Goal: Information Seeking & Learning: Check status

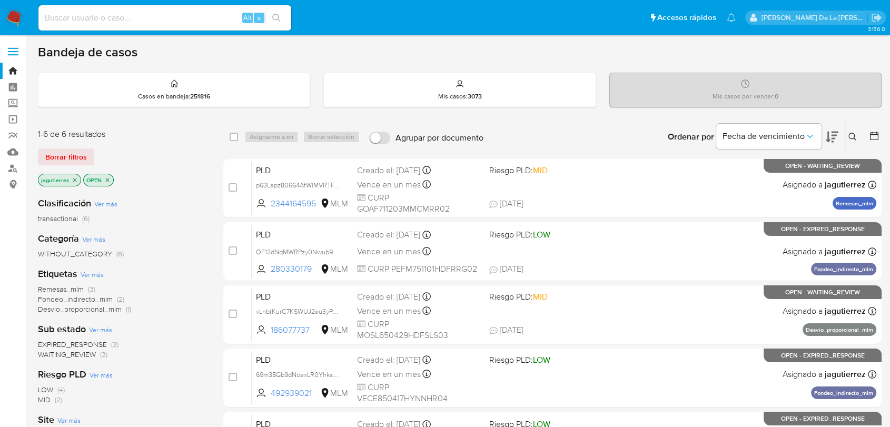
click at [76, 180] on icon "close-filter" at bounding box center [75, 180] width 6 height 6
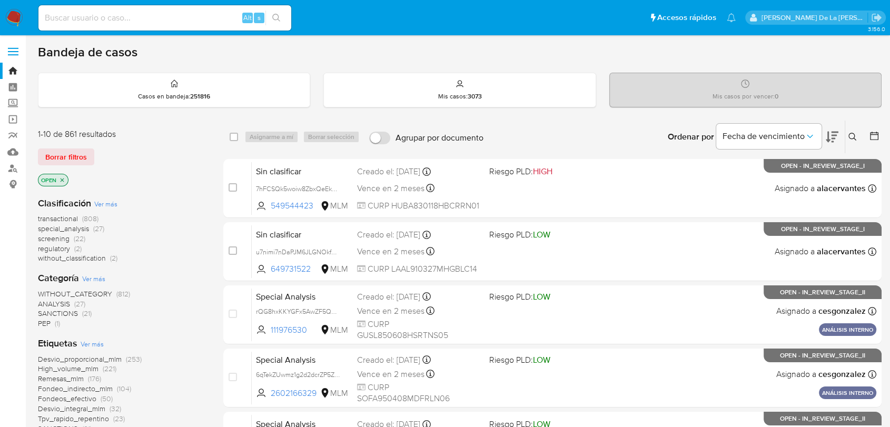
click at [852, 134] on icon at bounding box center [853, 137] width 8 height 8
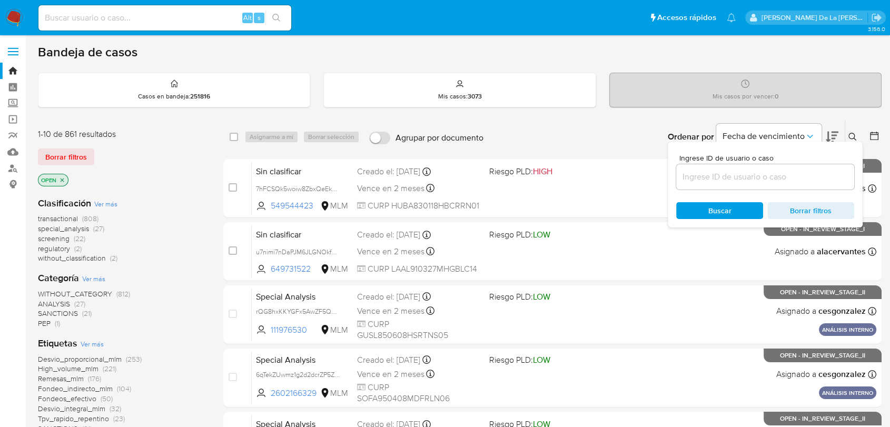
click at [752, 174] on input at bounding box center [765, 177] width 178 height 14
type input "1824160523"
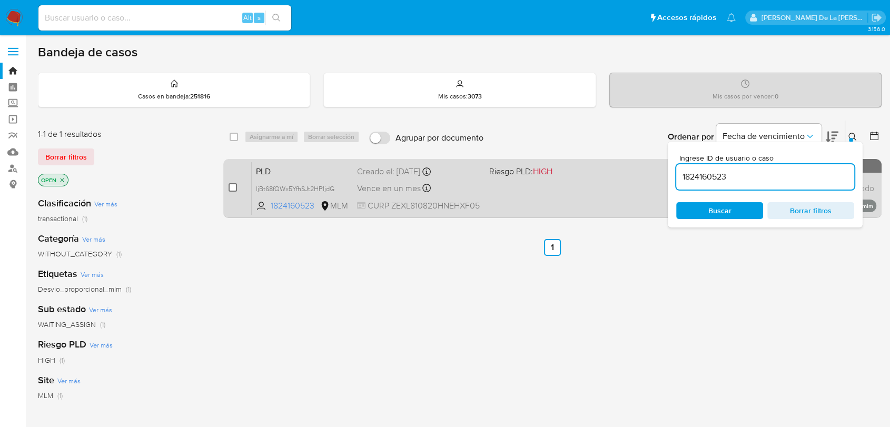
click at [229, 187] on input "checkbox" at bounding box center [233, 187] width 8 height 8
checkbox input "true"
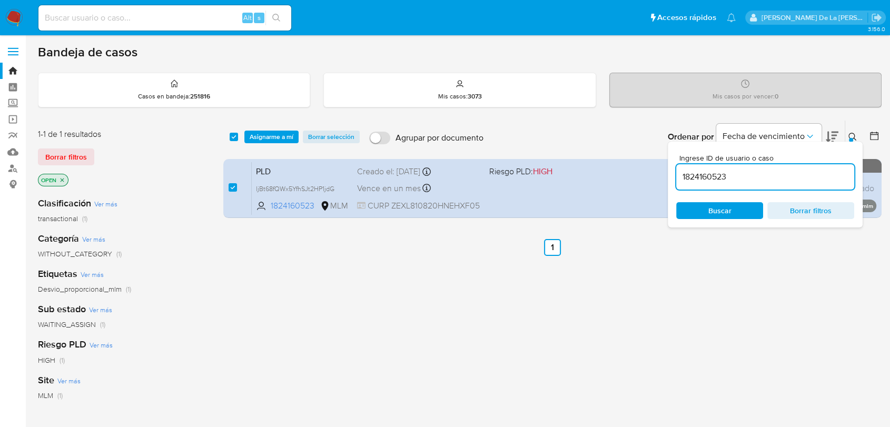
click at [705, 173] on input "1824160523" at bounding box center [765, 177] width 178 height 14
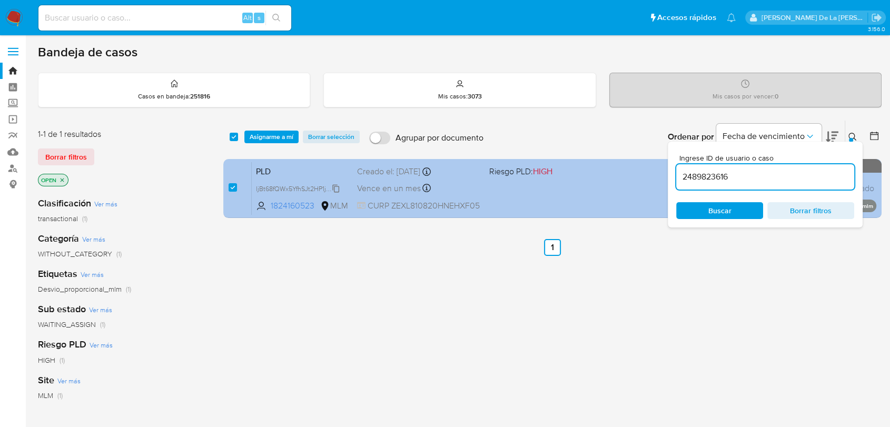
type input "2489823616"
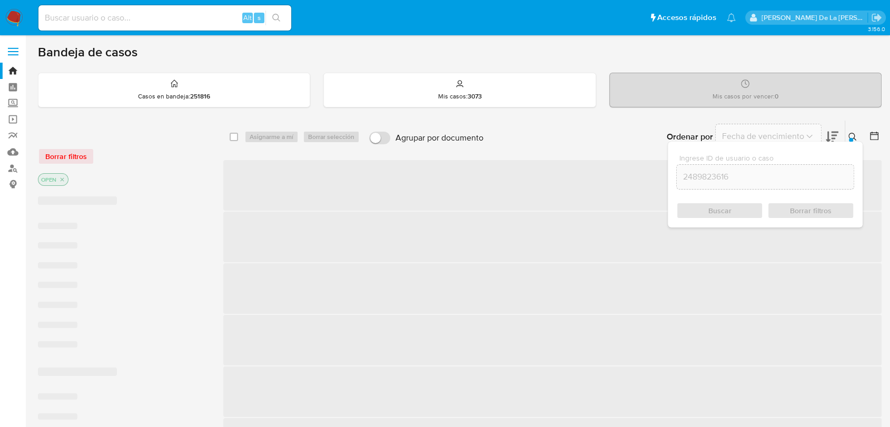
checkbox input "false"
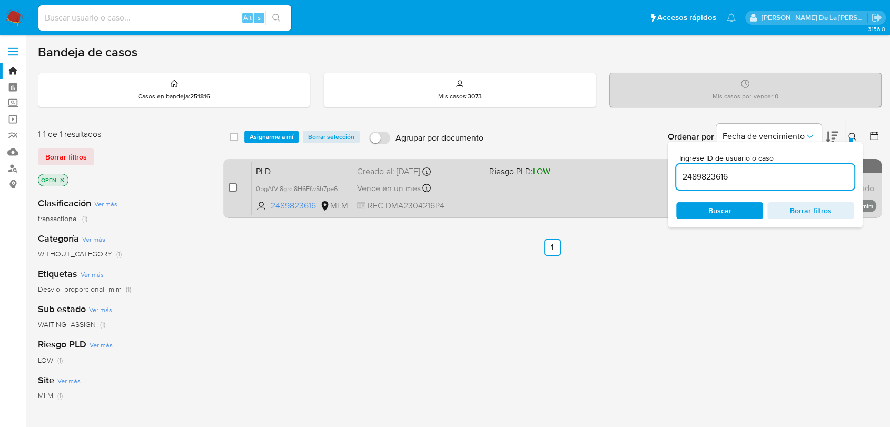
click at [229, 188] on input "checkbox" at bounding box center [233, 187] width 8 height 8
checkbox input "true"
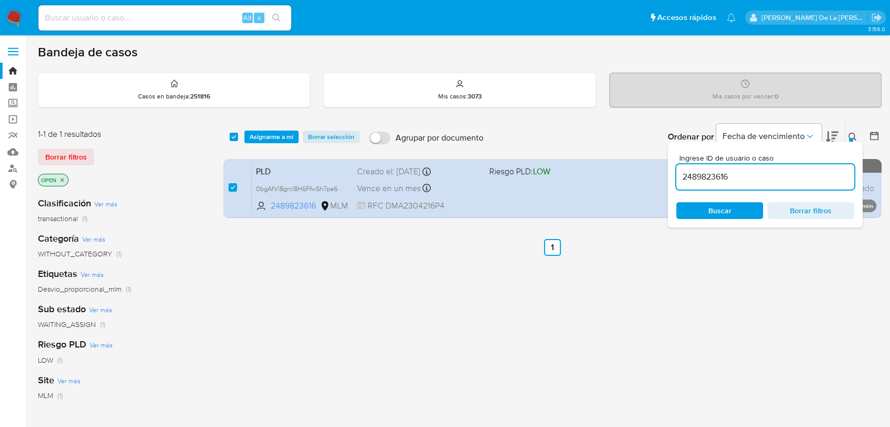
click at [704, 171] on input "2489823616" at bounding box center [765, 177] width 178 height 14
click at [707, 174] on input "2489823616" at bounding box center [765, 177] width 178 height 14
type input "24898129617179023616"
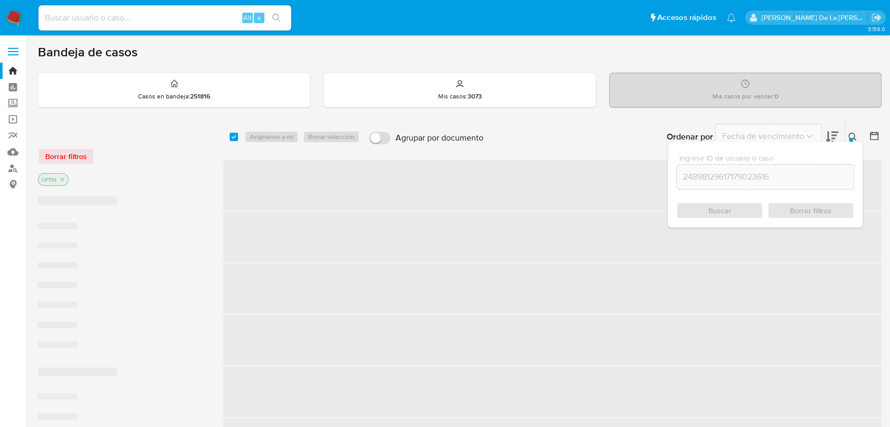
checkbox input "false"
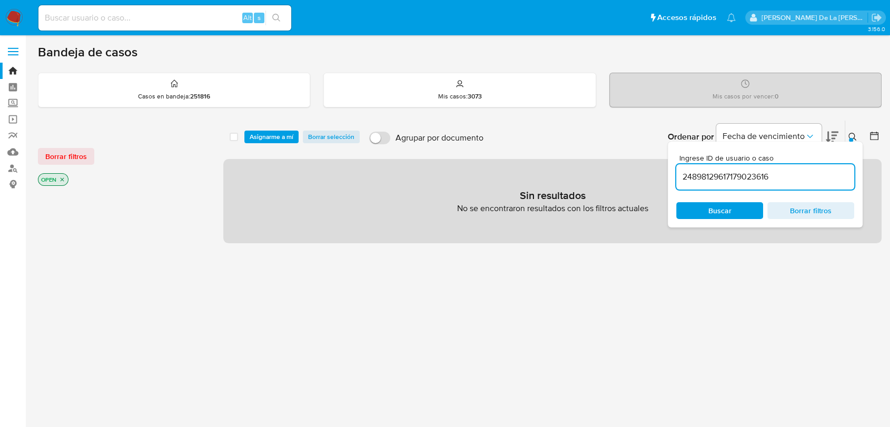
click at [730, 175] on input "24898129617179023616" at bounding box center [765, 177] width 178 height 14
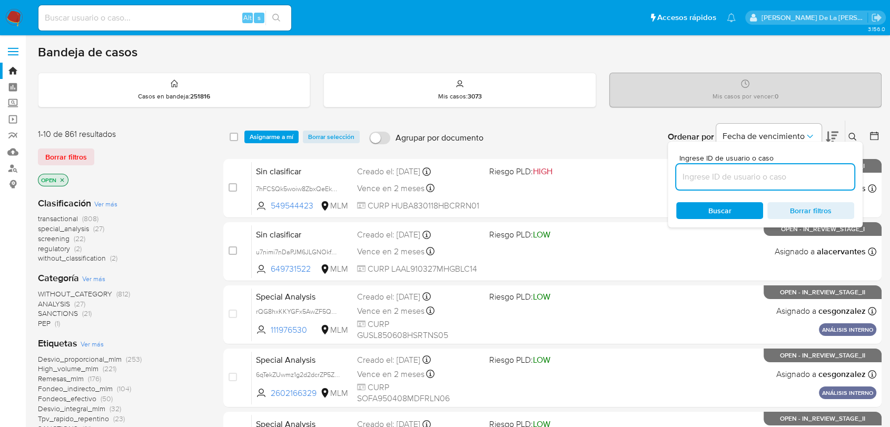
click at [741, 178] on input at bounding box center [765, 177] width 178 height 14
paste input "1296171790"
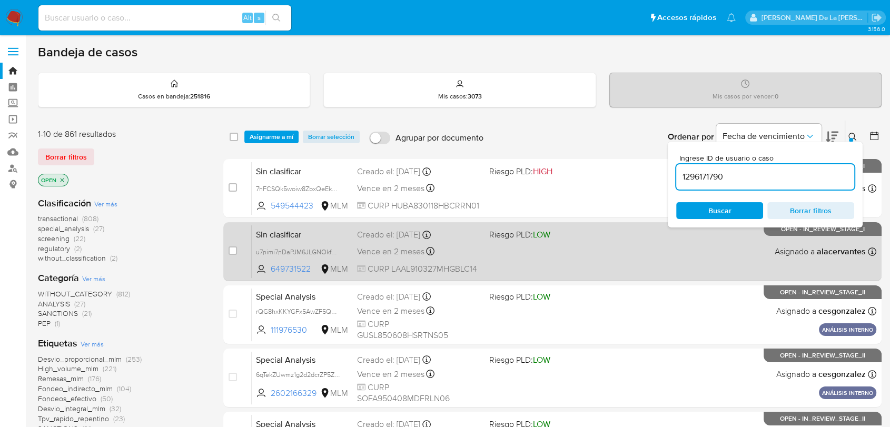
type input "1296171790"
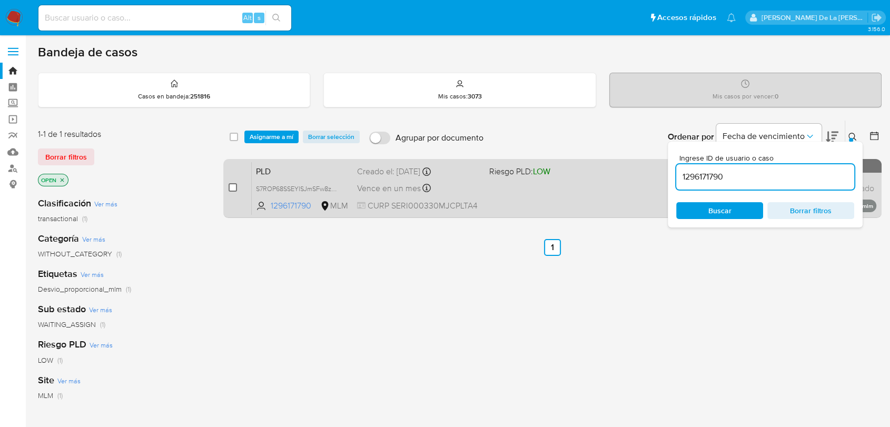
click at [229, 189] on input "checkbox" at bounding box center [233, 187] width 8 height 8
checkbox input "true"
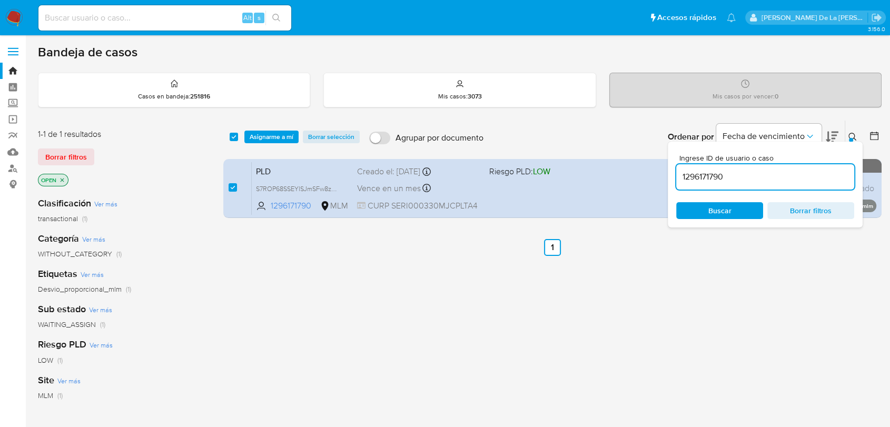
click at [709, 178] on input "1296171790" at bounding box center [765, 177] width 178 height 14
type input "1473584165"
checkbox input "false"
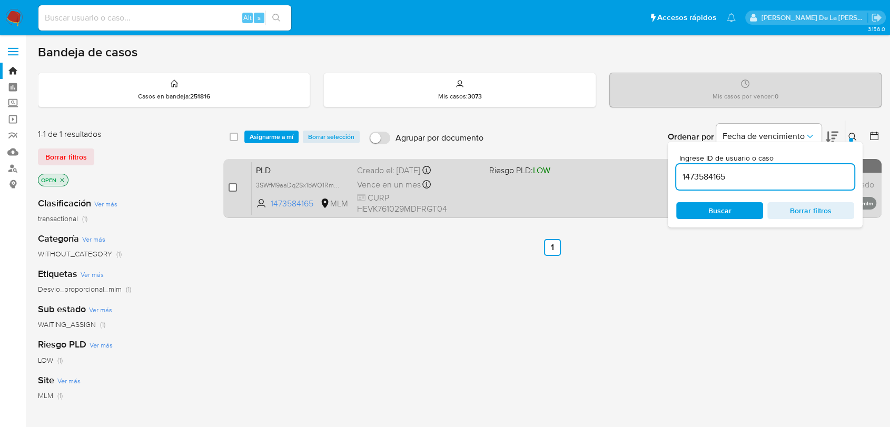
click at [233, 184] on input "checkbox" at bounding box center [233, 187] width 8 height 8
checkbox input "true"
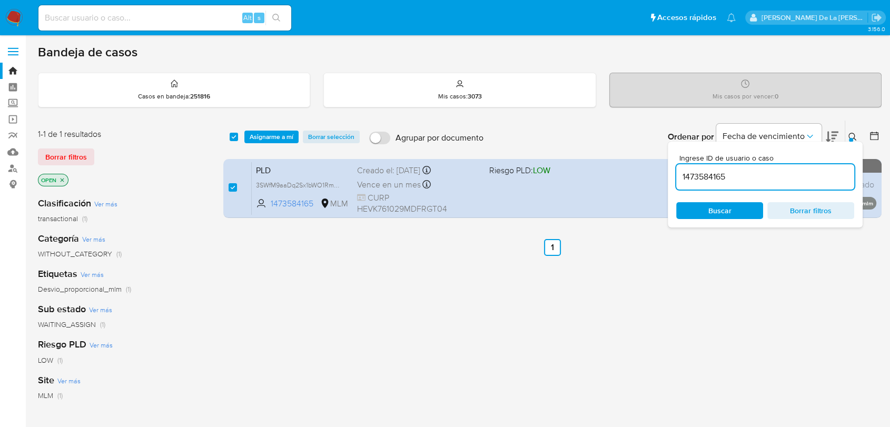
click at [715, 174] on input "1473584165" at bounding box center [765, 177] width 178 height 14
type input "1592569083"
checkbox input "false"
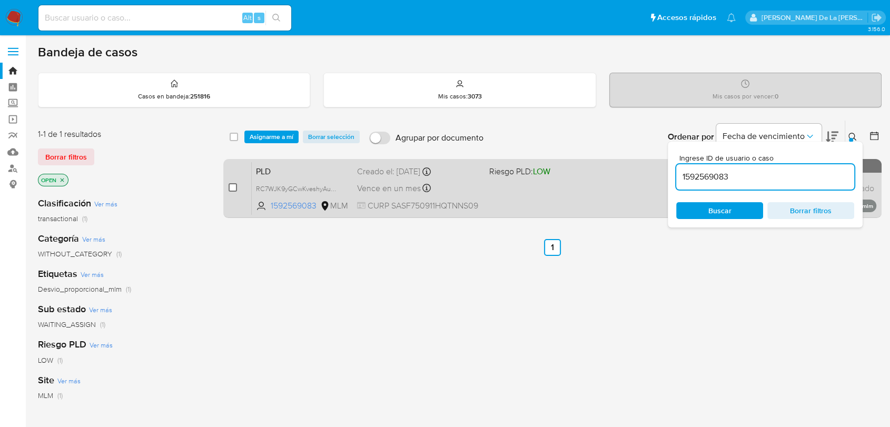
click at [230, 188] on input "checkbox" at bounding box center [233, 187] width 8 height 8
checkbox input "true"
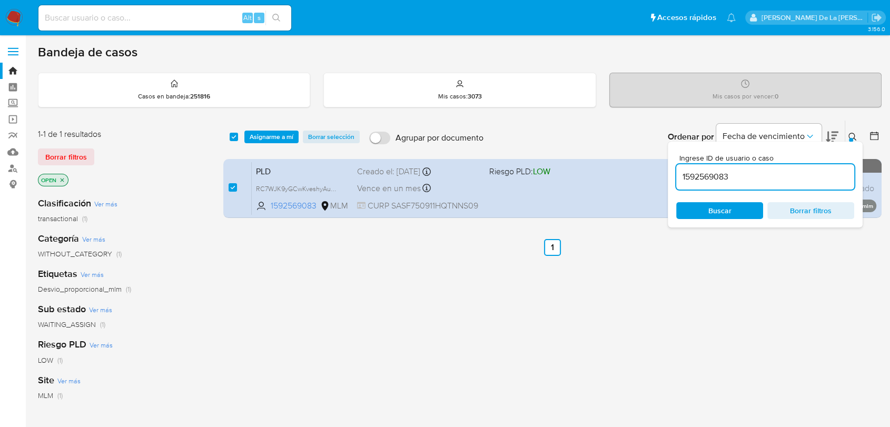
click at [715, 176] on input "1592569083" at bounding box center [765, 177] width 178 height 14
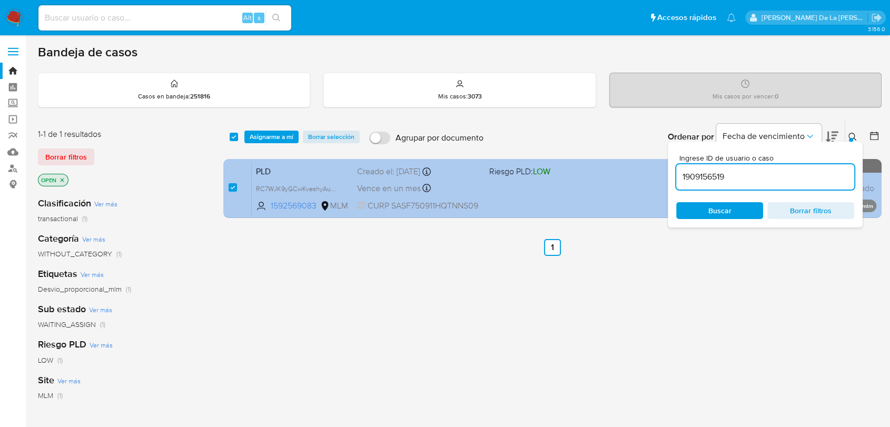
type input "1909156519"
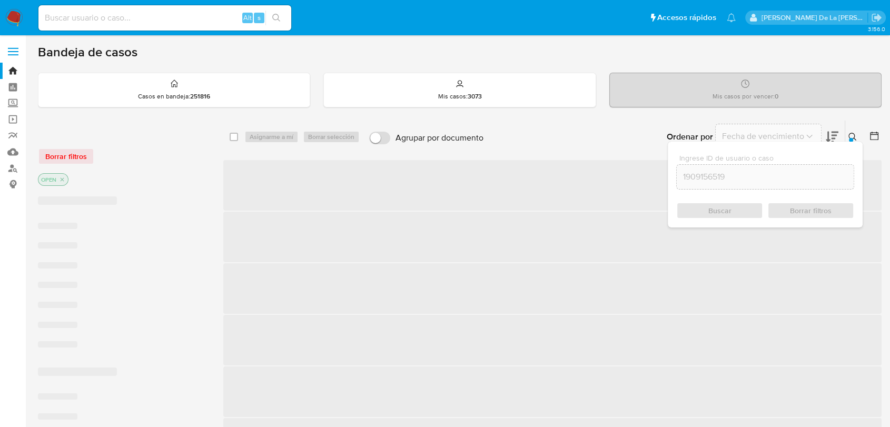
checkbox input "false"
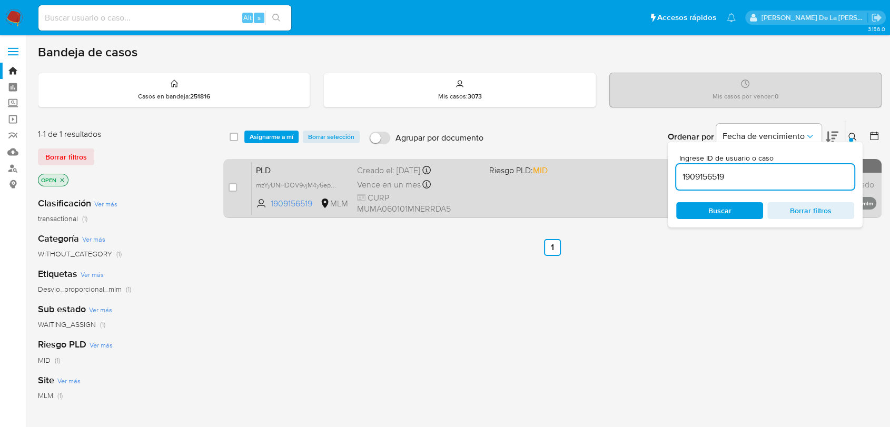
click at [238, 184] on div "case-item-checkbox No es posible asignar el caso" at bounding box center [240, 188] width 23 height 53
click at [234, 185] on input "checkbox" at bounding box center [233, 187] width 8 height 8
checkbox input "true"
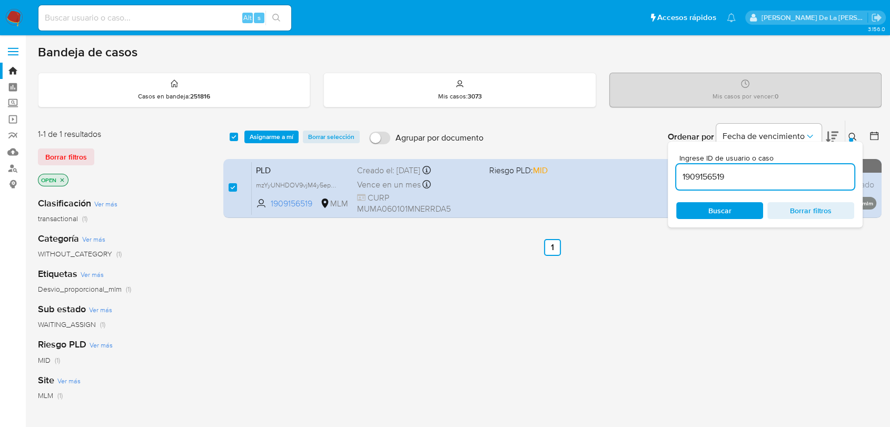
click at [699, 174] on input "1909156519" at bounding box center [765, 177] width 178 height 14
type input "2363720502"
checkbox input "false"
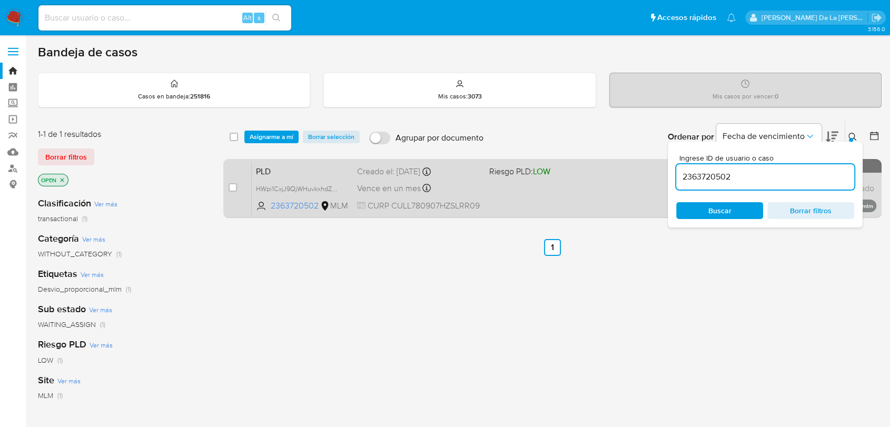
click at [227, 188] on div "case-item-checkbox No es posible asignar el caso PLD HWpi1CxjJ9QjWHuvkxhdZvAe 2…" at bounding box center [552, 188] width 659 height 59
click at [229, 187] on input "checkbox" at bounding box center [233, 187] width 8 height 8
checkbox input "true"
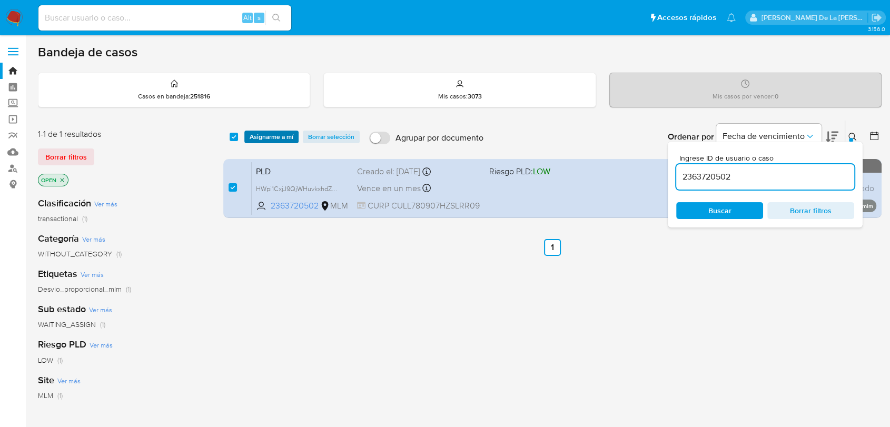
click at [257, 139] on span "Asignarme a mí" at bounding box center [272, 137] width 44 height 11
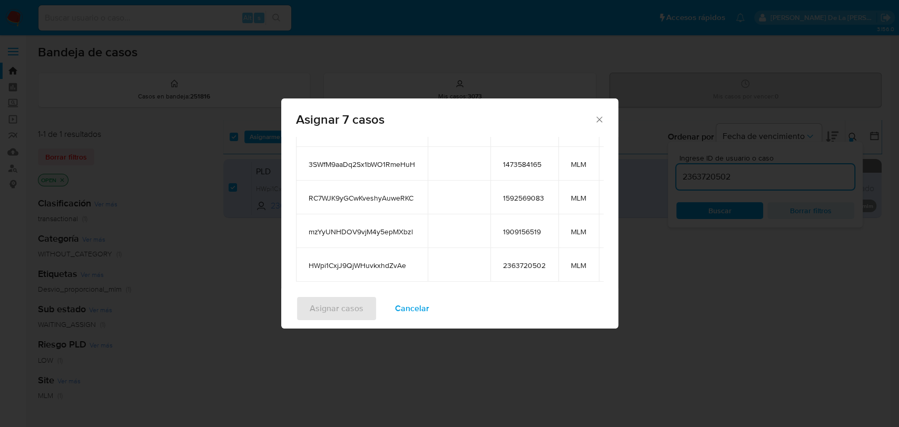
scroll to position [194, 0]
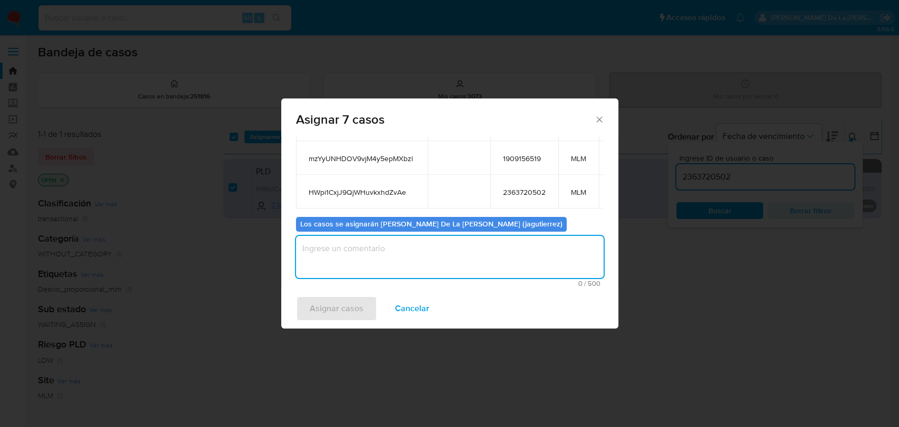
click at [344, 244] on textarea "assign-modal" at bounding box center [450, 257] width 308 height 42
type textarea "JG"
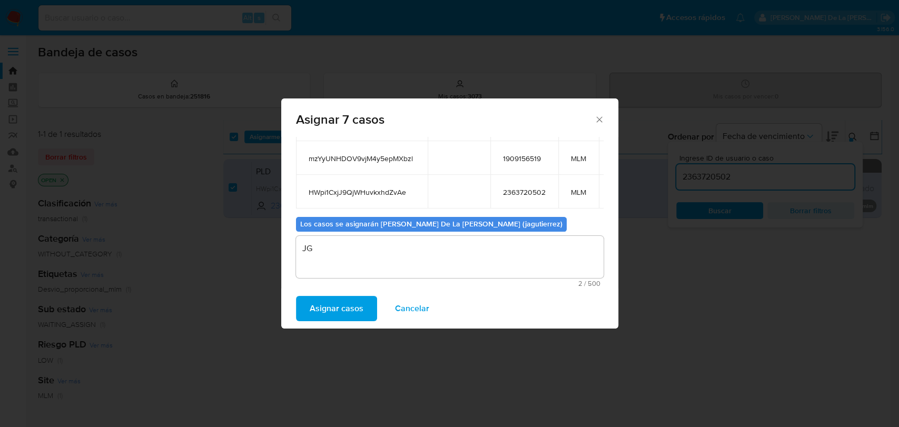
click at [316, 313] on span "Asignar casos" at bounding box center [337, 308] width 54 height 23
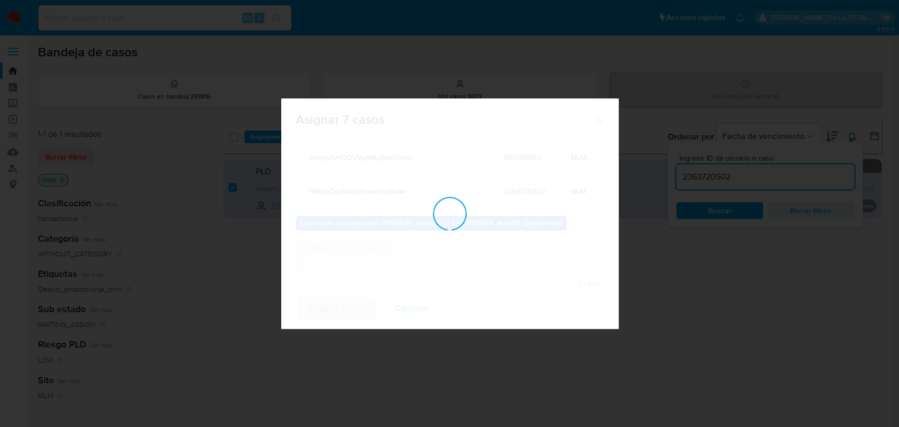
checkbox input "false"
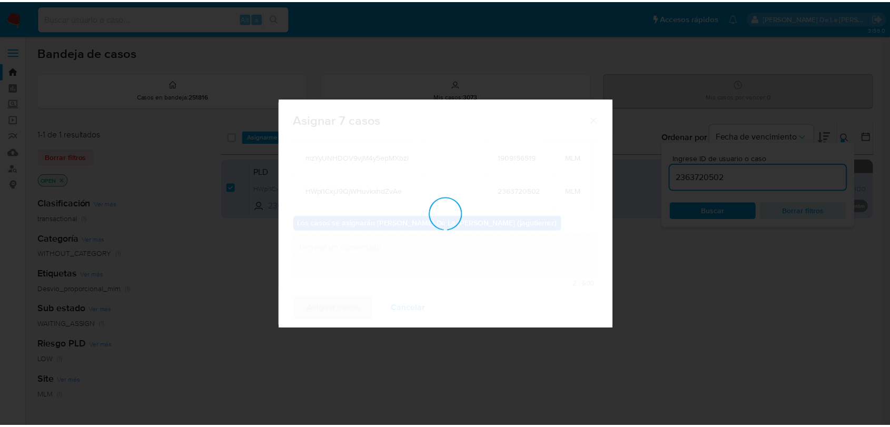
scroll to position [63, 0]
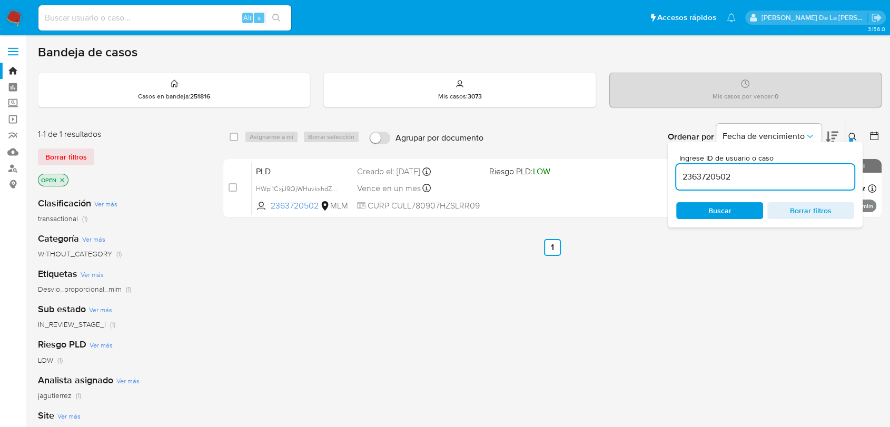
click at [9, 5] on nav "Pausado Ver notificaciones Alt s Accesos rápidos Presiona las siguientes teclas…" at bounding box center [445, 17] width 890 height 35
click at [12, 22] on img at bounding box center [14, 18] width 18 height 18
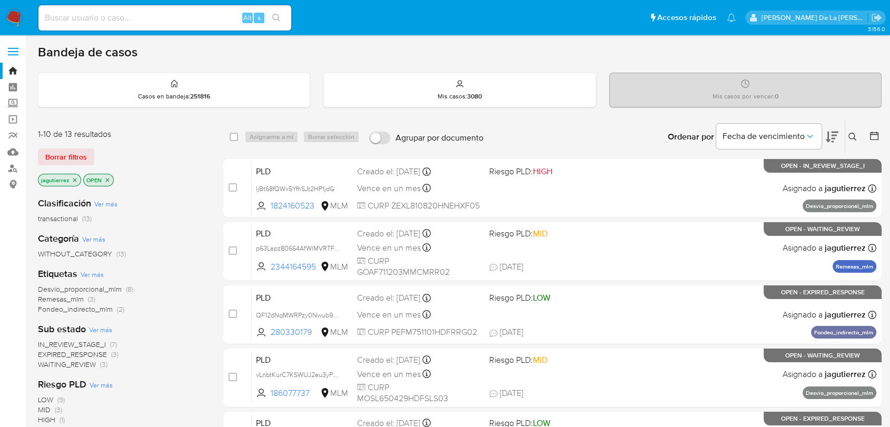
click at [74, 340] on span "IN_REVIEW_STAGE_I" at bounding box center [72, 344] width 68 height 11
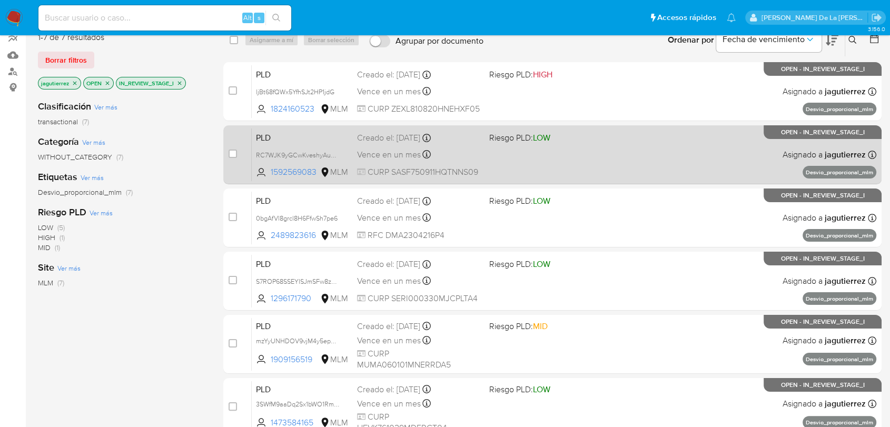
scroll to position [38, 0]
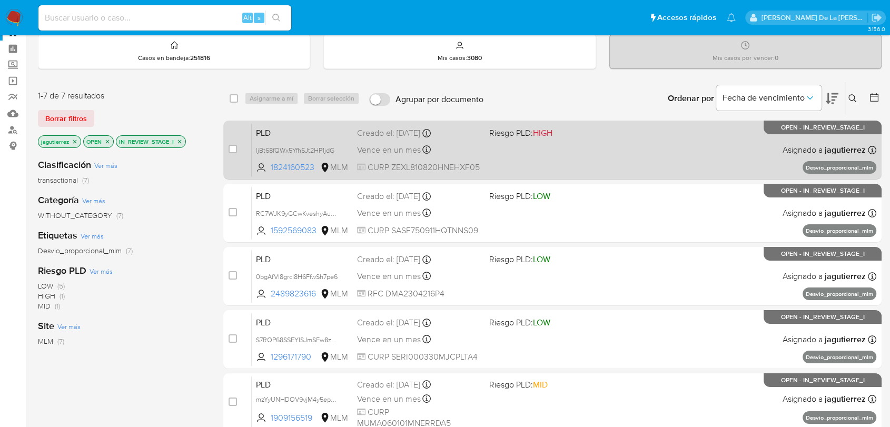
click at [581, 150] on div "PLD ljBt68fQWx5YfhSJt2HP1jdG 1824160523 MLM Riesgo PLD: HIGH Creado el: 12/08/2…" at bounding box center [564, 149] width 625 height 53
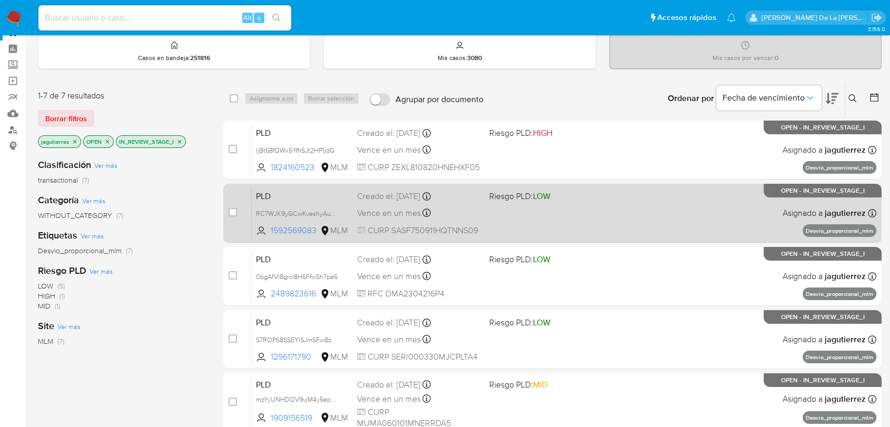
click at [483, 201] on div "PLD RC7WJK9yGCwKveshyAuweRKC 1592569083 MLM Riesgo PLD: LOW Creado el: 12/08/20…" at bounding box center [564, 213] width 625 height 53
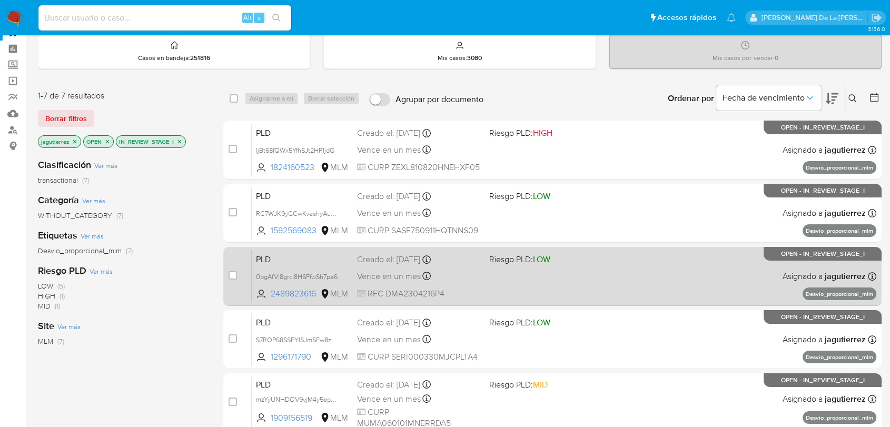
click at [544, 273] on div "PLD 0bgAfVl8grcl8H6FfwSh7pe6 2489823616 MLM Riesgo PLD: LOW Creado el: 12/08/20…" at bounding box center [564, 276] width 625 height 53
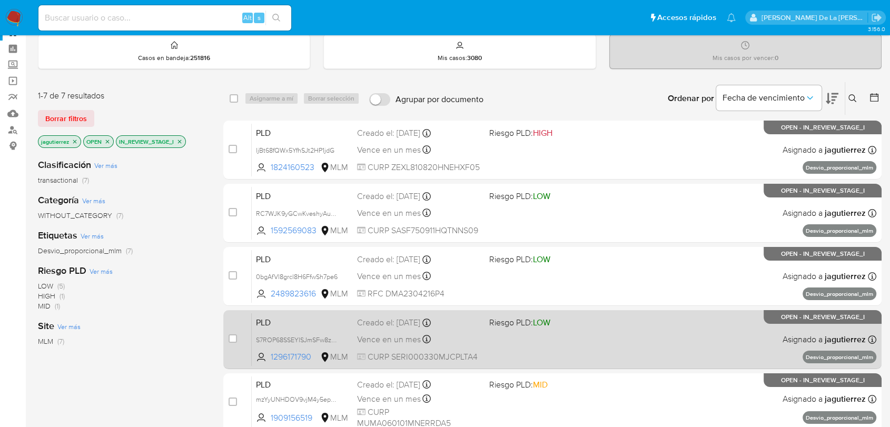
click at [549, 344] on div "PLD S7ROP68SSEYISJmSFw8zwTI2 1296171790 MLM Riesgo PLD: LOW Creado el: 12/08/20…" at bounding box center [564, 339] width 625 height 53
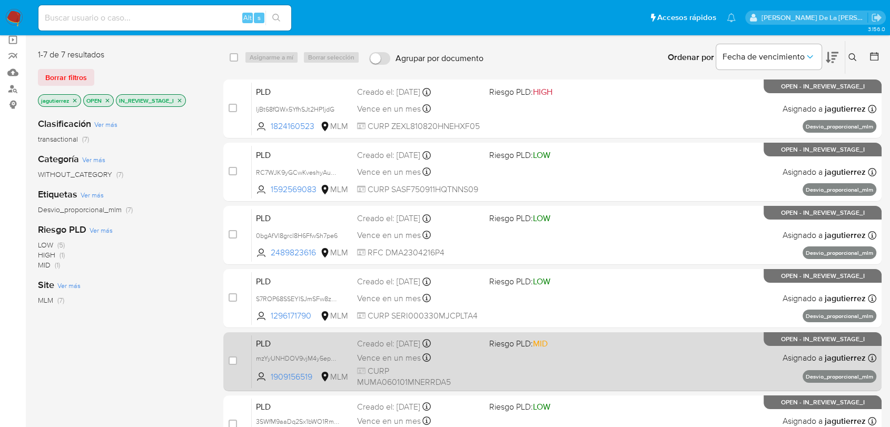
scroll to position [97, 0]
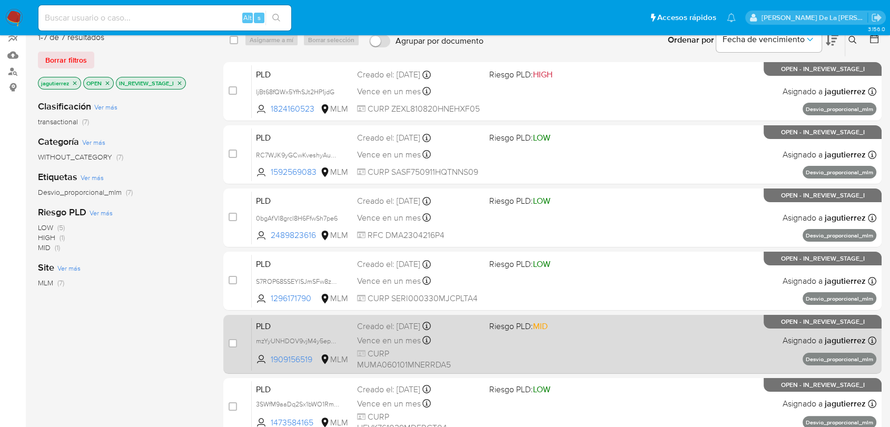
click at [550, 342] on div "PLD mzYyUNHDOV9vjM4y5epMXbzl 1909156519 MLM Riesgo PLD: MID Creado el: 12/08/20…" at bounding box center [564, 344] width 625 height 53
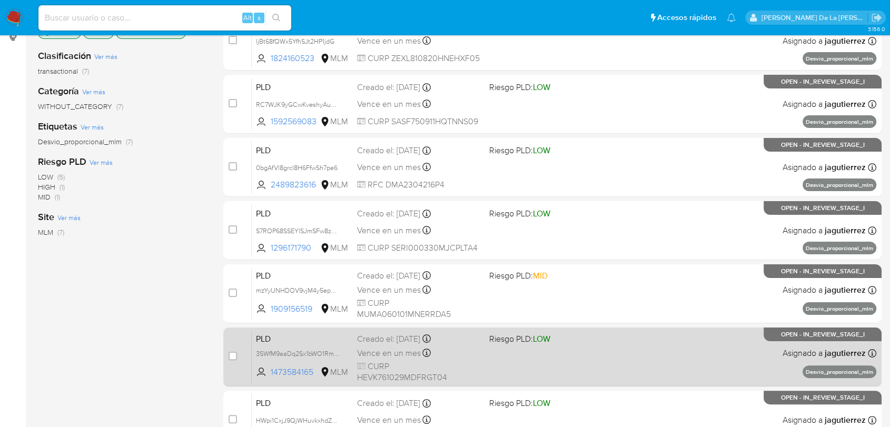
scroll to position [214, 0]
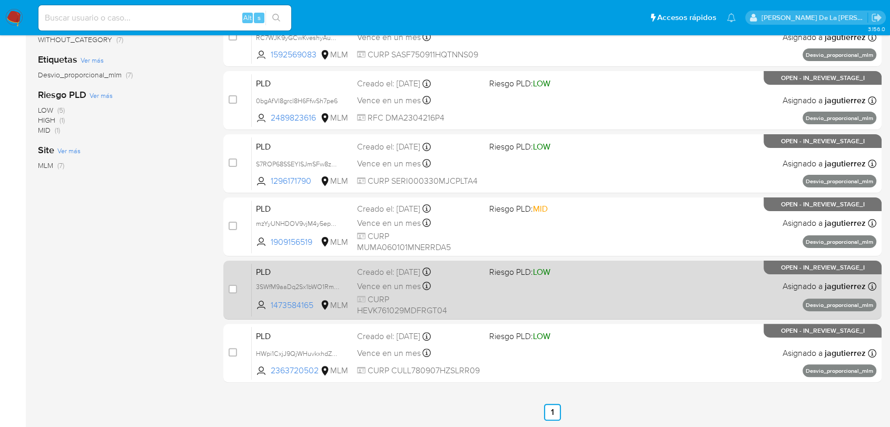
click at [577, 283] on div "PLD 3SWfM9aaDq2Sx1bWO1RmeHuH 1473584165 MLM Riesgo PLD: LOW Creado el: 12/08/20…" at bounding box center [564, 289] width 625 height 53
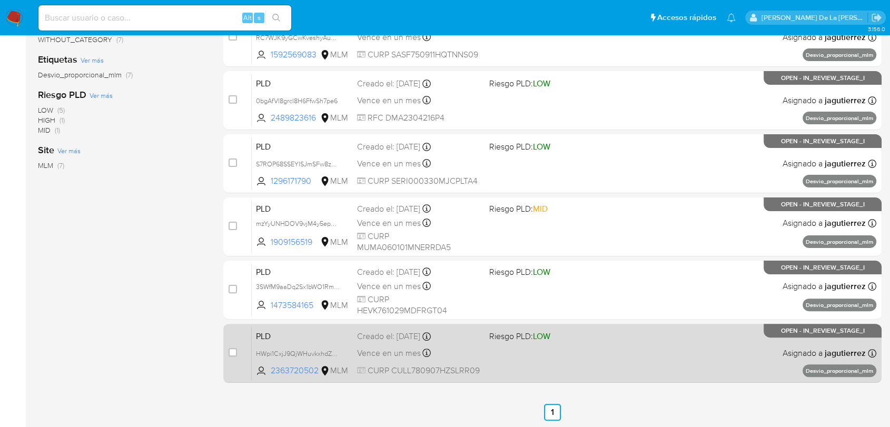
click at [561, 351] on div "PLD HWpi1CxjJ9QjWHuvkxhdZvAe 2363720502 MLM Riesgo PLD: LOW Creado el: 12/08/20…" at bounding box center [564, 353] width 625 height 53
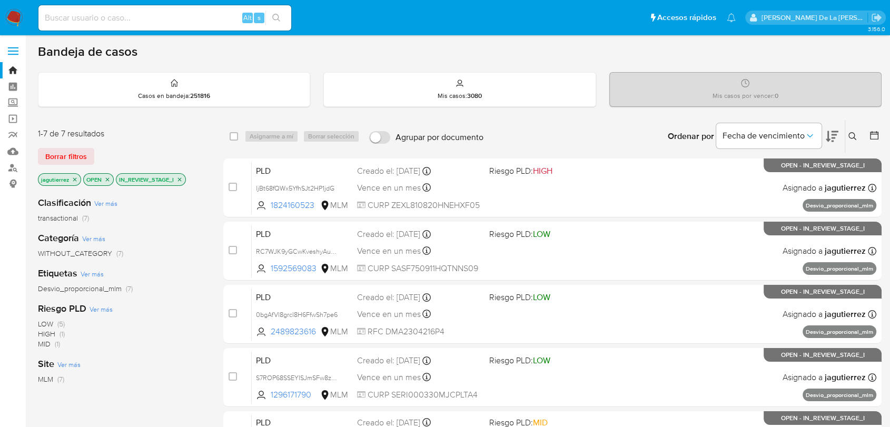
scroll to position [0, 0]
click at [75, 179] on icon "close-filter" at bounding box center [75, 180] width 4 height 4
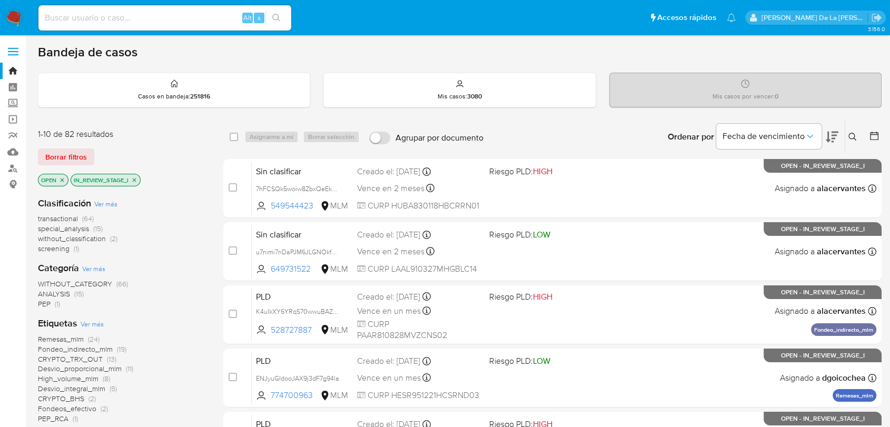
click at [137, 180] on icon "close-filter" at bounding box center [134, 180] width 6 height 6
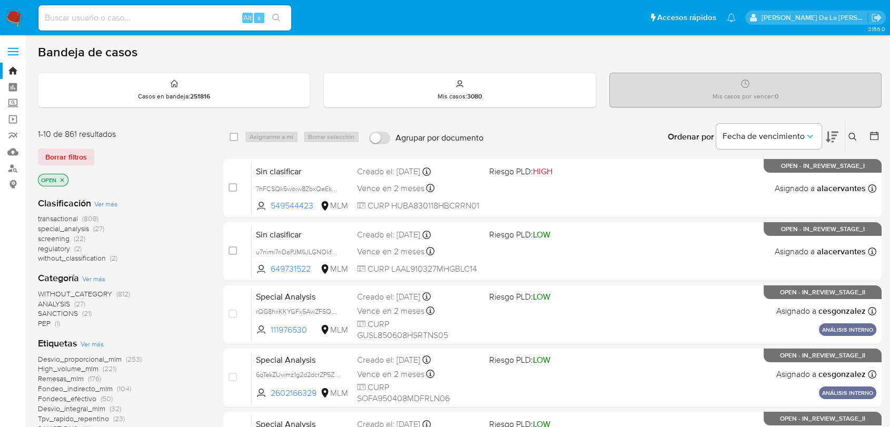
click at [56, 238] on span "screening" at bounding box center [54, 238] width 32 height 11
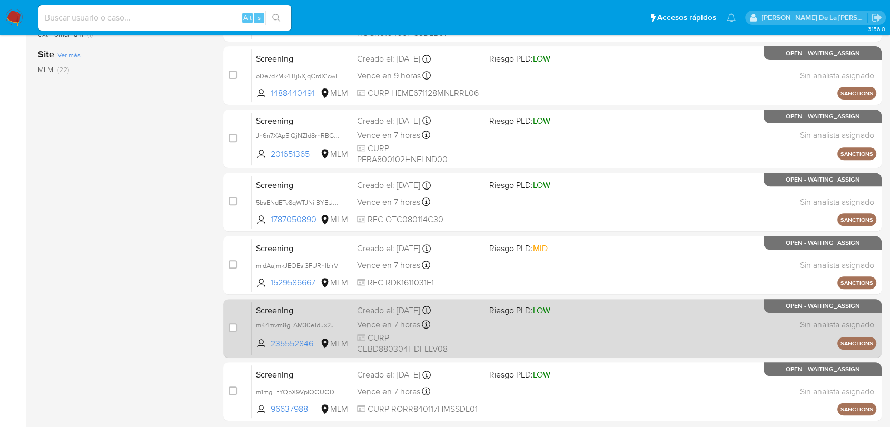
scroll to position [404, 0]
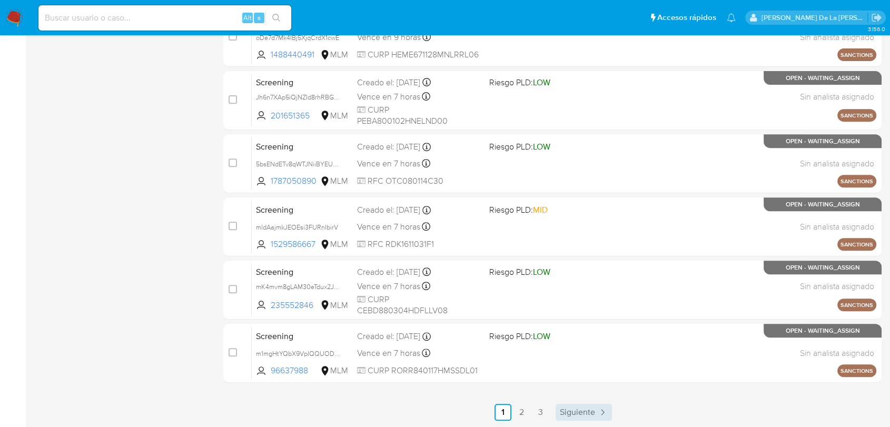
click at [585, 414] on span "Siguiente" at bounding box center [577, 412] width 35 height 8
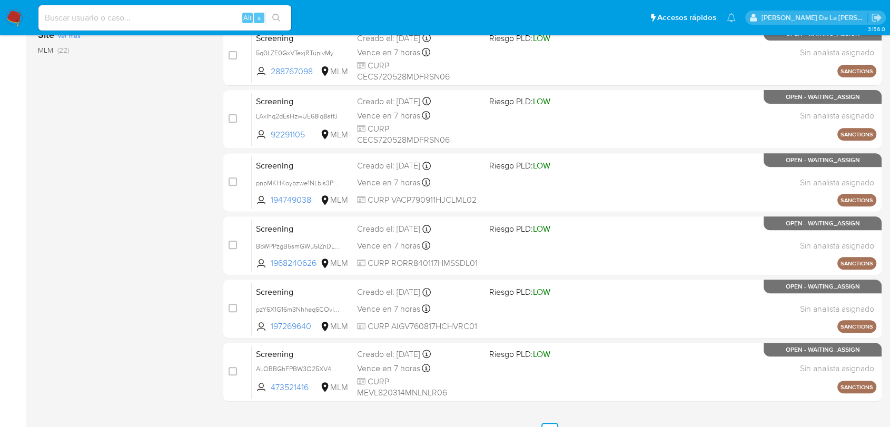
scroll to position [404, 0]
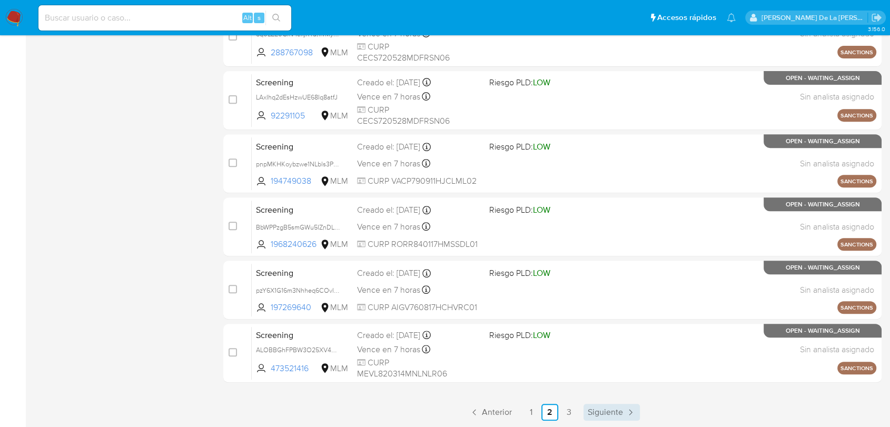
click at [592, 408] on span "Siguiente" at bounding box center [605, 412] width 35 height 8
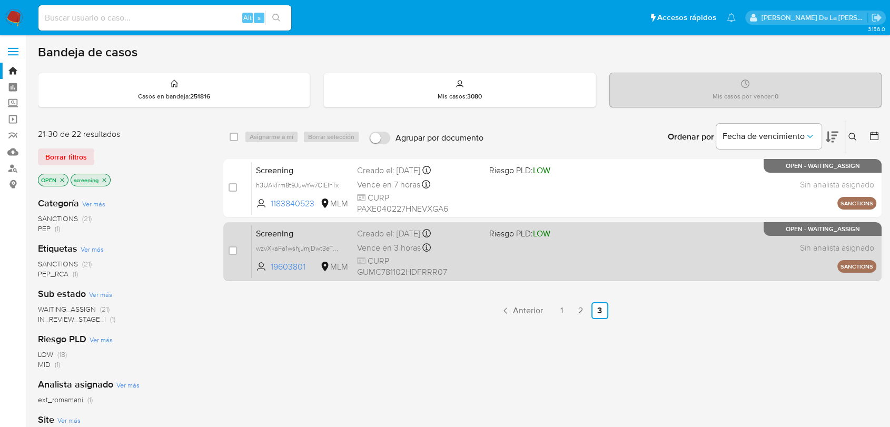
click at [498, 248] on div "Screening wzvXkaFa1wshjJmjDwt3eTRp 19603801 MLM Riesgo PLD: LOW Creado el: 26/0…" at bounding box center [564, 251] width 625 height 53
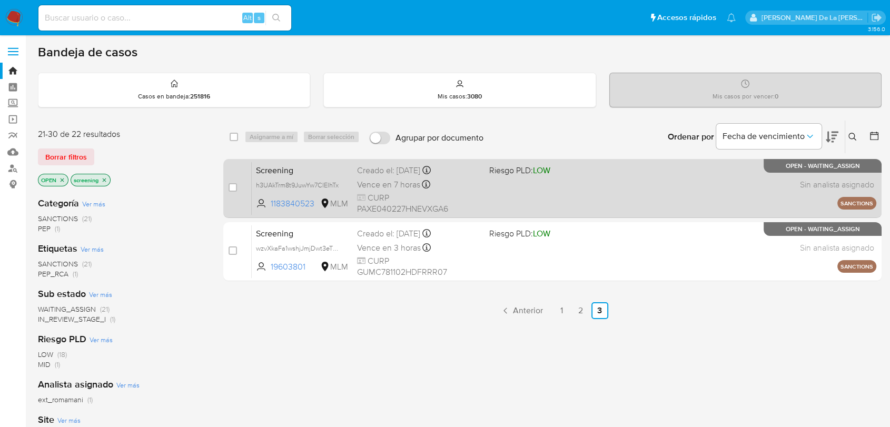
click at [460, 178] on div "Vence en 7 horas Vence el 27/08/2025 15:54:35" at bounding box center [418, 185] width 123 height 14
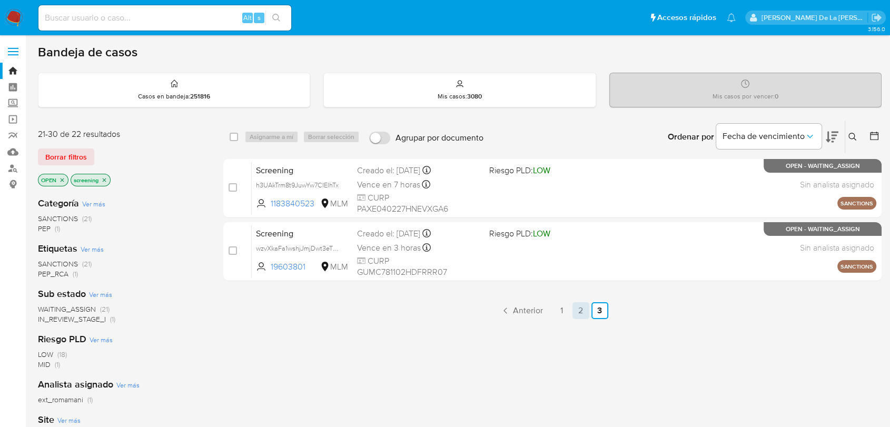
click at [583, 310] on link "2" at bounding box center [581, 310] width 17 height 17
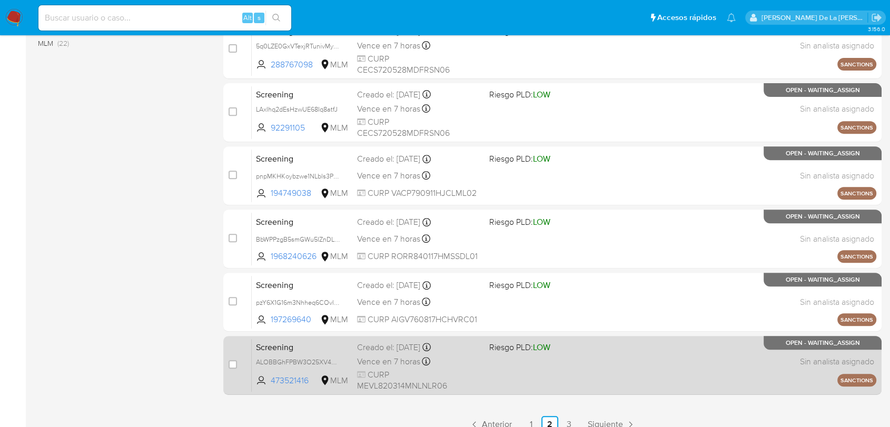
scroll to position [404, 0]
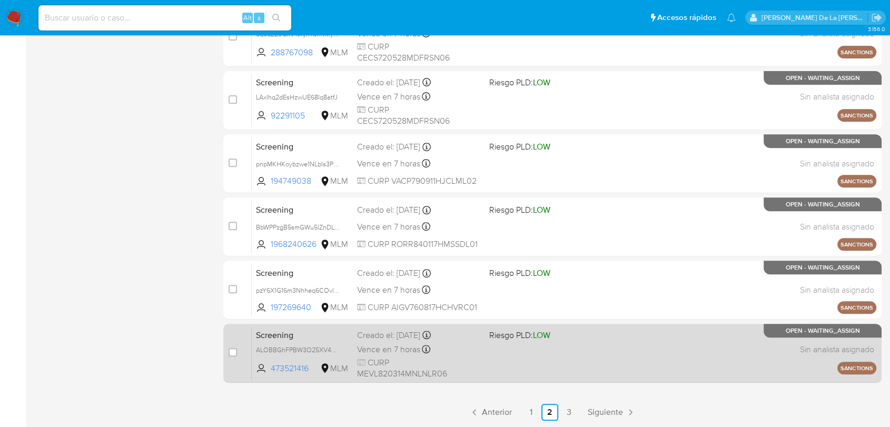
click at [493, 365] on div "Screening ALOBBGhFPBW3O25XV4O27XzL 473521416 MLM Riesgo PLD: LOW Creado el: 26/…" at bounding box center [564, 353] width 625 height 53
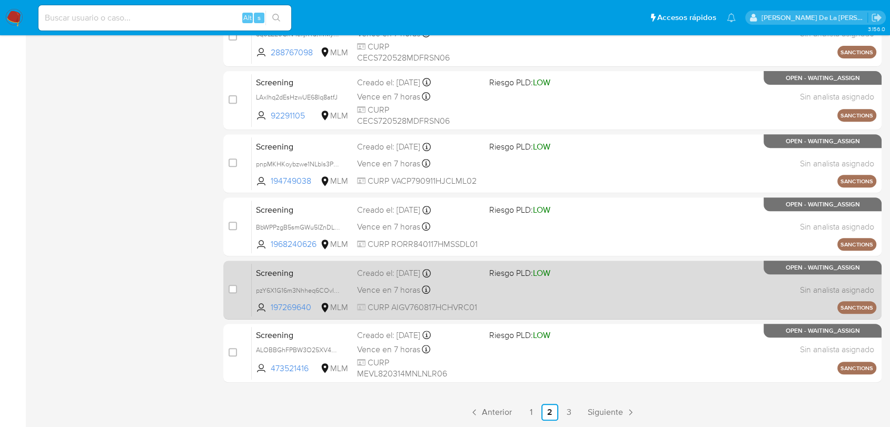
click at [516, 291] on div "Screening pzY6X1G16m3Nhheq6COvl13v 197269640 MLM Riesgo PLD: LOW Creado el: 26/…" at bounding box center [564, 289] width 625 height 53
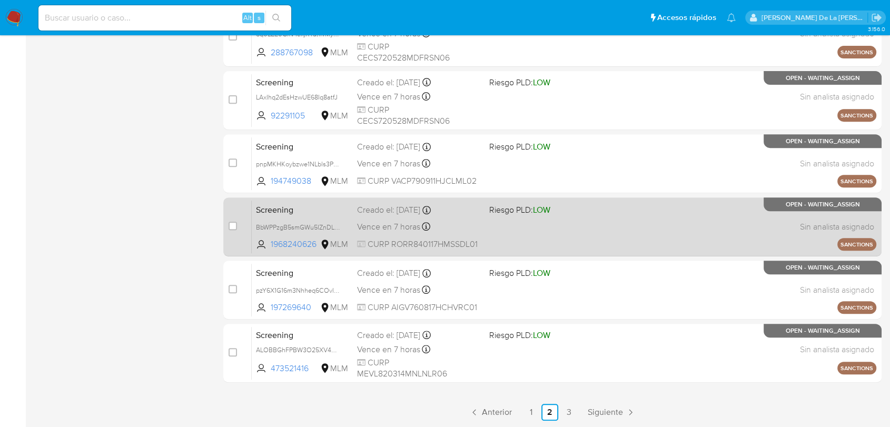
click at [480, 216] on div "Screening BbWPPzgB5smGWu5IZnDLNFRo 1968240626 MLM Riesgo PLD: LOW Creado el: 26…" at bounding box center [564, 226] width 625 height 53
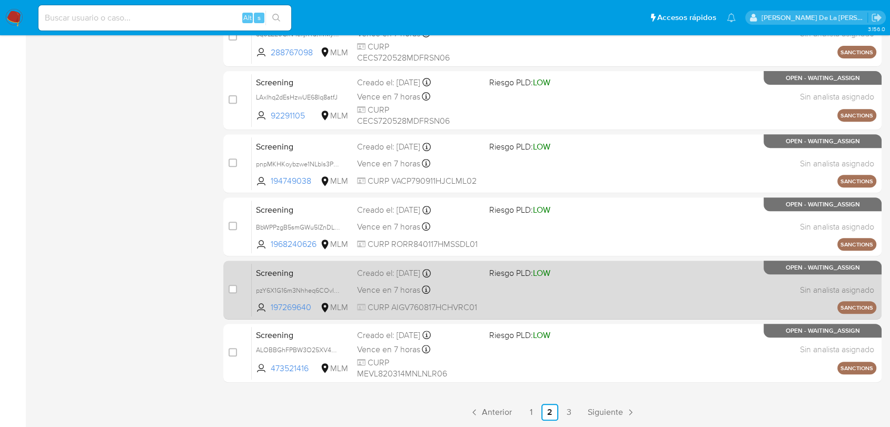
click at [489, 273] on span "Riesgo PLD: LOW" at bounding box center [519, 273] width 61 height 12
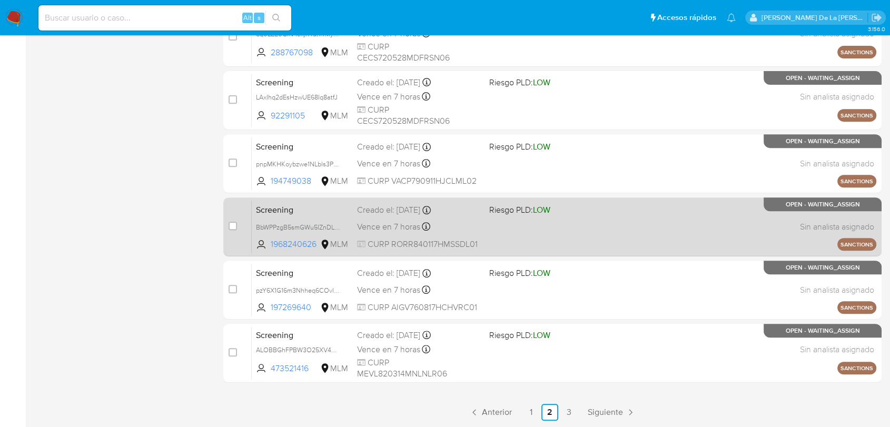
click at [564, 233] on div "Screening BbWPPzgB5smGWu5IZnDLNFRo 1968240626 MLM Riesgo PLD: LOW Creado el: 26…" at bounding box center [564, 226] width 625 height 53
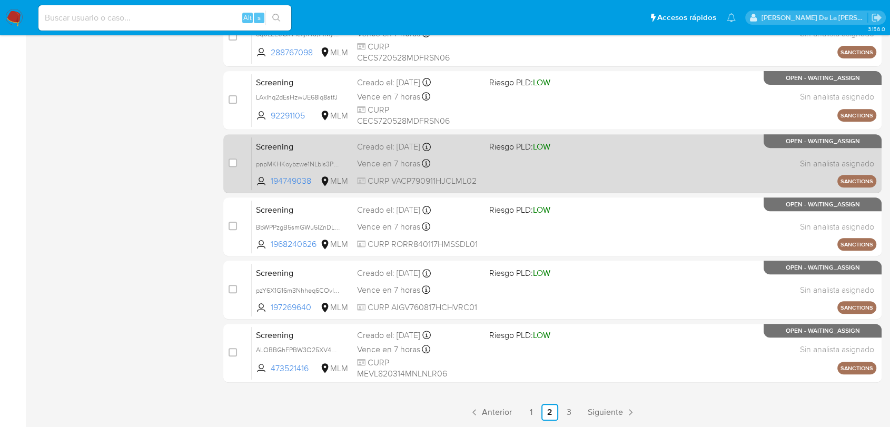
click at [493, 169] on div "Screening pnpMKHKoybzwe1NLbls3PGtp 194749038 MLM Riesgo PLD: LOW Creado el: 26/…" at bounding box center [564, 163] width 625 height 53
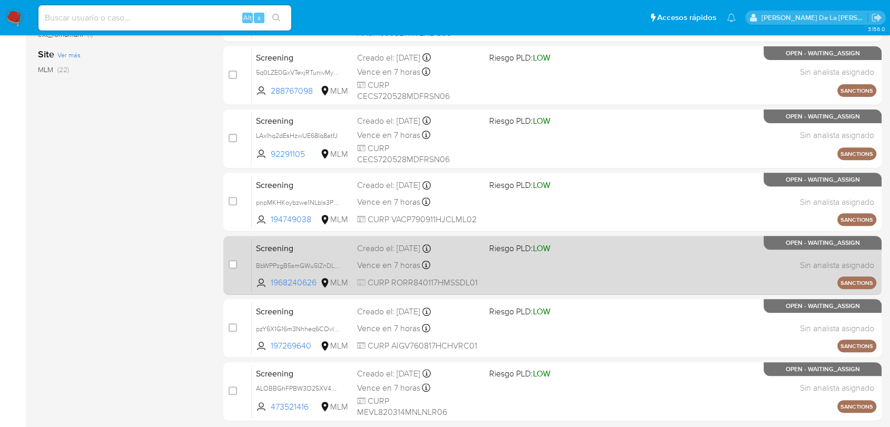
scroll to position [346, 0]
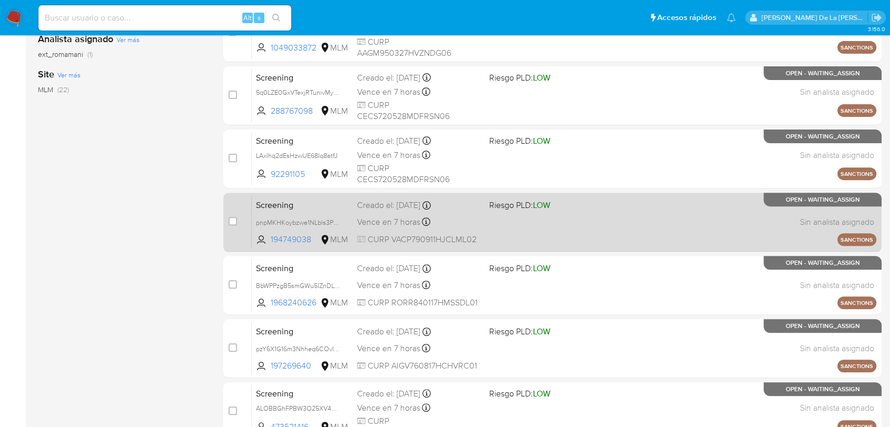
click at [491, 223] on div "Screening pnpMKHKoybzwe1NLbls3PGtp 194749038 MLM Riesgo PLD: LOW Creado el: 26/…" at bounding box center [564, 221] width 625 height 53
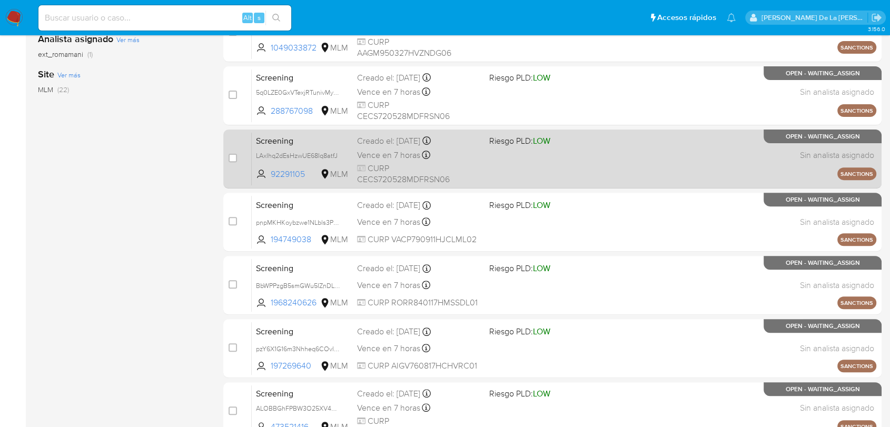
click at [469, 151] on div "Vence en 7 horas Vence el 27/08/2025 16:16:05" at bounding box center [418, 155] width 123 height 14
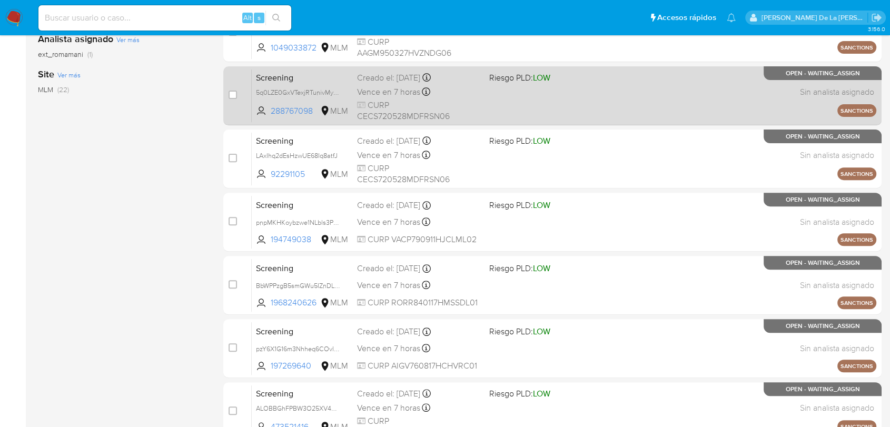
click at [476, 106] on span "CURP CECS720528MDFRSN06" at bounding box center [418, 111] width 123 height 23
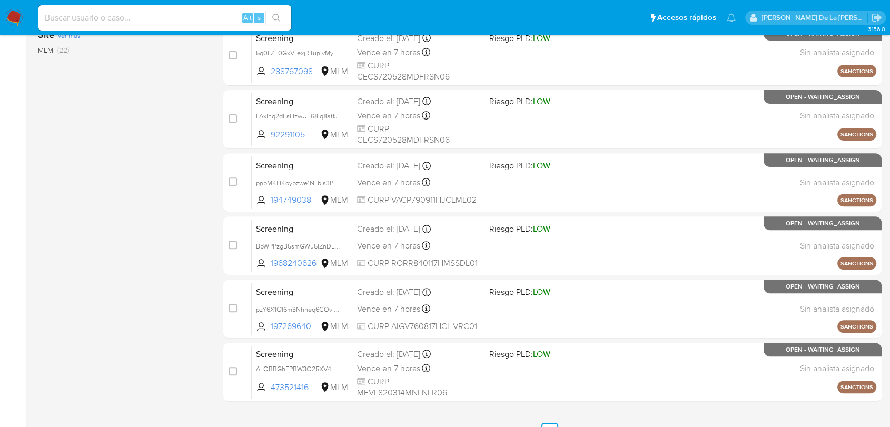
scroll to position [404, 0]
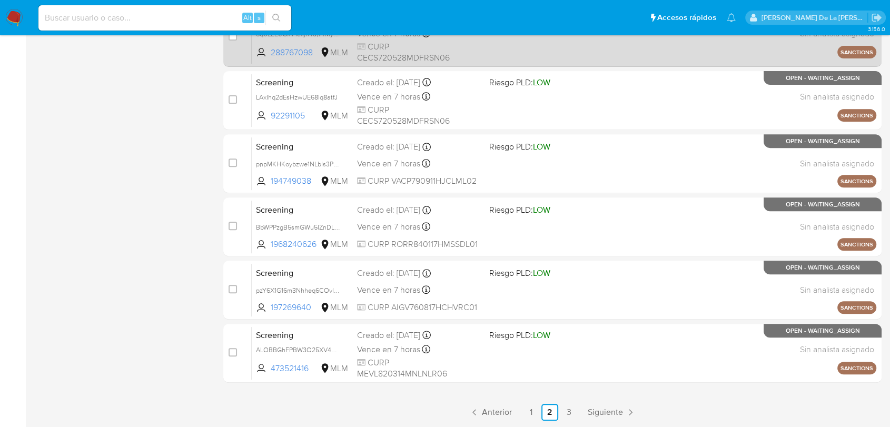
click at [494, 415] on span "Anterior" at bounding box center [497, 412] width 30 height 8
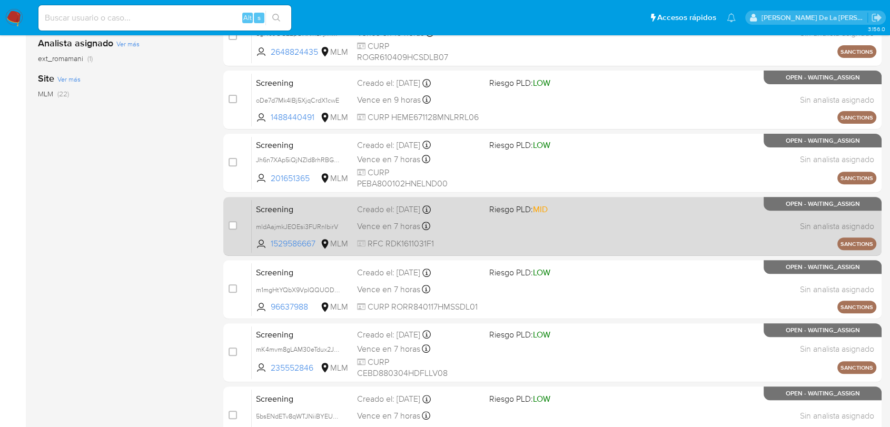
scroll to position [404, 0]
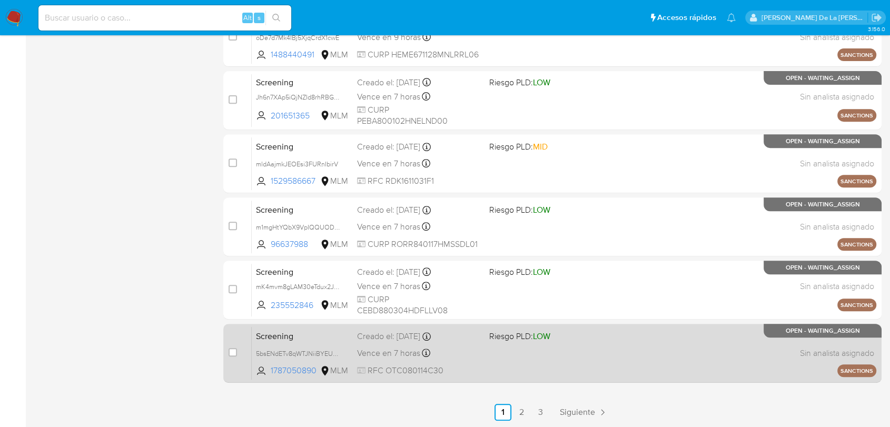
click at [495, 355] on div "Screening 5bsENdETv8qWTJNiiBYEUTnu 1787050890 MLM Riesgo PLD: LOW Creado el: 26…" at bounding box center [564, 353] width 625 height 53
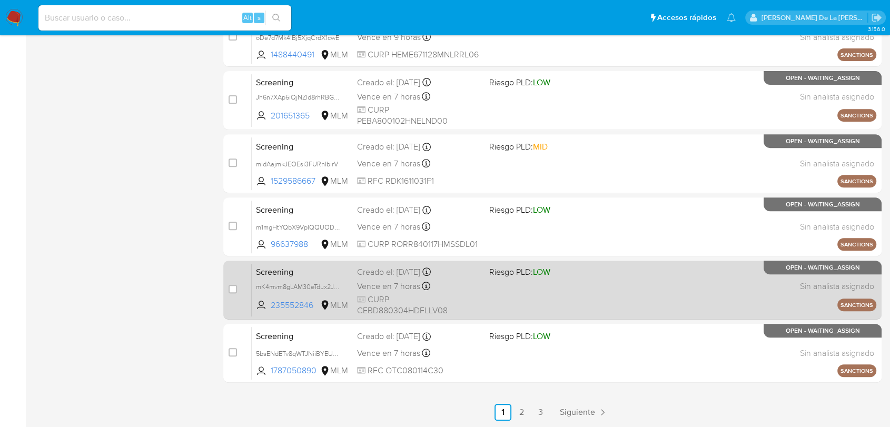
click at [474, 273] on div "Creado el: 26/08/2025 Creado el: 26/08/2025 16:16:04" at bounding box center [418, 273] width 123 height 12
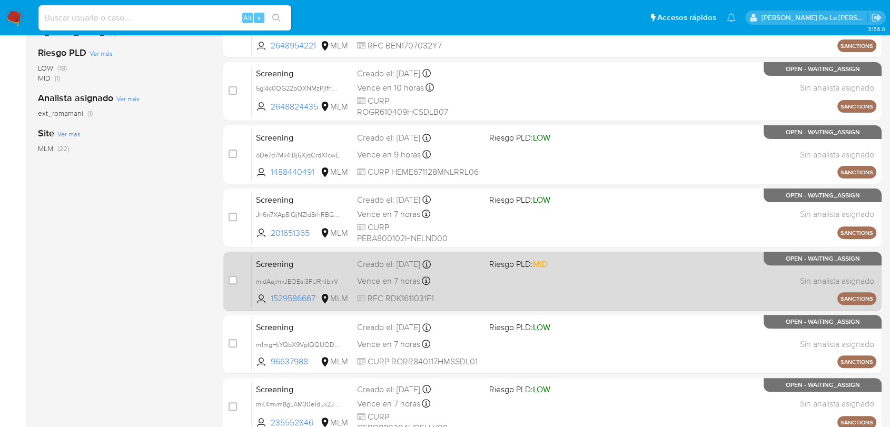
scroll to position [228, 0]
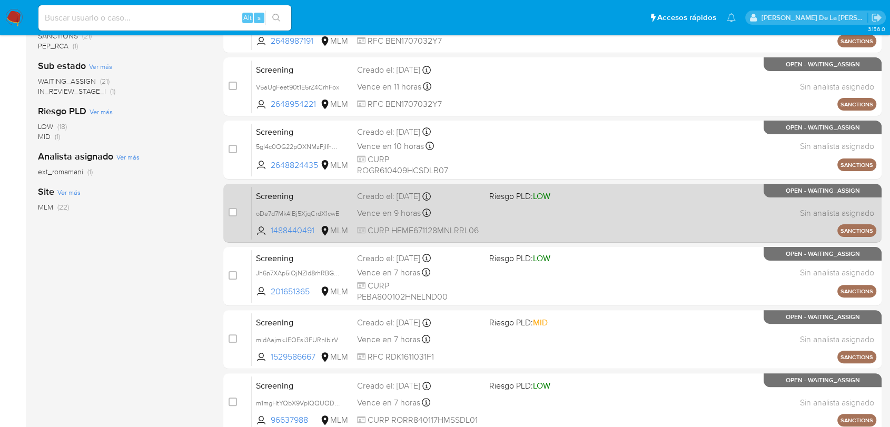
click at [485, 223] on div "Screening oDe7d7Mk4IBj5XjqCrdX1cwE 1488440491 MLM Riesgo PLD: LOW Creado el: 26…" at bounding box center [564, 213] width 625 height 53
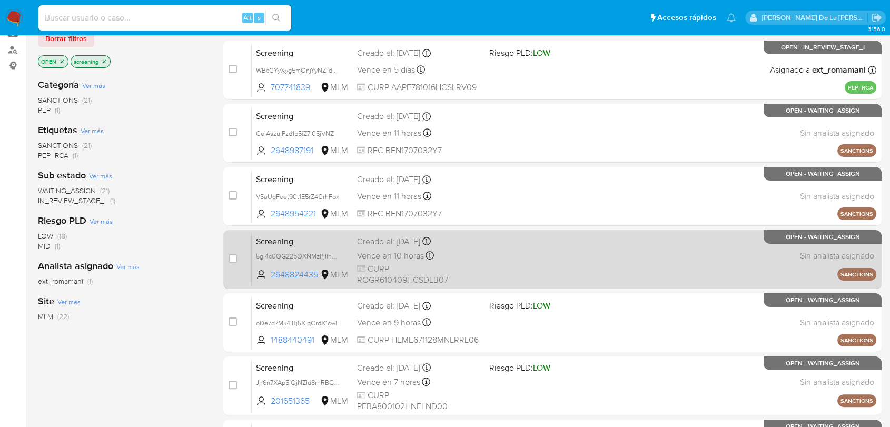
scroll to position [111, 0]
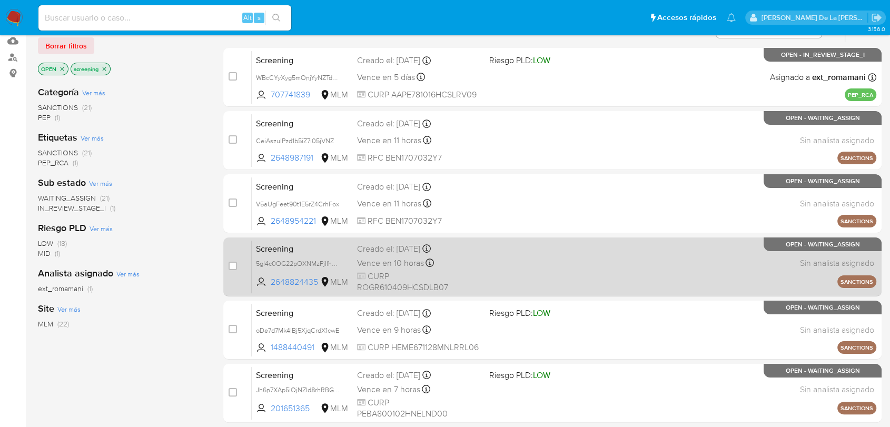
click at [487, 251] on div "Screening 5gl4c0OG22pOXNMzPjIfhpeI 2648824435 MLM Creado el: 26/08/2025 Creado …" at bounding box center [564, 266] width 625 height 53
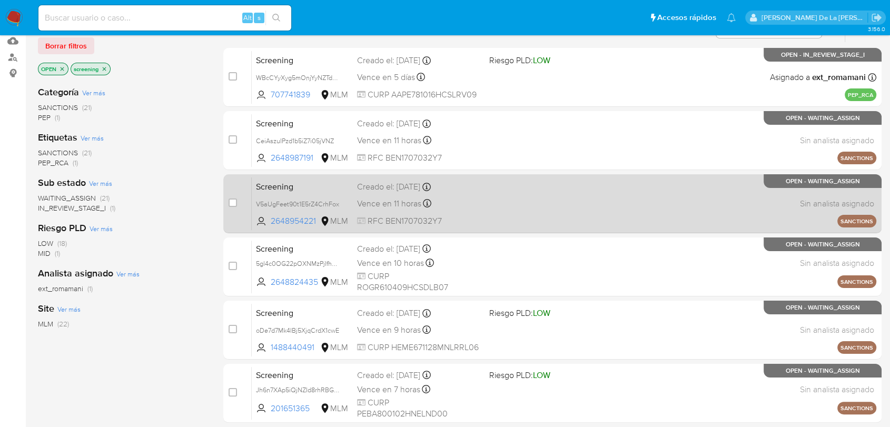
click at [482, 211] on div "Screening V5aUgFeet90t1E5rZ4CrhFox 2648954221 MLM Creado el: 26/08/2025 Creado …" at bounding box center [564, 203] width 625 height 53
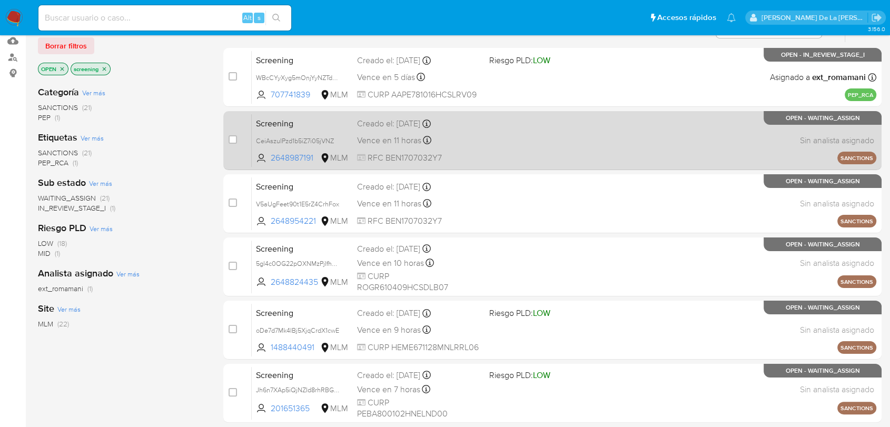
click at [533, 132] on div "Screening CeiAszuIPzd1b5iZ7i05jVNZ 2648987191 MLM Creado el: 26/08/2025 Creado …" at bounding box center [564, 140] width 625 height 53
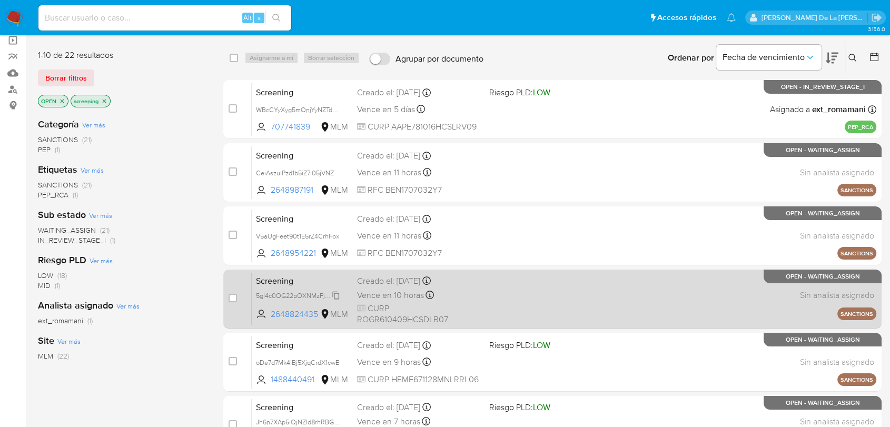
scroll to position [58, 0]
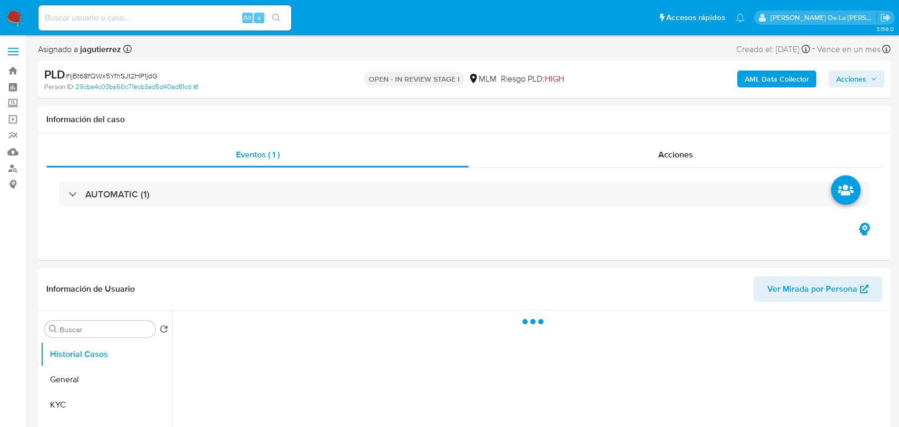
select select "10"
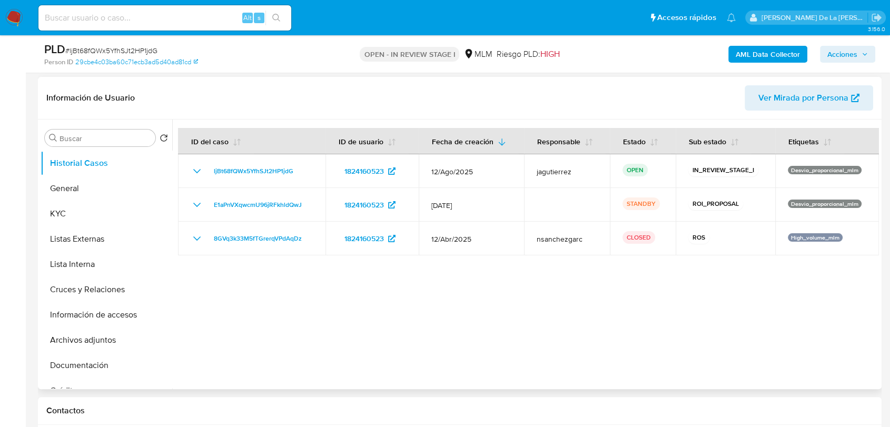
scroll to position [175, 0]
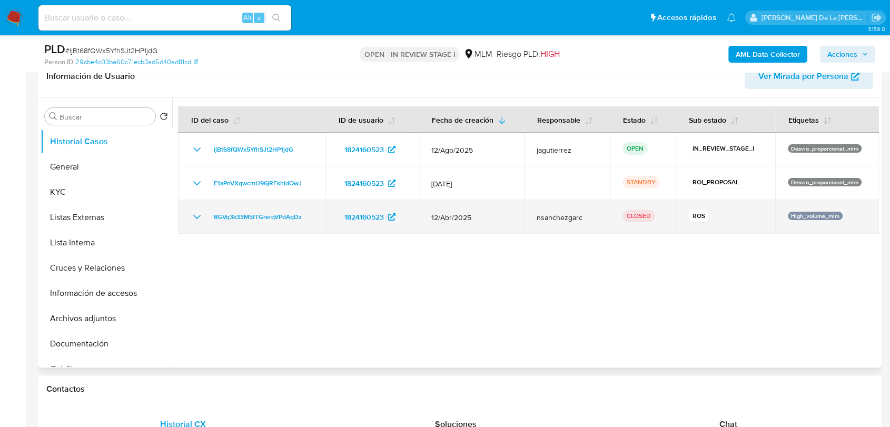
click at [194, 218] on icon "Mostrar/Ocultar" at bounding box center [197, 217] width 13 height 13
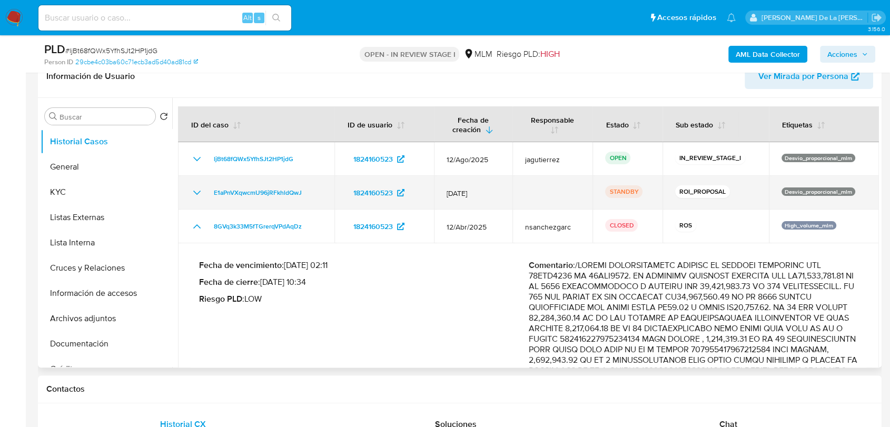
click at [184, 191] on td "E1aPnVXqwcmU96jRFkhldQwJ" at bounding box center [256, 193] width 156 height 34
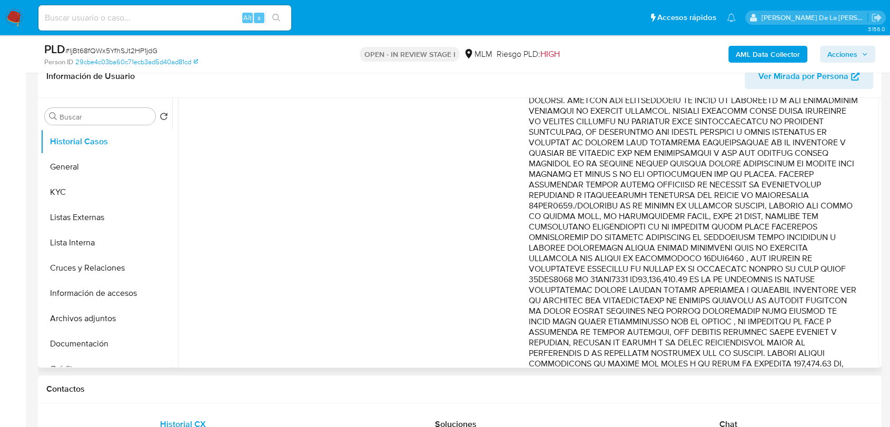
scroll to position [458, 0]
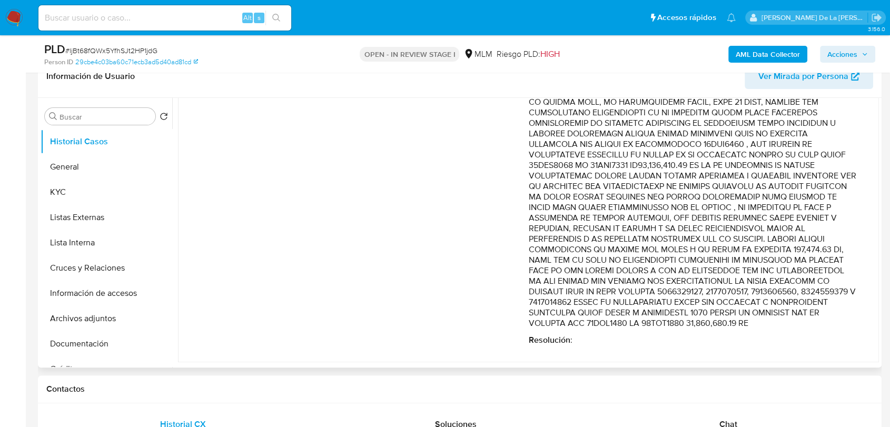
drag, startPoint x: 615, startPoint y: 220, endPoint x: 713, endPoint y: 250, distance: 102.3
click at [713, 250] on p "Comentario :" at bounding box center [694, 70] width 330 height 516
click at [646, 244] on p "Comentario :" at bounding box center [694, 70] width 330 height 516
click at [67, 212] on button "Listas Externas" at bounding box center [102, 217] width 123 height 25
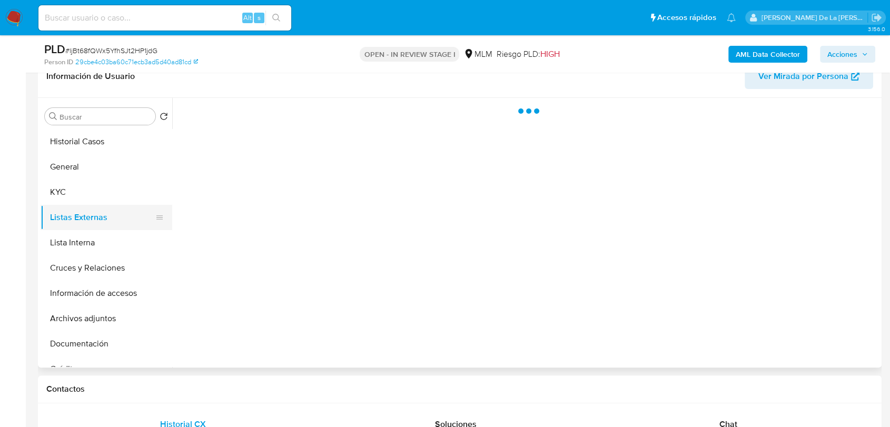
scroll to position [0, 0]
click at [75, 200] on button "KYC" at bounding box center [102, 192] width 123 height 25
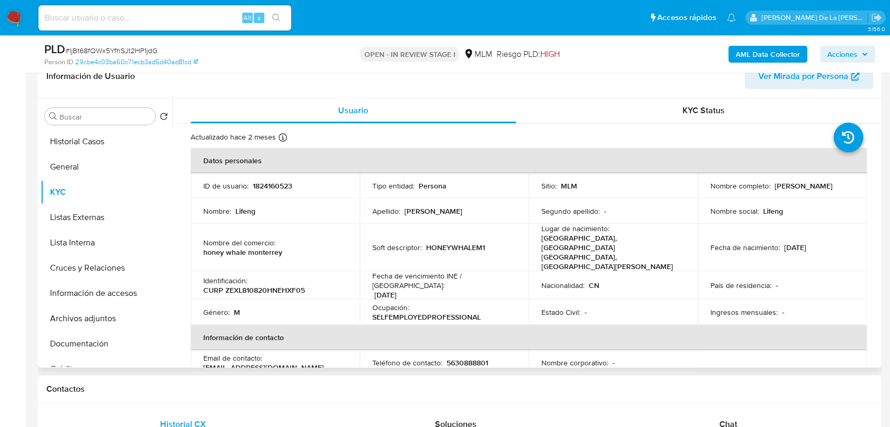
click at [454, 243] on p "HONEYWHALEM1" at bounding box center [455, 247] width 59 height 9
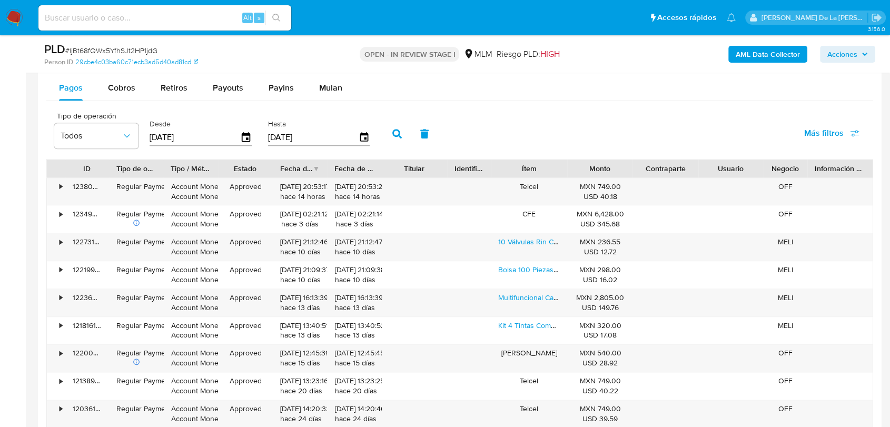
scroll to position [1112, 0]
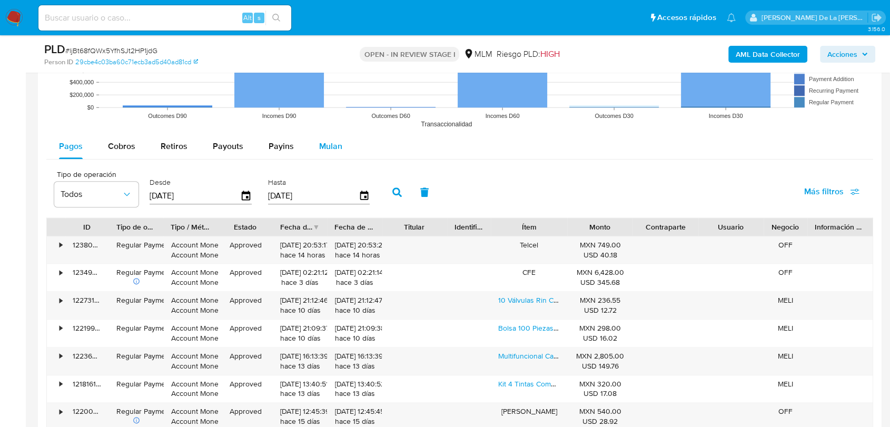
click at [319, 144] on span "Mulan" at bounding box center [330, 146] width 23 height 12
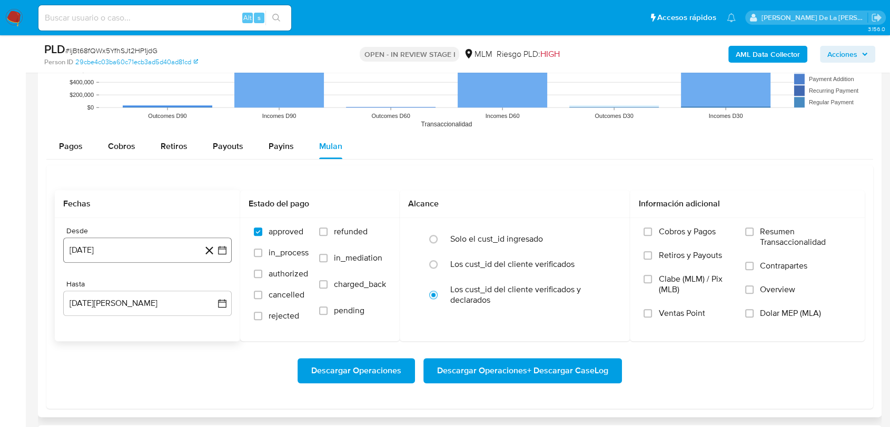
click at [227, 247] on icon "button" at bounding box center [222, 250] width 11 height 11
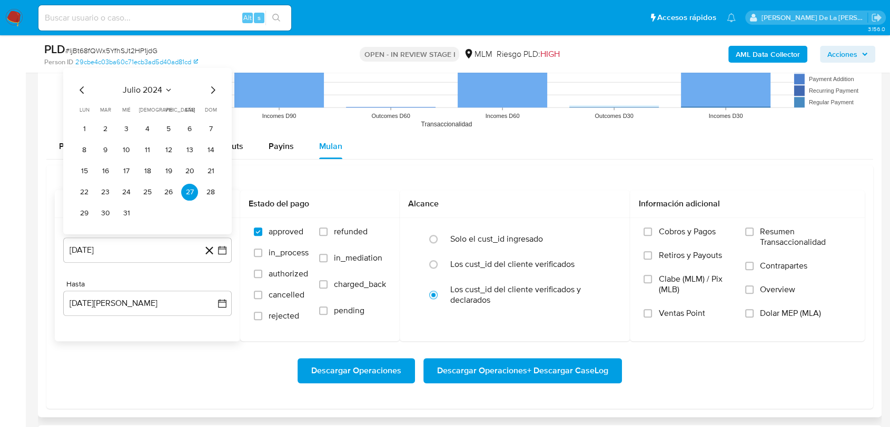
click at [210, 89] on icon "Mes siguiente" at bounding box center [213, 89] width 13 height 13
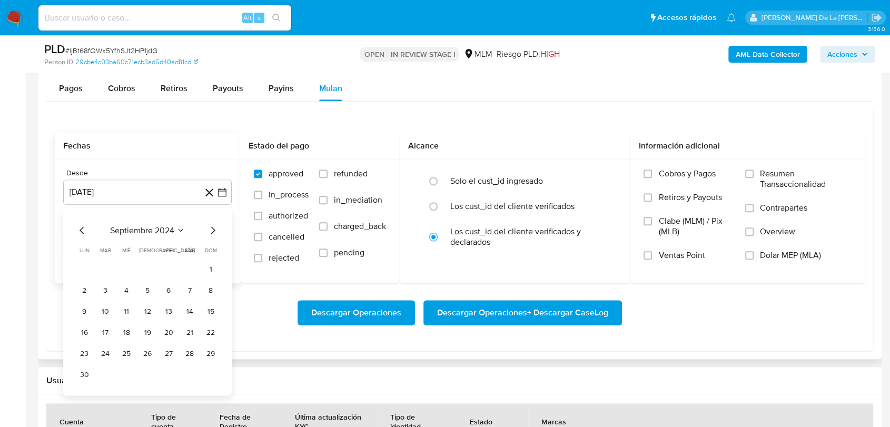
scroll to position [1229, 0]
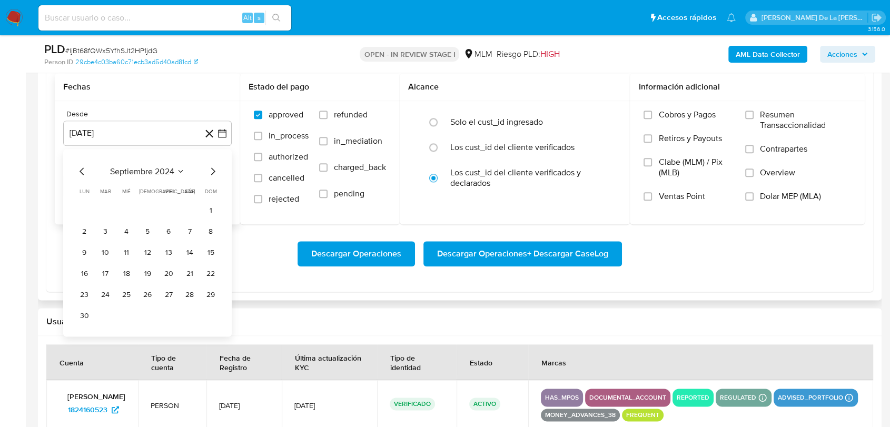
click at [211, 174] on icon "Mes siguiente" at bounding box center [213, 171] width 13 height 13
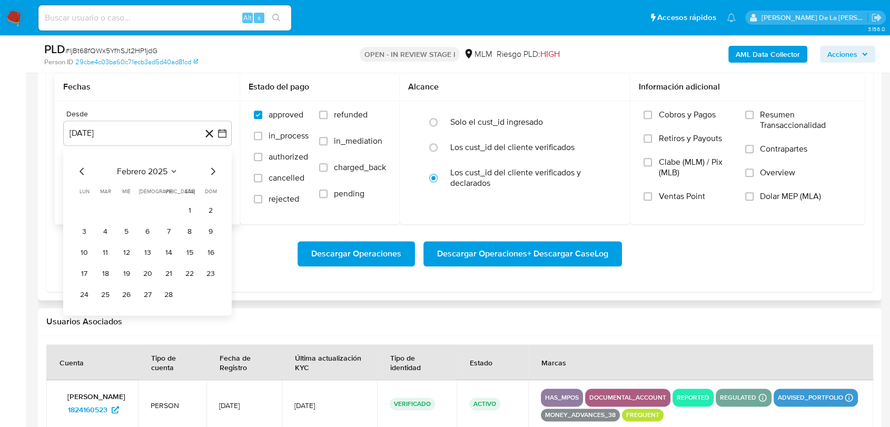
click at [211, 174] on icon "Mes siguiente" at bounding box center [213, 171] width 13 height 13
click at [77, 170] on icon "Mes anterior" at bounding box center [82, 171] width 13 height 13
click at [187, 210] on button "1" at bounding box center [189, 210] width 17 height 17
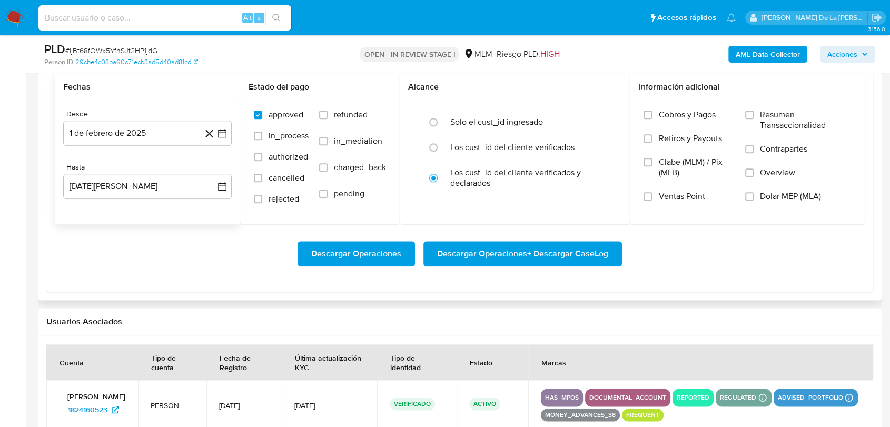
click at [138, 169] on div "Hasta" at bounding box center [147, 167] width 169 height 9
click at [135, 181] on button "27 [PERSON_NAME] de 2025" at bounding box center [147, 186] width 169 height 25
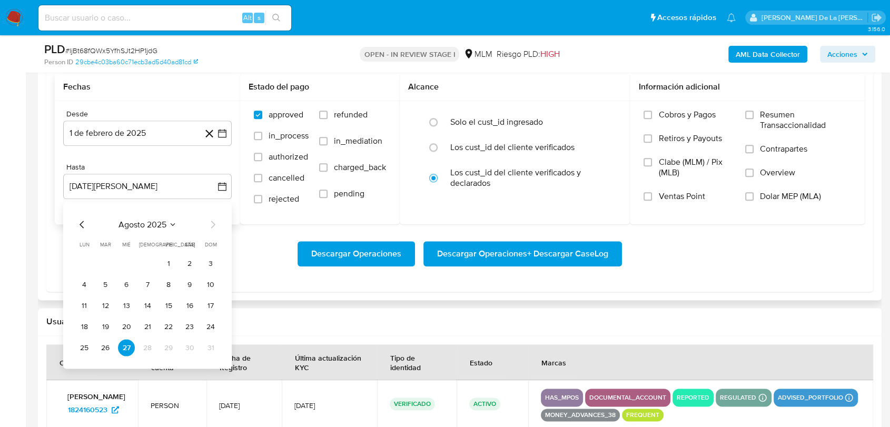
click at [75, 222] on div "agosto 2025 agosto 2025 lun lunes mar martes mié miércoles jue jueves vie viern…" at bounding box center [147, 285] width 169 height 166
click at [79, 224] on icon "Mes anterior" at bounding box center [82, 224] width 13 height 13
click at [144, 350] on button "31" at bounding box center [147, 347] width 17 height 17
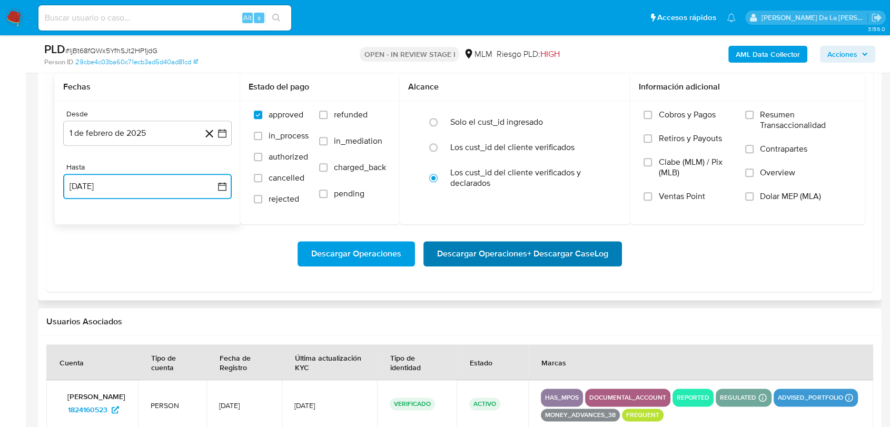
click at [441, 265] on span "Descargar Operaciones + Descargar CaseLog" at bounding box center [522, 253] width 171 height 23
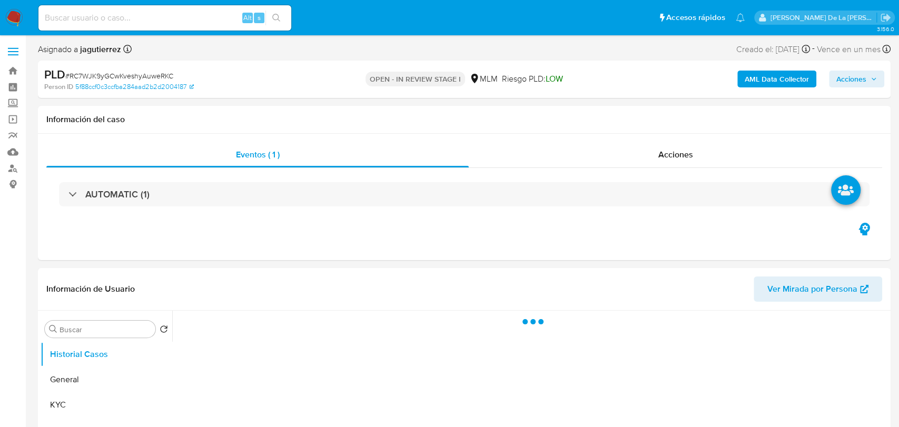
select select "10"
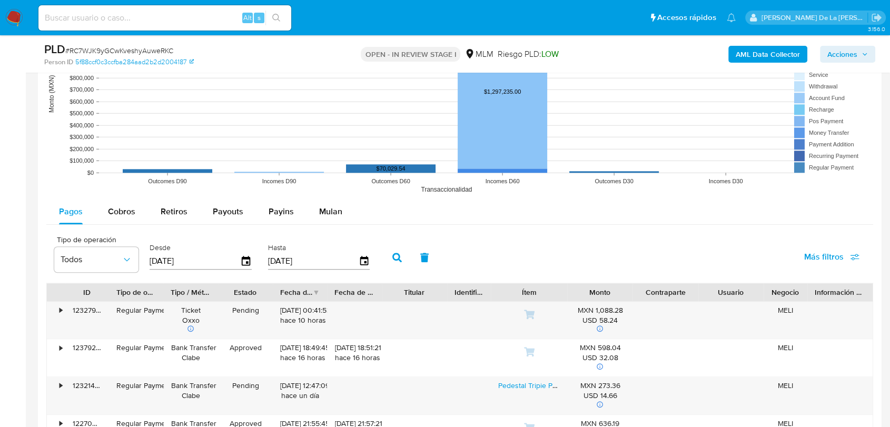
scroll to position [1171, 0]
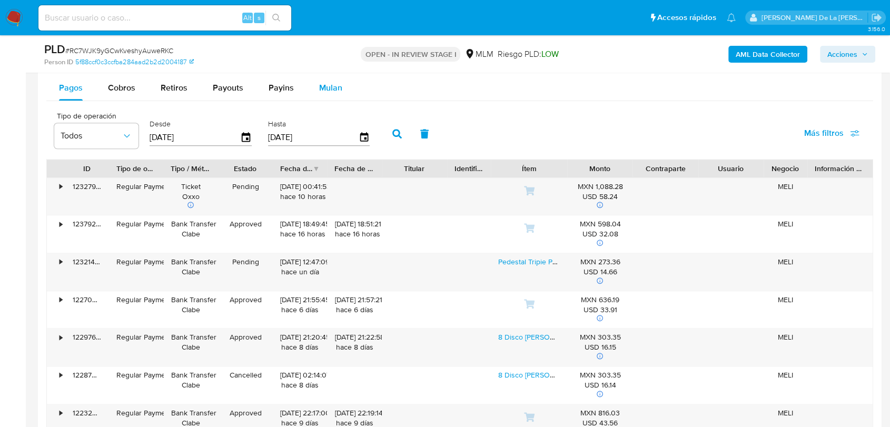
click at [340, 88] on button "Mulan" at bounding box center [331, 87] width 48 height 25
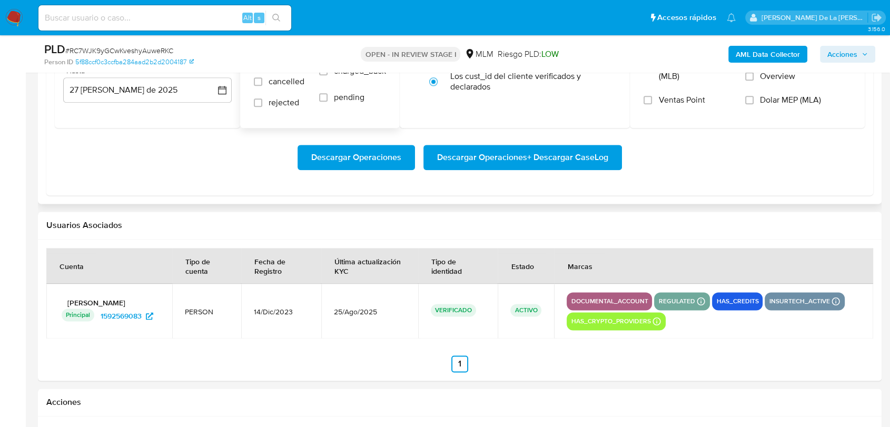
scroll to position [1229, 0]
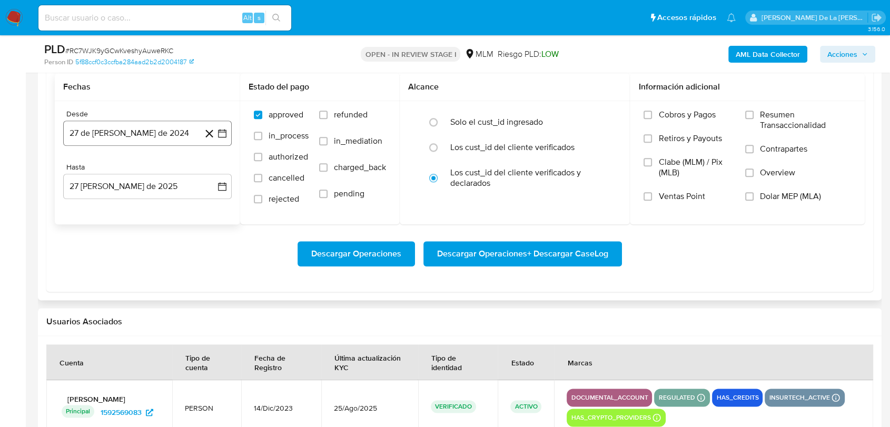
click at [221, 128] on icon "button" at bounding box center [222, 133] width 11 height 11
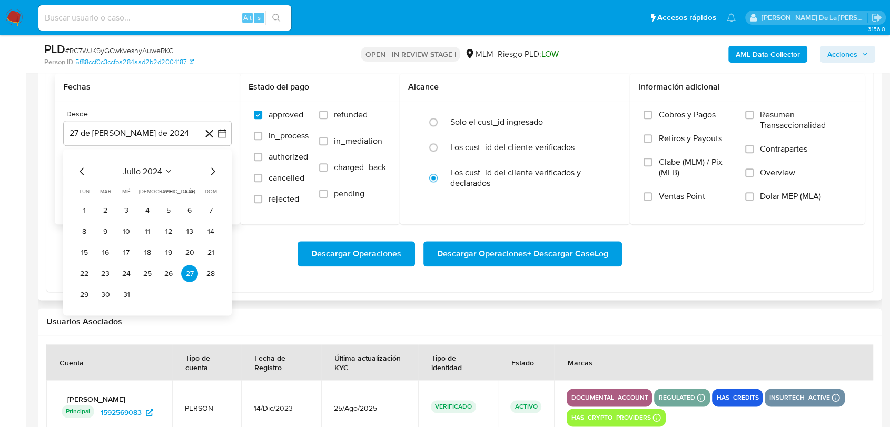
click at [208, 170] on icon "Mes siguiente" at bounding box center [213, 171] width 13 height 13
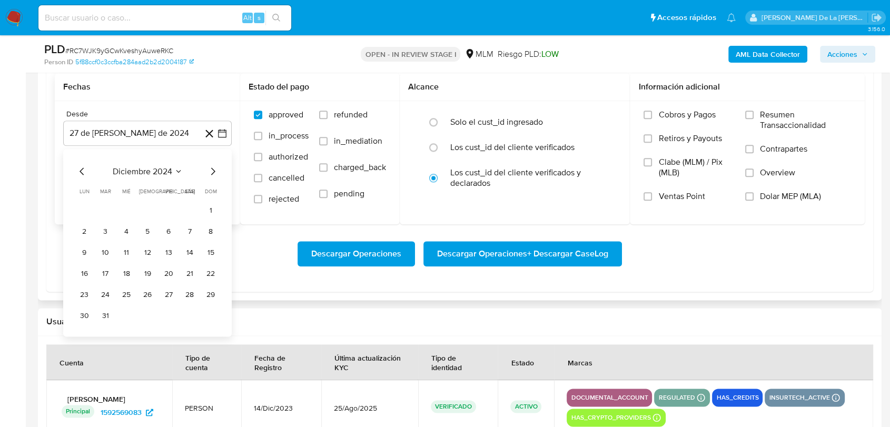
click at [208, 170] on icon "Mes siguiente" at bounding box center [213, 171] width 13 height 13
click at [191, 204] on button "1" at bounding box center [189, 210] width 17 height 17
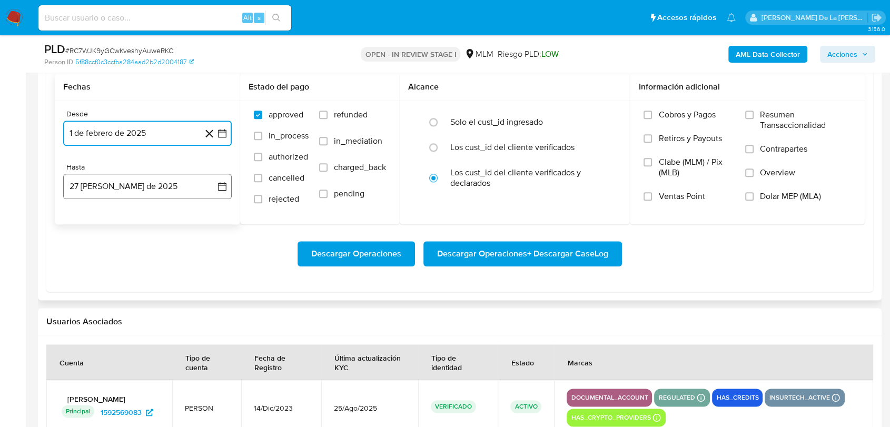
click at [181, 181] on button "27 de agosto de 2025" at bounding box center [147, 186] width 169 height 25
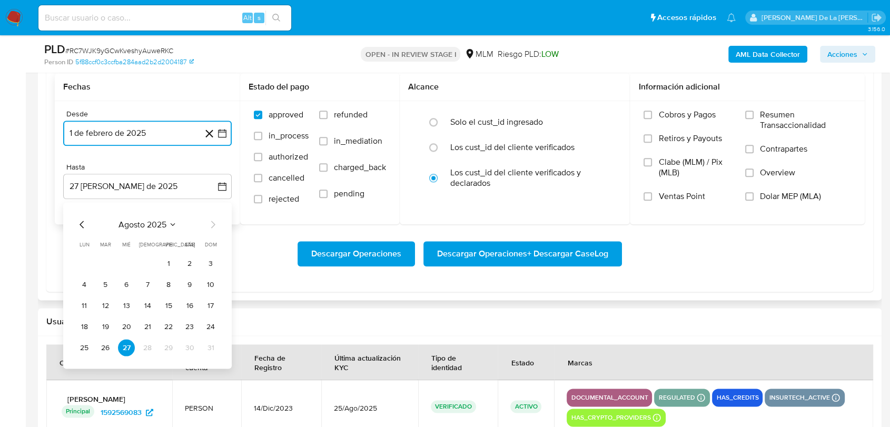
click at [85, 222] on icon "Mes anterior" at bounding box center [82, 224] width 13 height 13
click at [145, 345] on button "31" at bounding box center [147, 347] width 17 height 17
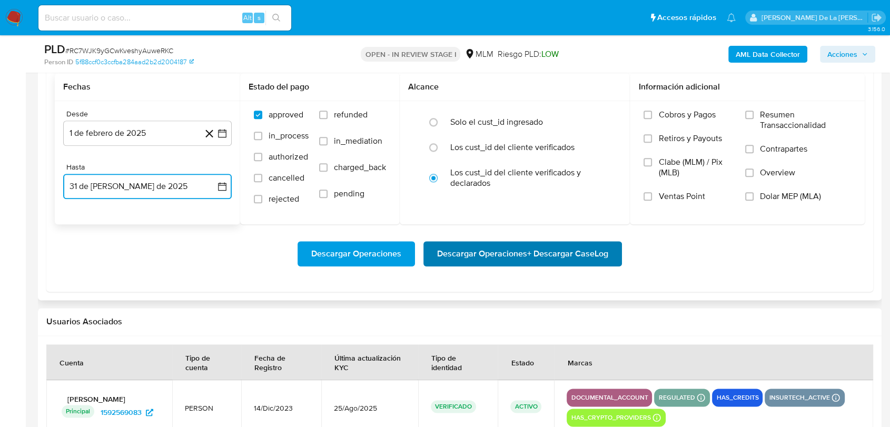
click at [524, 263] on span "Descargar Operaciones + Descargar CaseLog" at bounding box center [522, 253] width 171 height 23
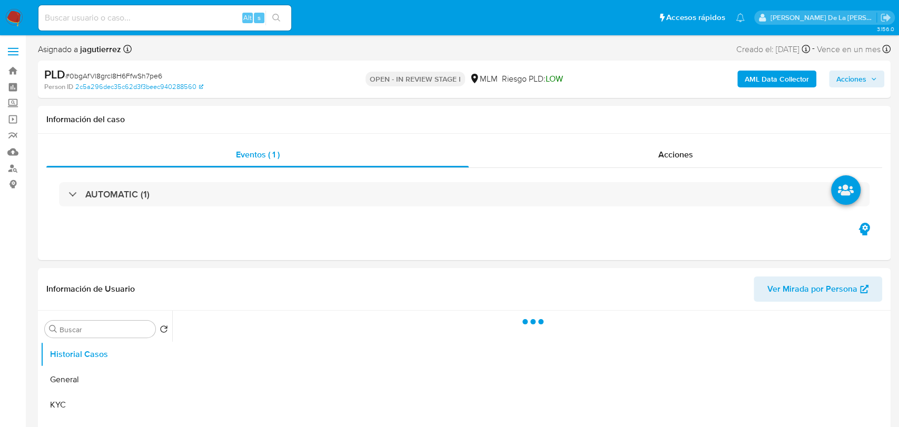
select select "10"
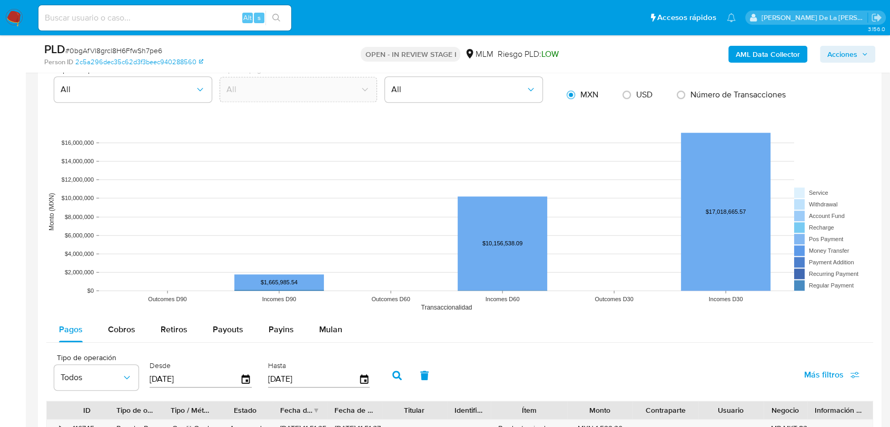
scroll to position [936, 0]
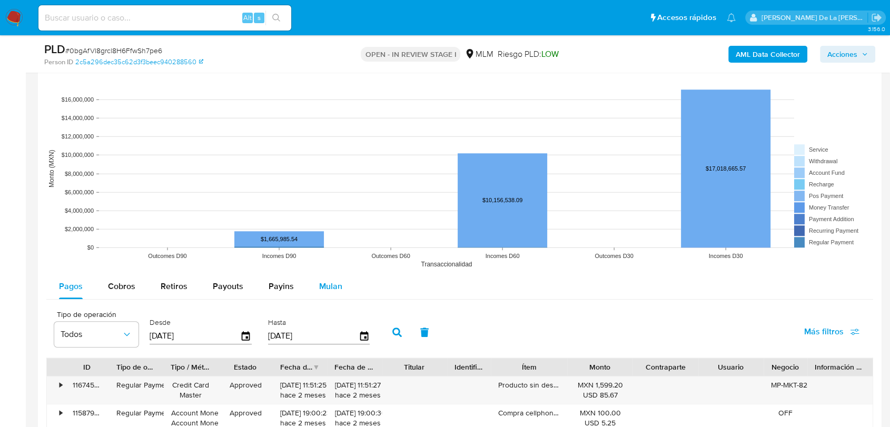
click at [333, 289] on span "Mulan" at bounding box center [330, 286] width 23 height 12
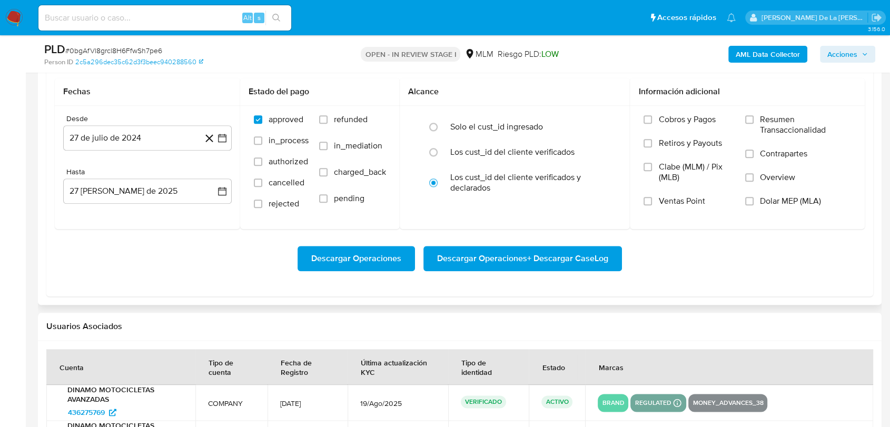
scroll to position [1171, 0]
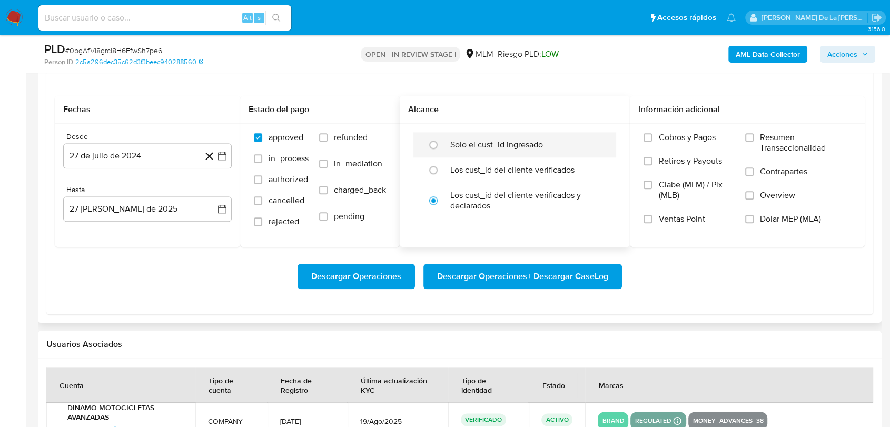
click at [480, 140] on label "Solo el cust_id ingresado" at bounding box center [496, 145] width 93 height 11
click at [442, 139] on input "radio" at bounding box center [433, 144] width 17 height 17
radio input "true"
click at [215, 159] on icon at bounding box center [209, 156] width 13 height 13
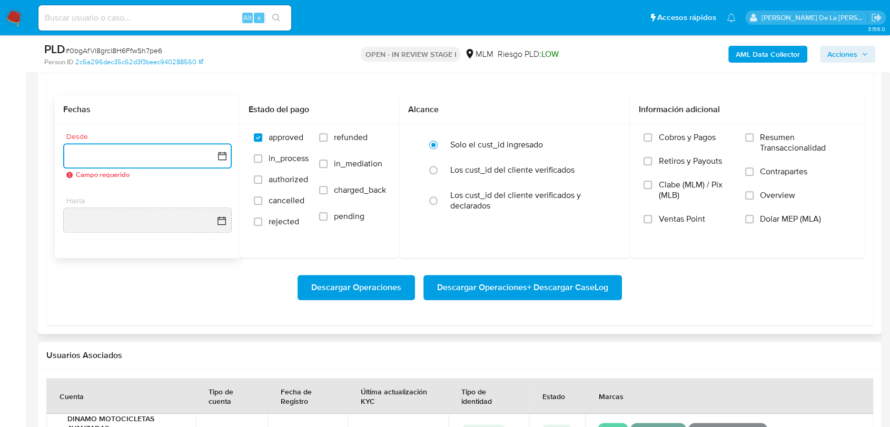
click at [222, 156] on icon "button" at bounding box center [222, 156] width 11 height 11
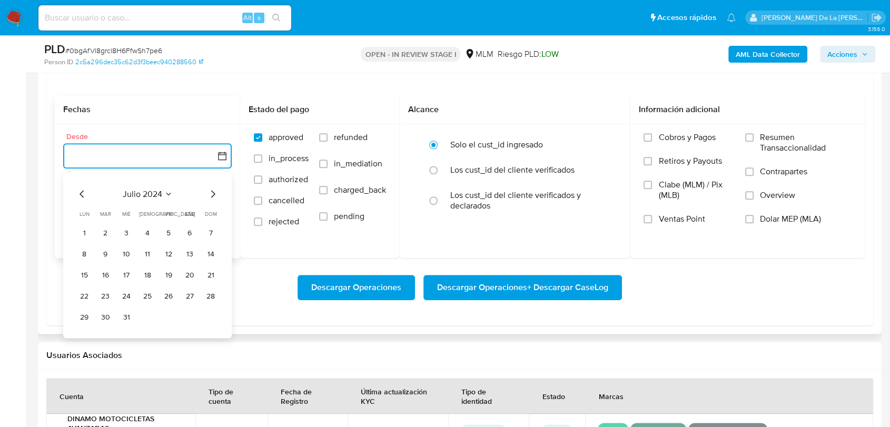
click at [215, 195] on icon "Mes siguiente" at bounding box center [213, 194] width 13 height 13
click at [215, 194] on icon "Mes siguiente" at bounding box center [213, 194] width 13 height 13
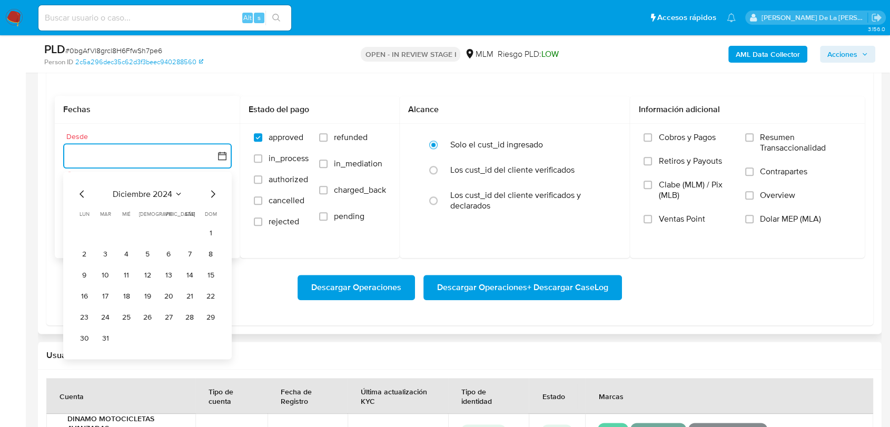
click at [215, 194] on icon "Mes siguiente" at bounding box center [213, 194] width 13 height 13
click at [188, 235] on button "1" at bounding box center [189, 232] width 17 height 17
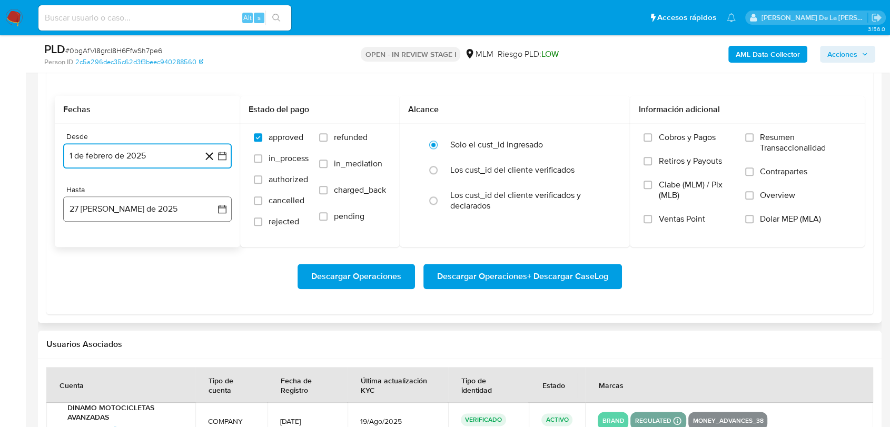
click at [187, 213] on button "27 [PERSON_NAME] de 2025" at bounding box center [147, 209] width 169 height 25
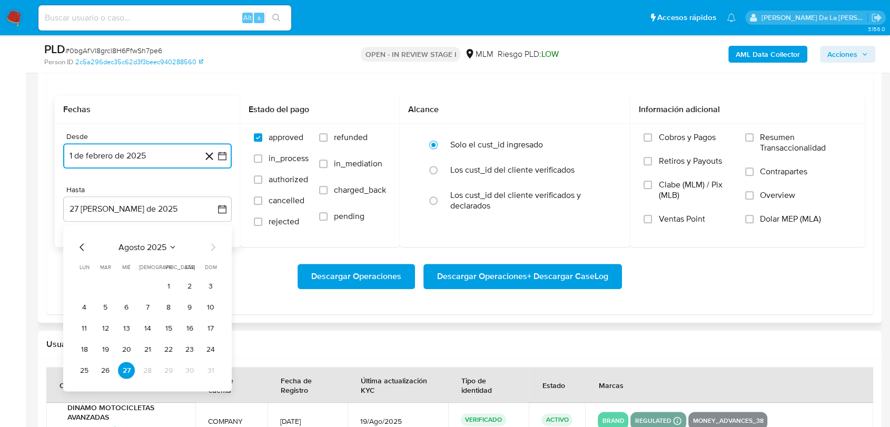
click at [82, 250] on icon "Mes anterior" at bounding box center [82, 247] width 13 height 13
click at [147, 371] on button "31" at bounding box center [147, 370] width 17 height 17
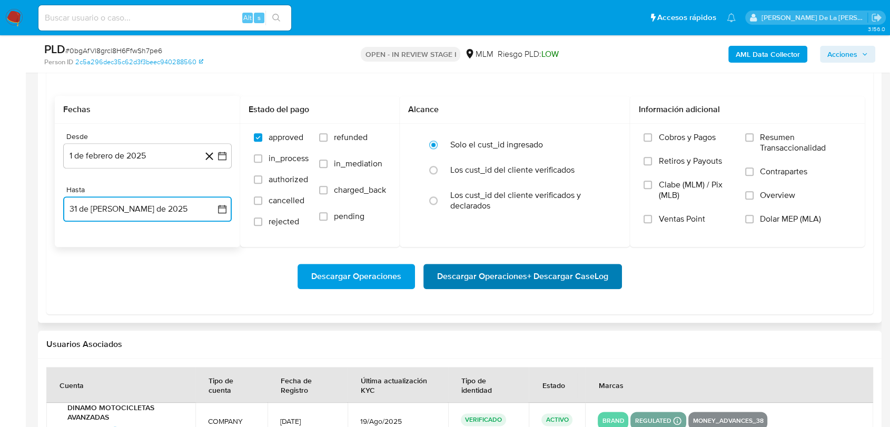
click at [501, 266] on span "Descargar Operaciones + Descargar CaseLog" at bounding box center [522, 276] width 171 height 23
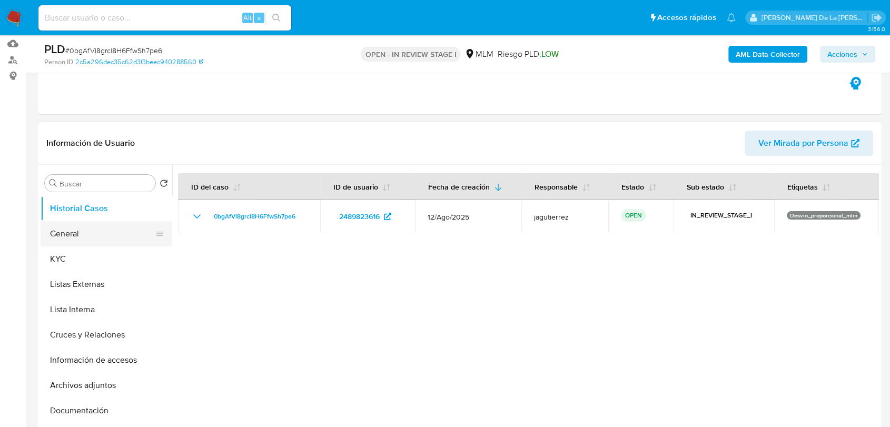
scroll to position [58, 0]
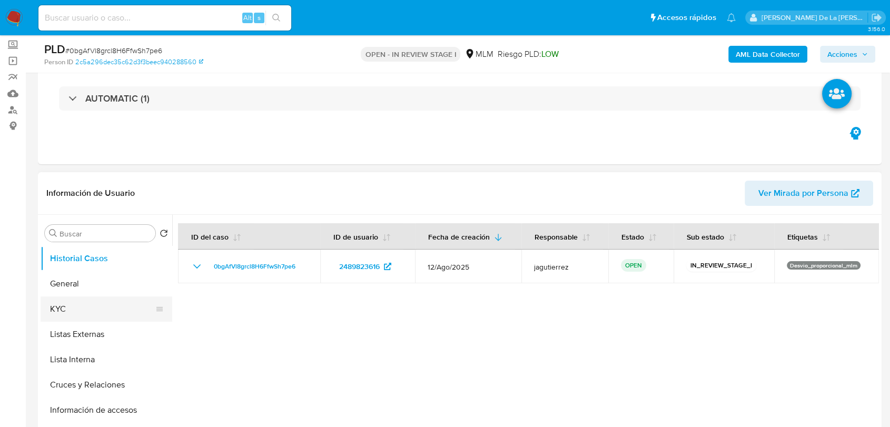
drag, startPoint x: 97, startPoint y: 310, endPoint x: 110, endPoint y: 307, distance: 13.0
click at [96, 310] on button "KYC" at bounding box center [102, 309] width 123 height 25
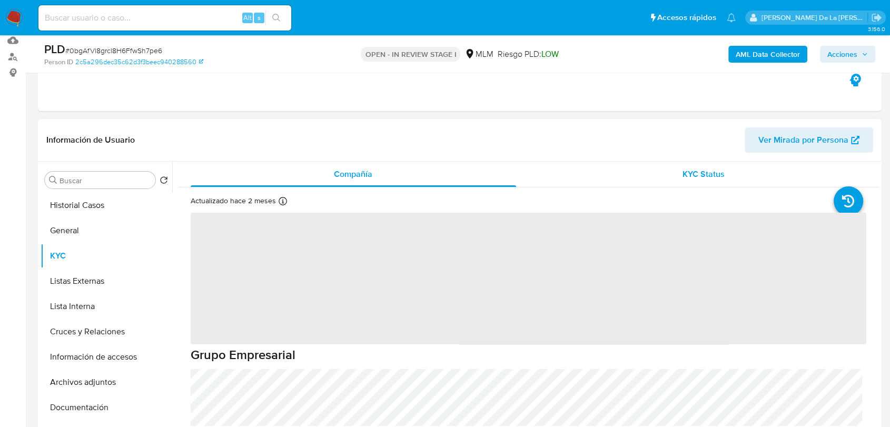
scroll to position [175, 0]
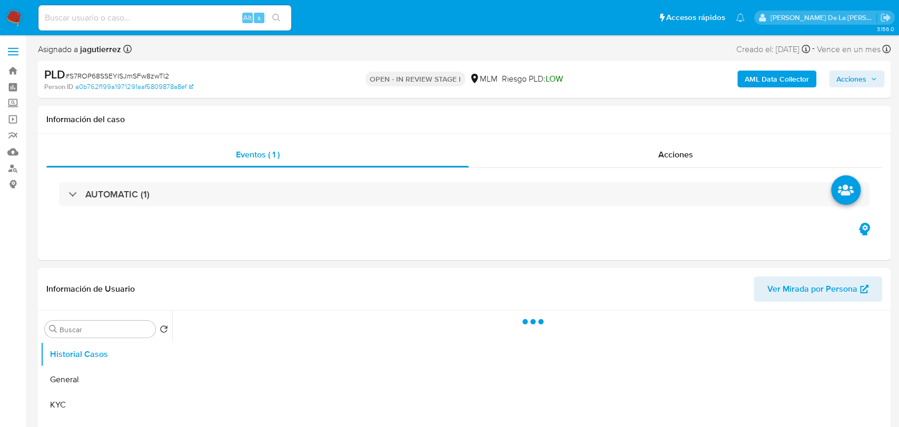
select select "10"
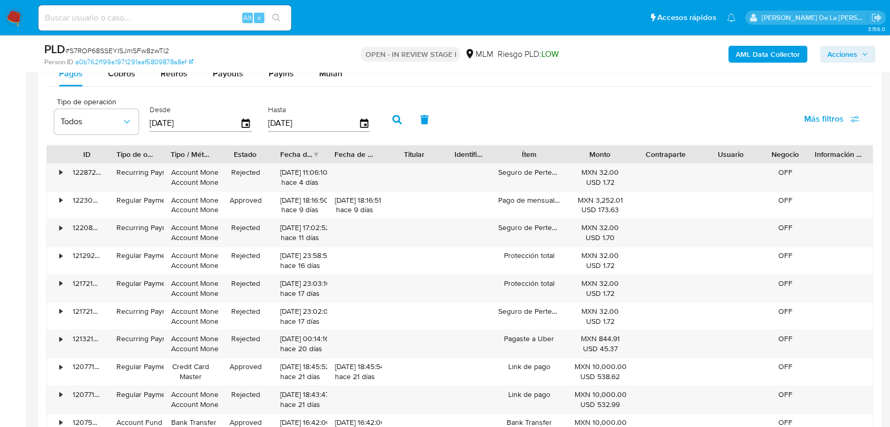
scroll to position [1171, 0]
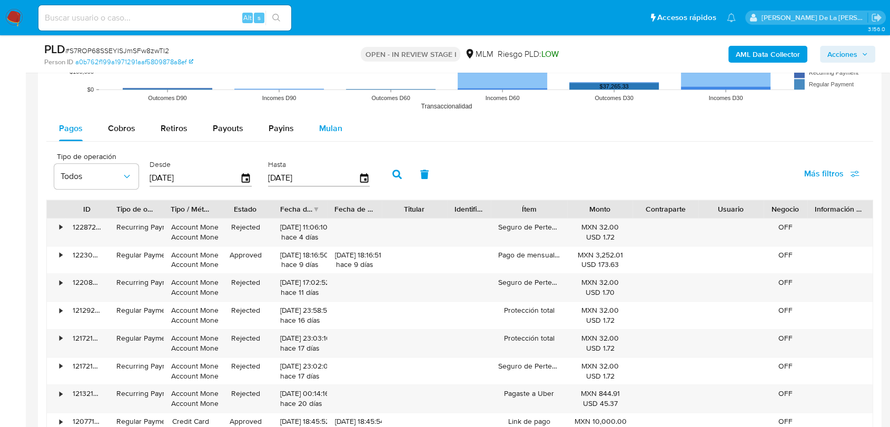
click at [328, 132] on span "Mulan" at bounding box center [330, 128] width 23 height 12
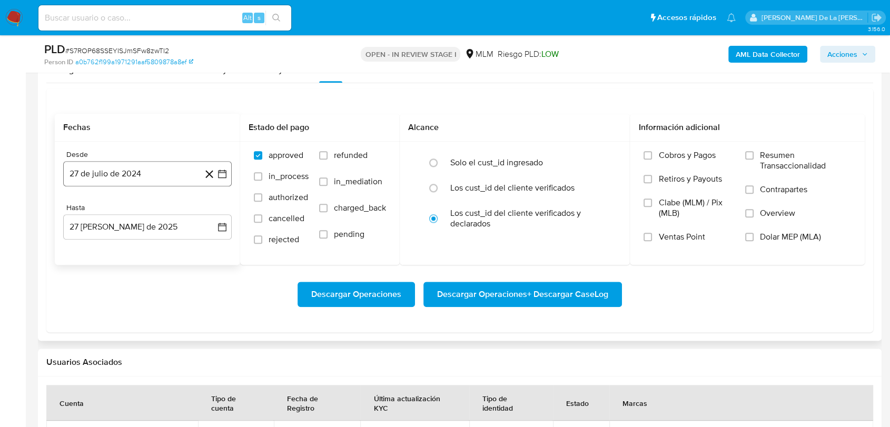
click at [223, 170] on icon "button" at bounding box center [222, 174] width 8 height 8
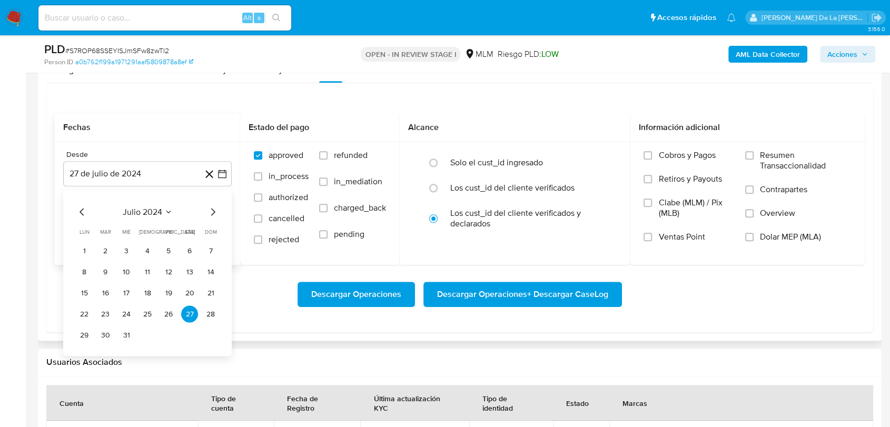
click at [213, 208] on icon "Mes siguiente" at bounding box center [213, 211] width 13 height 13
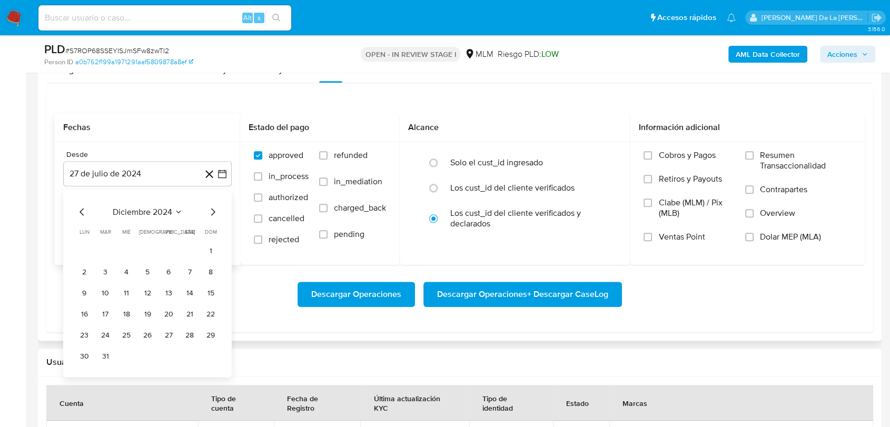
click at [213, 208] on icon "Mes siguiente" at bounding box center [213, 211] width 13 height 13
click at [187, 247] on button "1" at bounding box center [189, 250] width 17 height 17
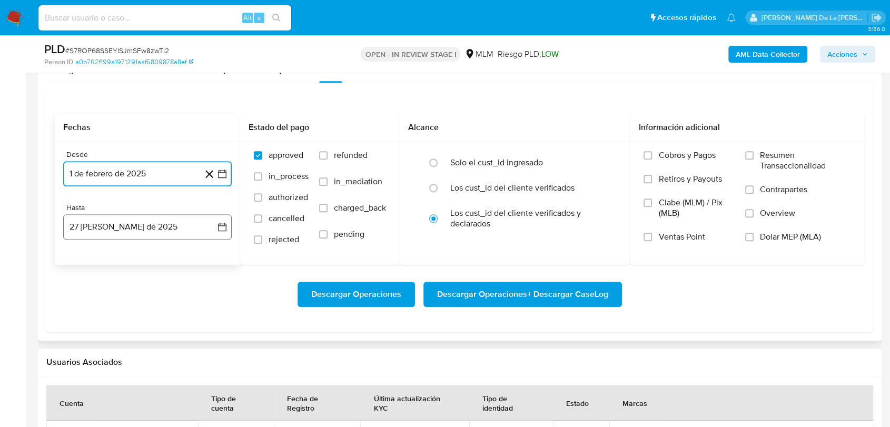
click at [175, 220] on button "27 de agosto de 2025" at bounding box center [147, 226] width 169 height 25
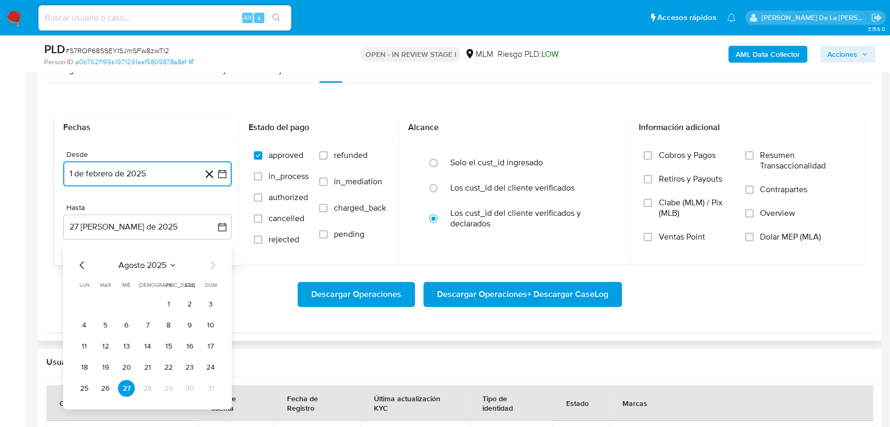
click at [84, 262] on icon "Mes anterior" at bounding box center [82, 265] width 13 height 13
click at [148, 391] on button "31" at bounding box center [147, 388] width 17 height 17
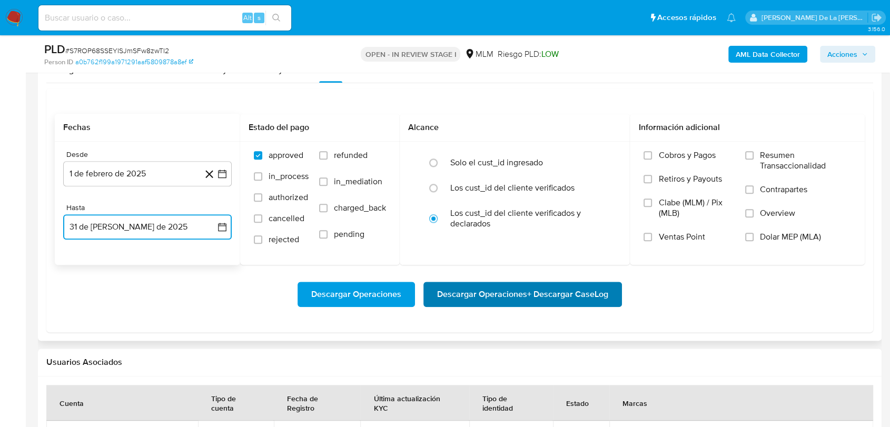
click at [452, 288] on span "Descargar Operaciones + Descargar CaseLog" at bounding box center [522, 294] width 171 height 23
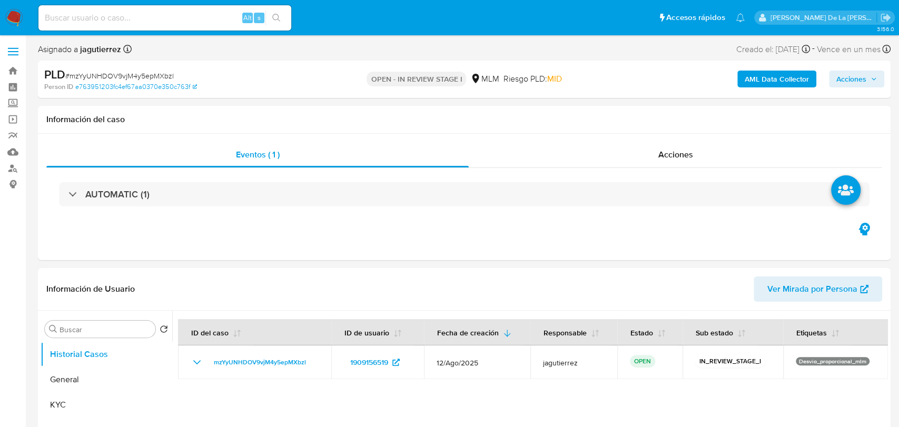
select select "10"
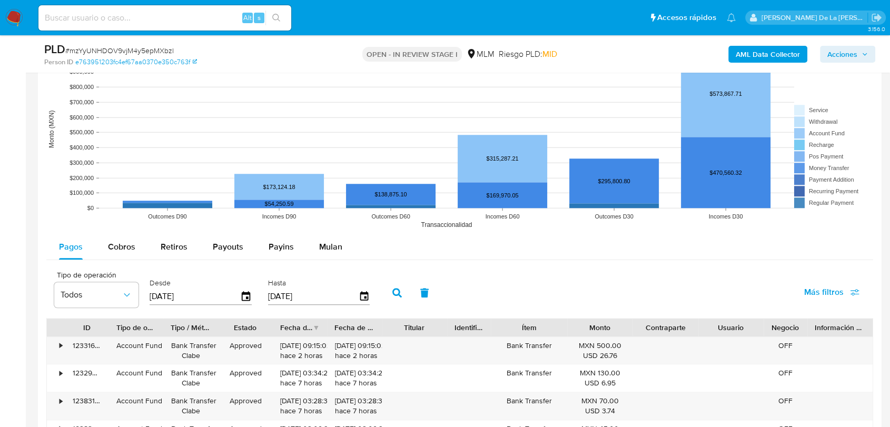
scroll to position [1054, 0]
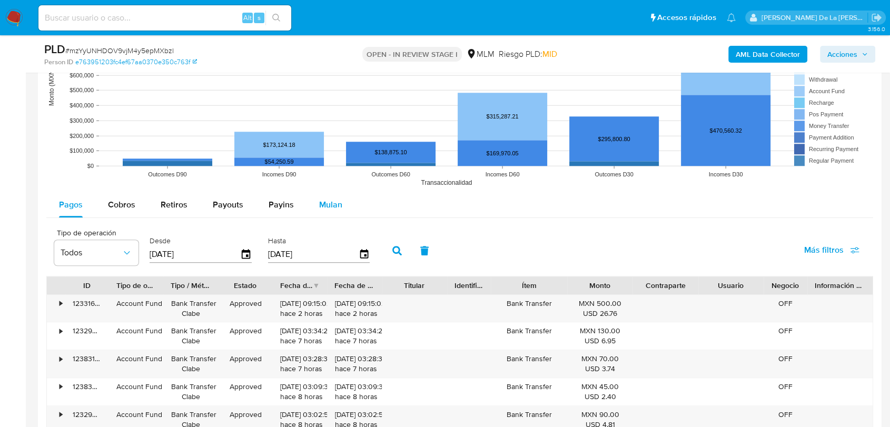
click at [329, 207] on span "Mulan" at bounding box center [330, 205] width 23 height 12
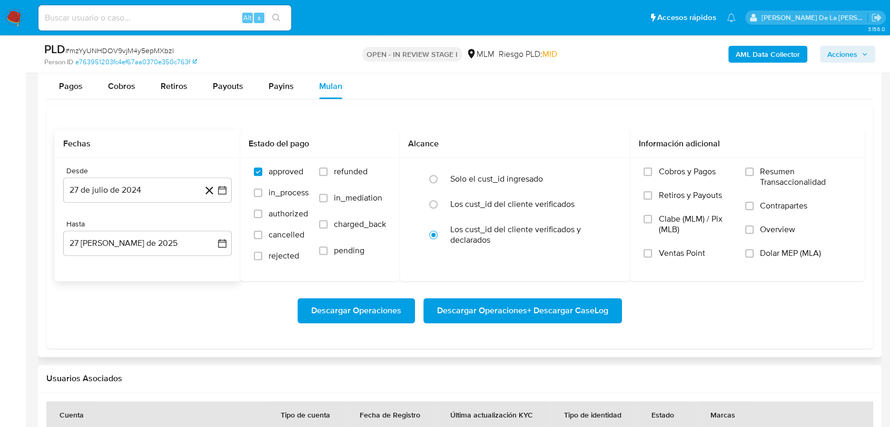
scroll to position [1171, 0]
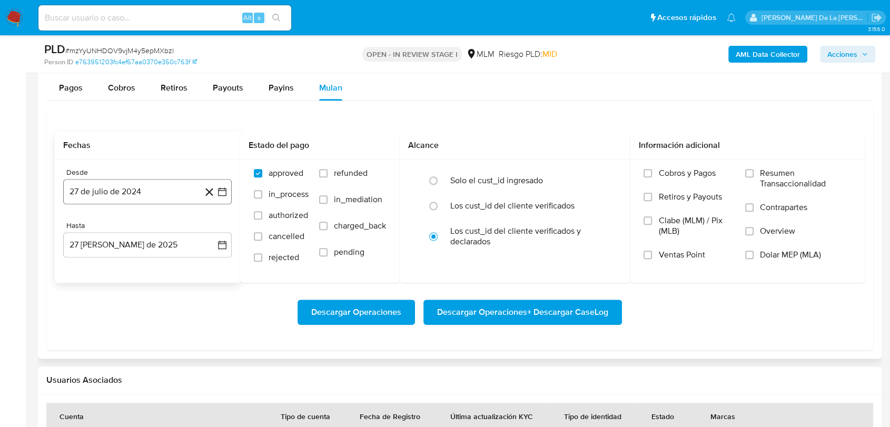
click at [225, 190] on icon "button" at bounding box center [222, 192] width 11 height 11
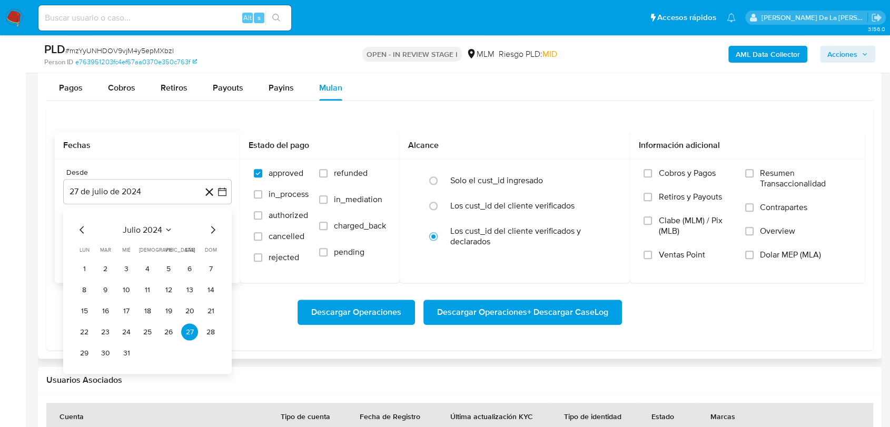
click at [216, 226] on icon "Mes siguiente" at bounding box center [213, 229] width 13 height 13
click at [213, 230] on icon "Mes siguiente" at bounding box center [213, 229] width 4 height 7
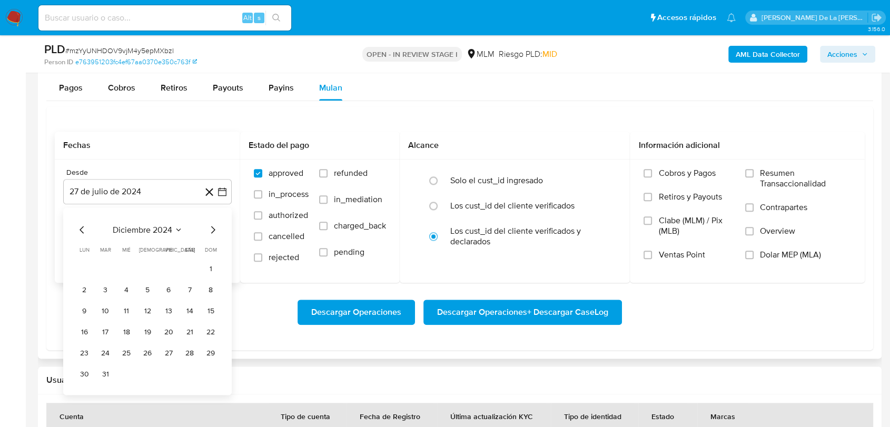
click at [213, 230] on icon "Mes siguiente" at bounding box center [213, 229] width 4 height 7
click at [74, 222] on div "marzo 2025 marzo 2025 lun lunes mar martes mié miércoles jue jueves vie viernes…" at bounding box center [147, 302] width 169 height 188
click at [80, 226] on icon "Mes anterior" at bounding box center [82, 229] width 13 height 13
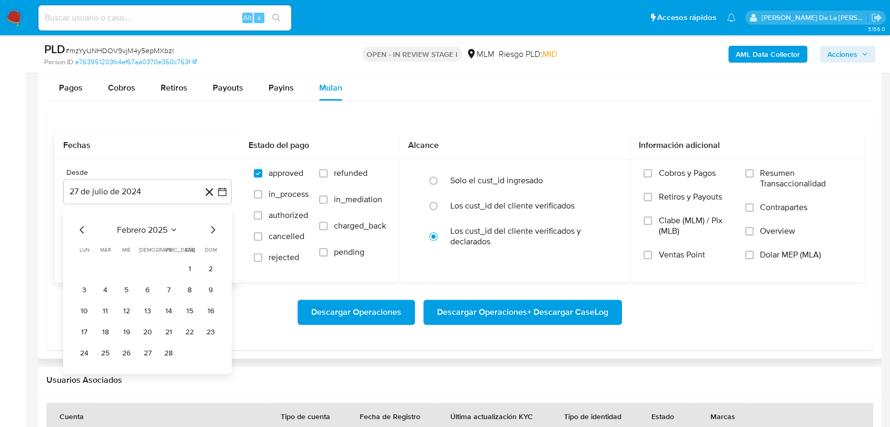
click at [185, 266] on button "1" at bounding box center [189, 268] width 17 height 17
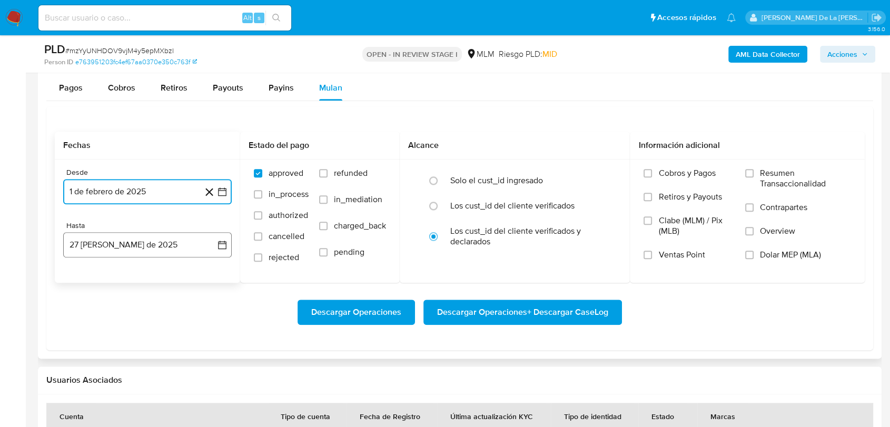
click at [153, 237] on button "27 [PERSON_NAME] de 2025" at bounding box center [147, 244] width 169 height 25
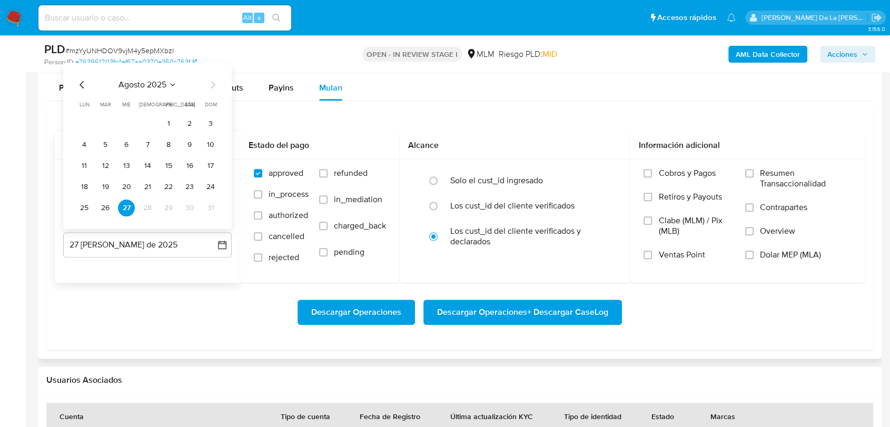
click at [79, 86] on icon "Mes anterior" at bounding box center [82, 84] width 13 height 13
click at [145, 210] on button "31" at bounding box center [147, 207] width 17 height 17
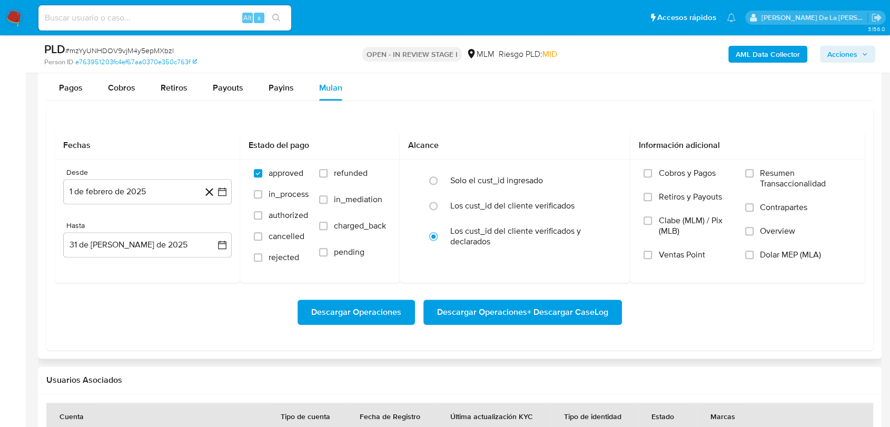
click at [459, 290] on div "Descargar Operaciones Descargar Operaciones + Descargar CaseLog" at bounding box center [460, 312] width 810 height 59
click at [458, 301] on span "Descargar Operaciones + Descargar CaseLog" at bounding box center [522, 312] width 171 height 23
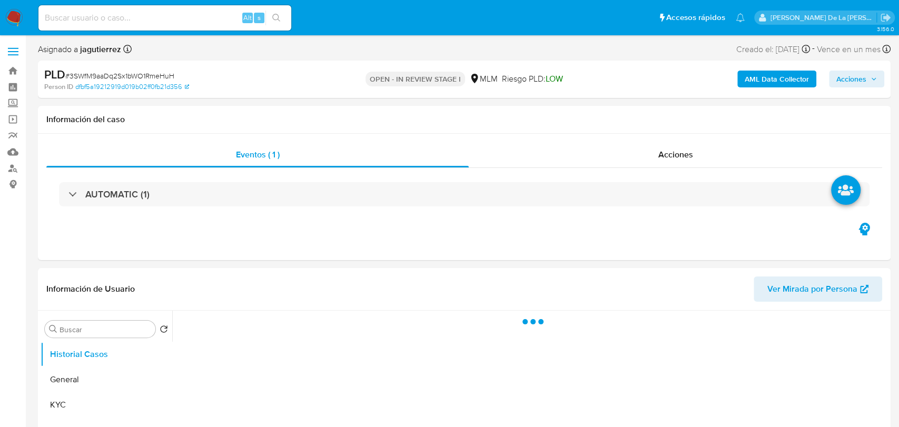
select select "10"
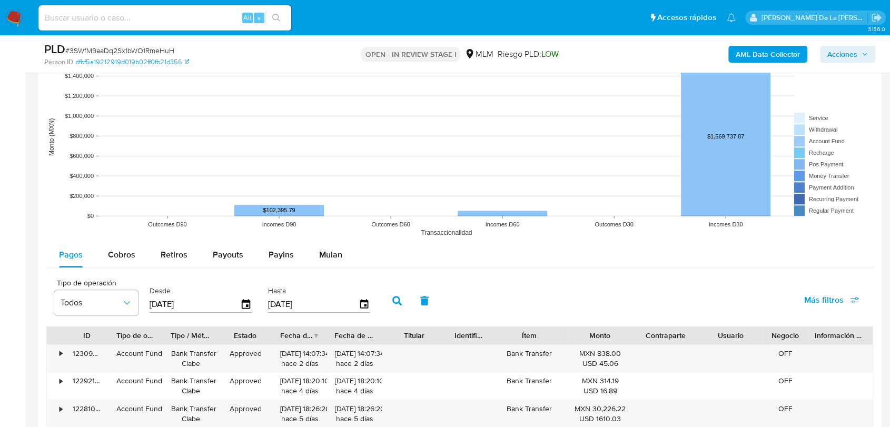
scroll to position [1054, 0]
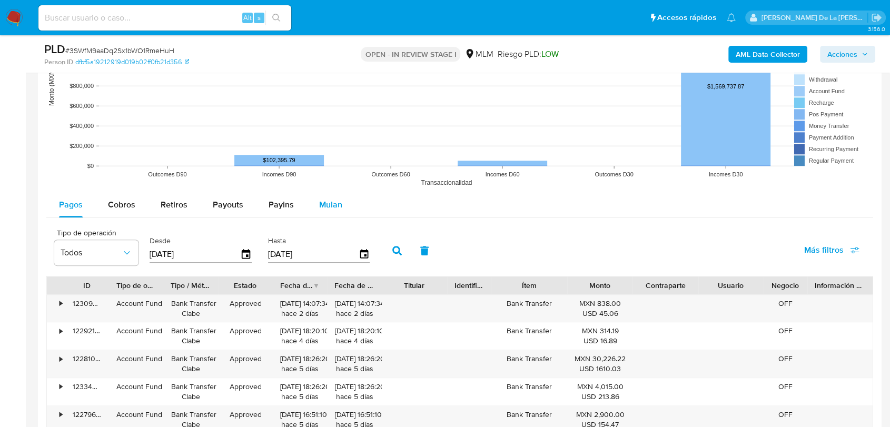
click at [325, 191] on rect at bounding box center [459, 87] width 827 height 211
click at [323, 205] on span "Mulan" at bounding box center [330, 205] width 23 height 12
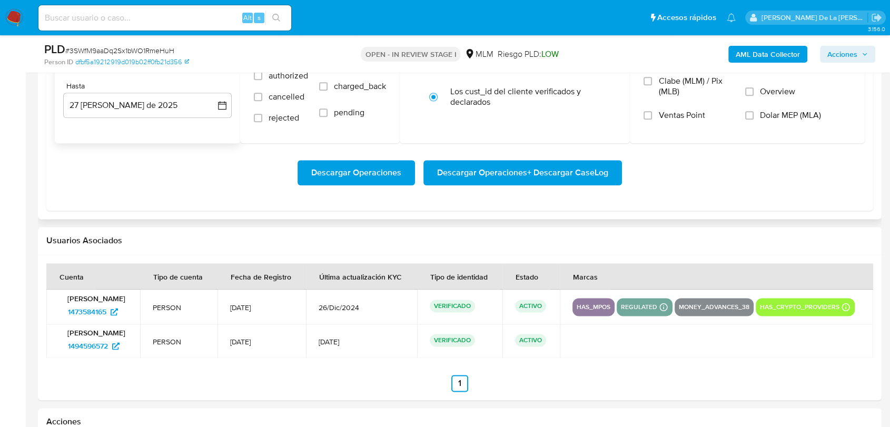
scroll to position [1171, 0]
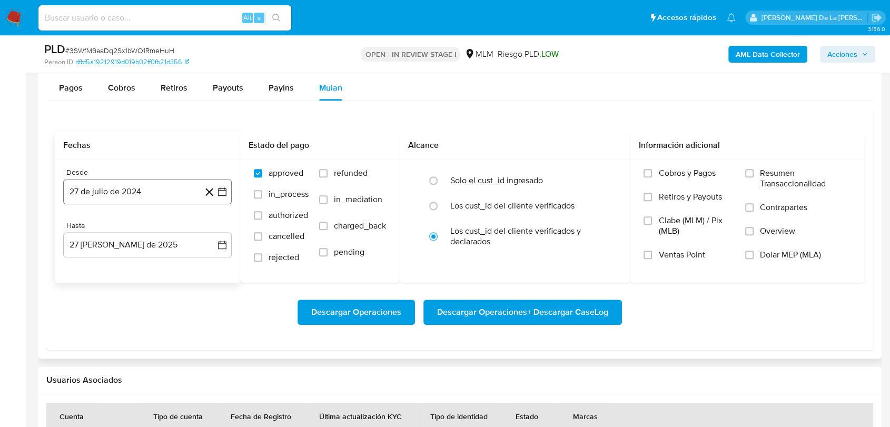
click at [217, 188] on icon "button" at bounding box center [222, 192] width 11 height 11
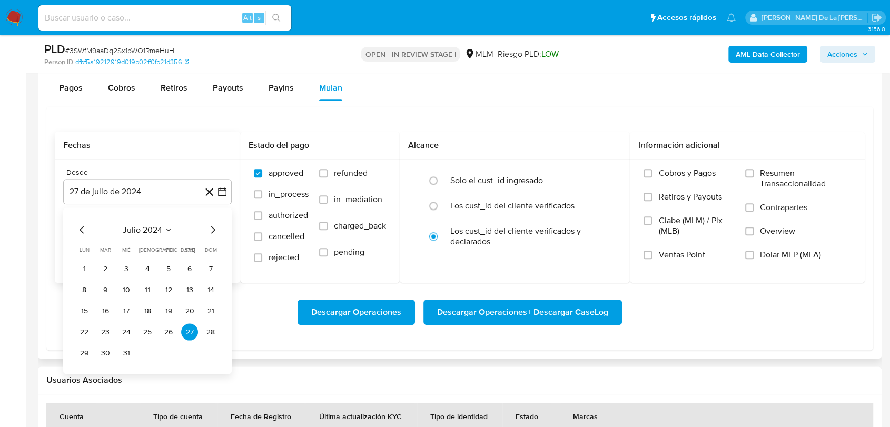
click at [212, 228] on icon "Mes siguiente" at bounding box center [213, 229] width 13 height 13
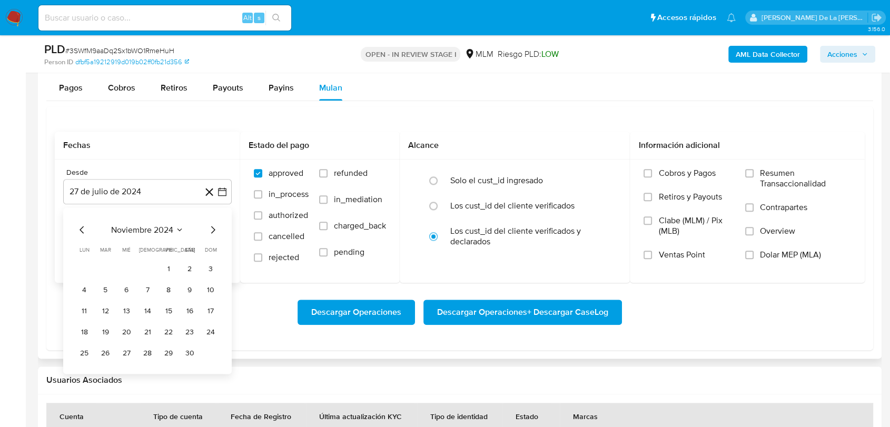
click at [212, 228] on icon "Mes siguiente" at bounding box center [213, 229] width 13 height 13
click at [190, 266] on button "1" at bounding box center [189, 268] width 17 height 17
click at [158, 228] on div "Hasta" at bounding box center [147, 225] width 169 height 9
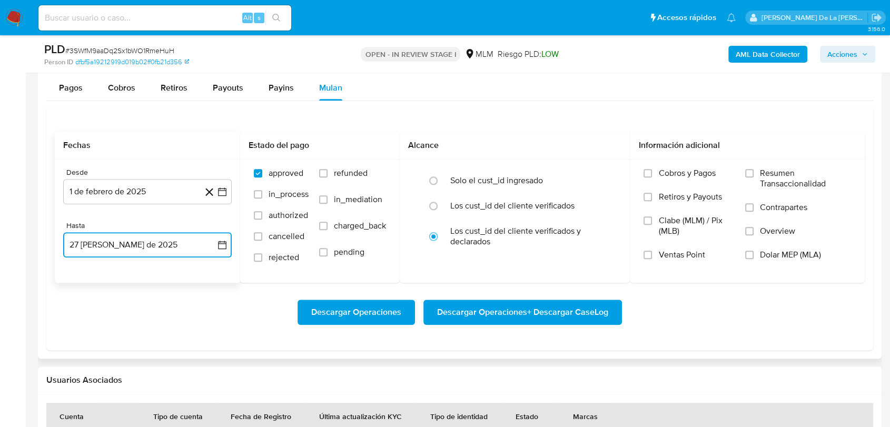
click at [153, 243] on button "27 de agosto de 2025" at bounding box center [147, 244] width 169 height 25
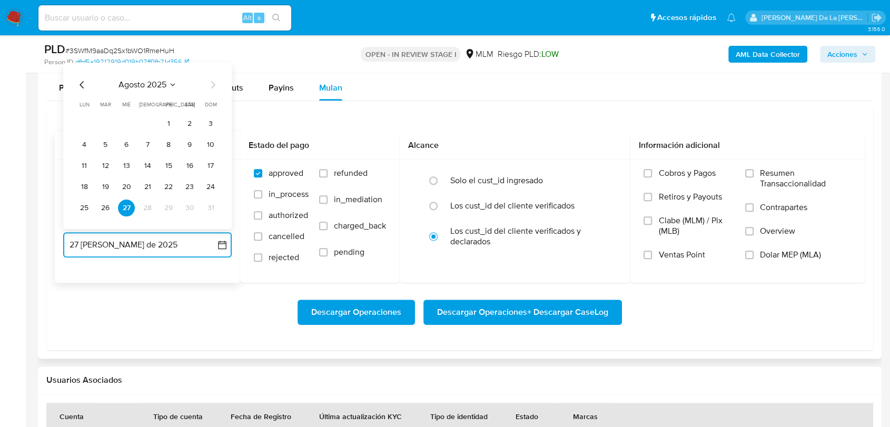
click at [80, 81] on icon "Mes anterior" at bounding box center [82, 84] width 13 height 13
click at [144, 206] on button "31" at bounding box center [147, 207] width 17 height 17
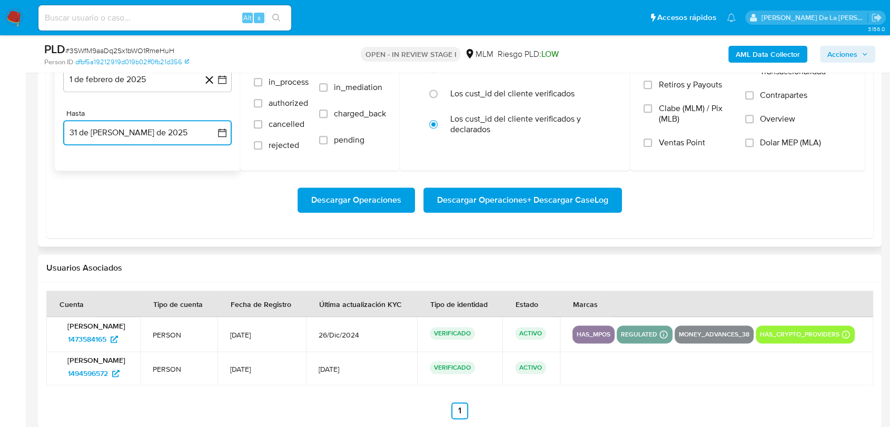
scroll to position [1346, 0]
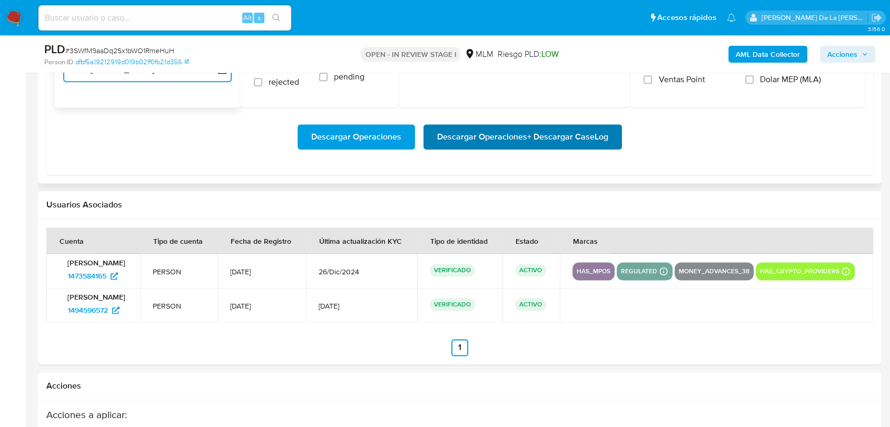
click at [511, 127] on span "Descargar Operaciones + Descargar CaseLog" at bounding box center [522, 136] width 171 height 23
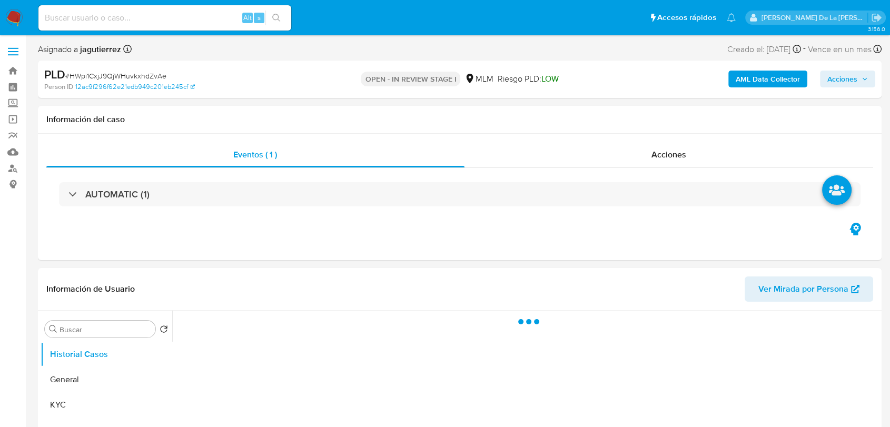
select select "10"
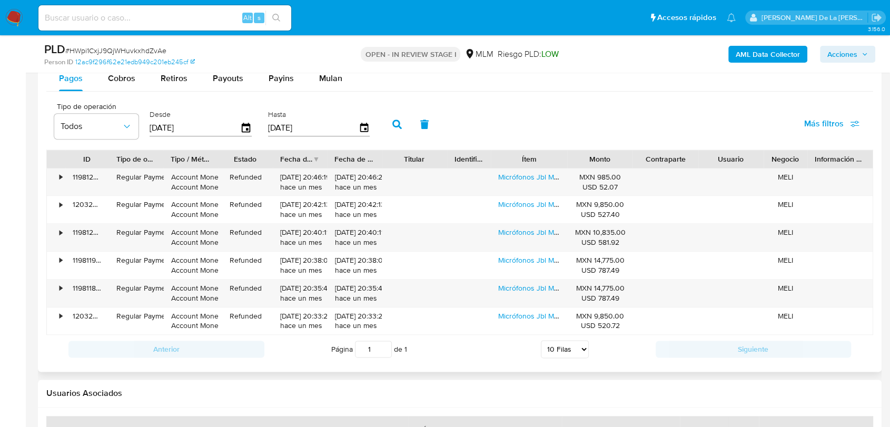
scroll to position [1112, 0]
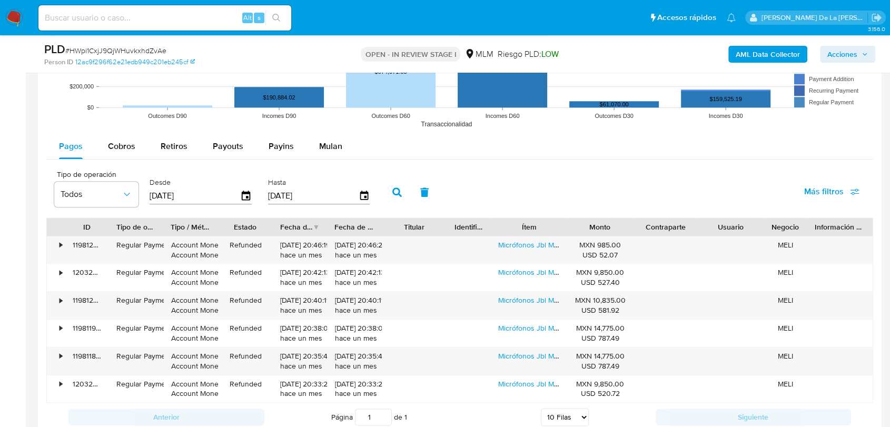
click at [334, 132] on rect at bounding box center [459, 28] width 827 height 211
click at [332, 147] on span "Mulan" at bounding box center [330, 146] width 23 height 12
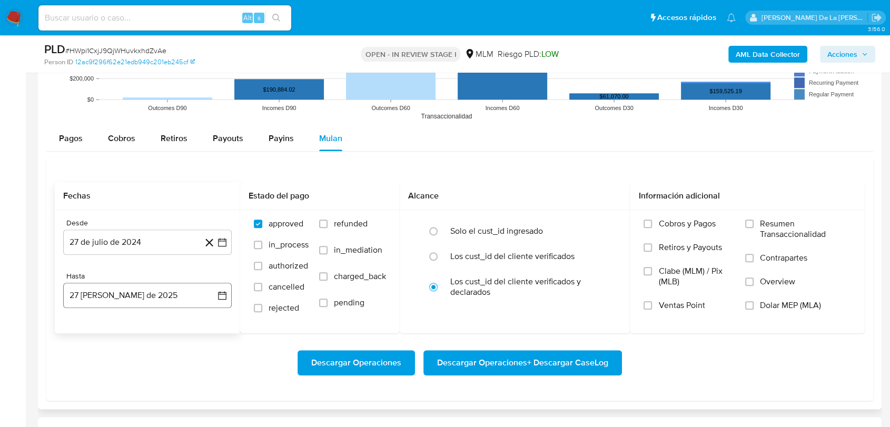
scroll to position [1171, 0]
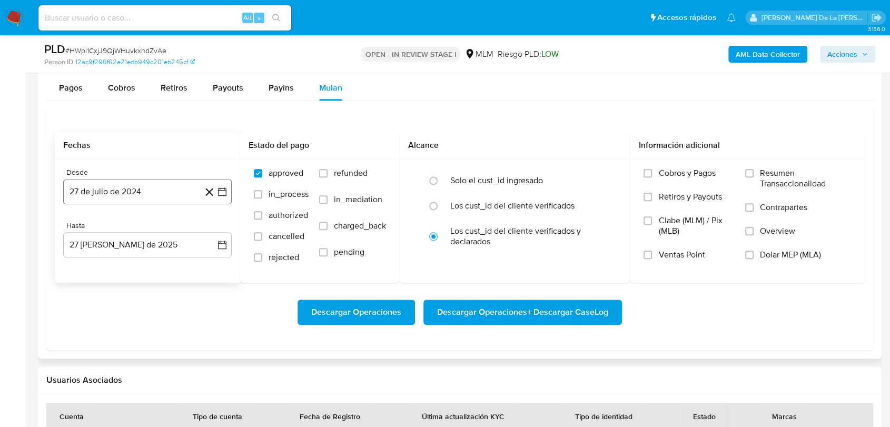
click at [219, 192] on icon "button" at bounding box center [222, 192] width 8 height 8
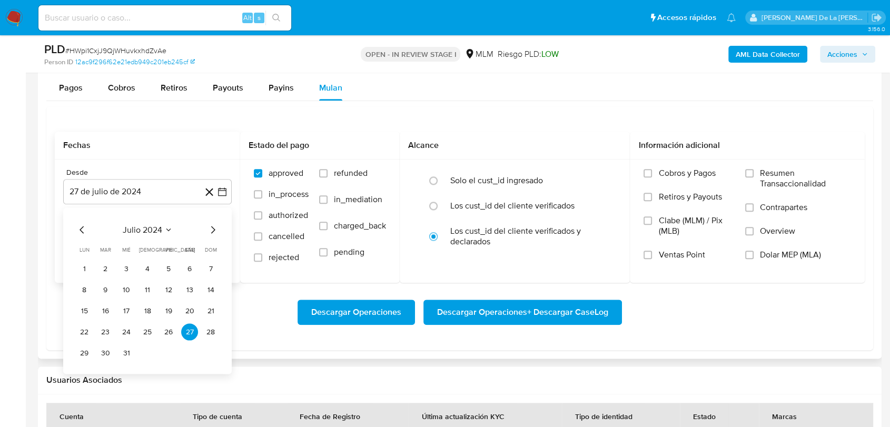
click at [213, 229] on icon "Mes siguiente" at bounding box center [213, 229] width 13 height 13
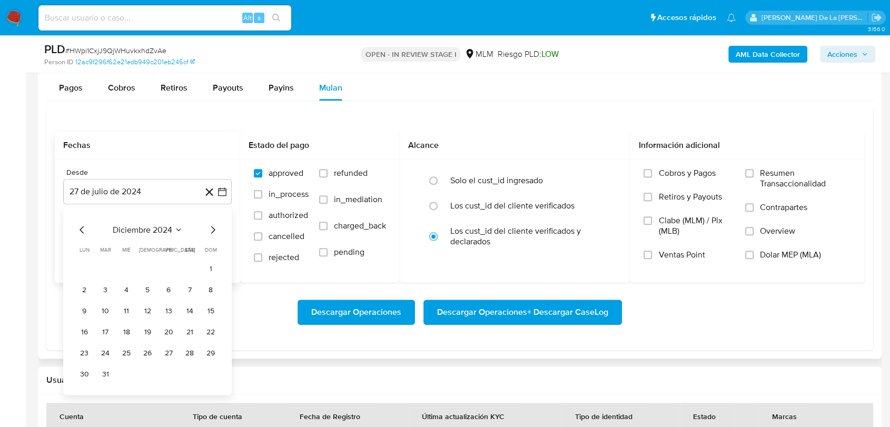
click at [213, 229] on icon "Mes siguiente" at bounding box center [213, 229] width 13 height 13
click at [193, 269] on button "1" at bounding box center [189, 268] width 17 height 17
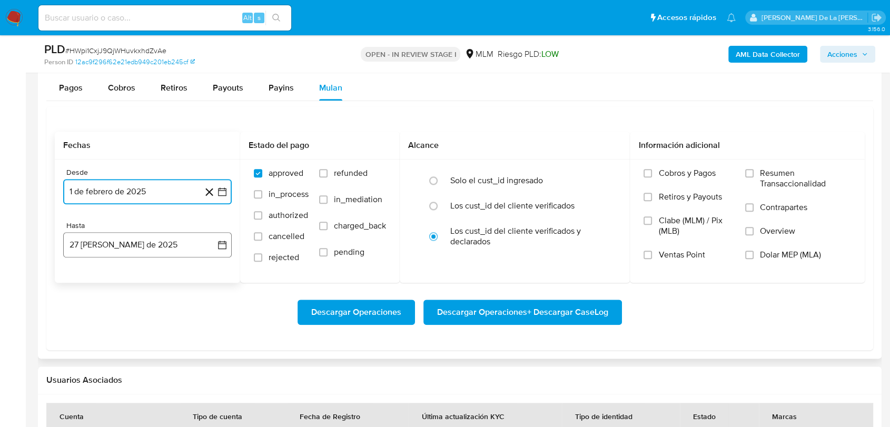
click at [170, 250] on button "27 de agosto de 2025" at bounding box center [147, 244] width 169 height 25
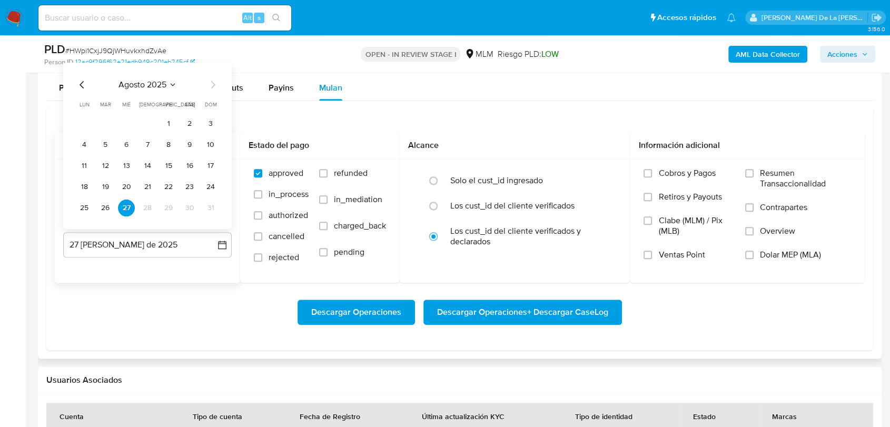
click at [76, 79] on icon "Mes anterior" at bounding box center [82, 84] width 13 height 13
click at [147, 205] on button "31" at bounding box center [147, 207] width 17 height 17
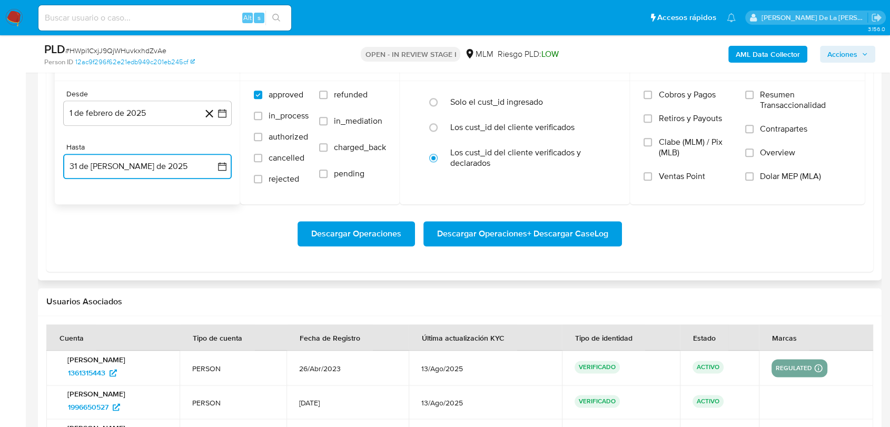
scroll to position [1229, 0]
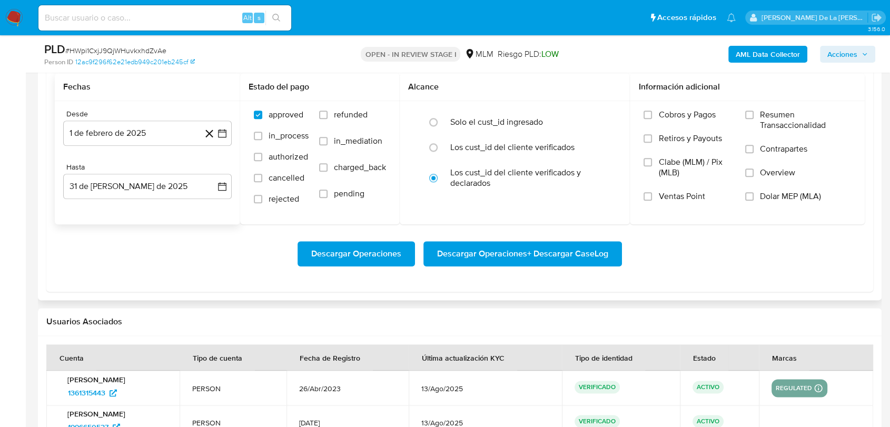
click at [482, 271] on div "Descargar Operaciones Descargar Operaciones + Descargar CaseLog" at bounding box center [460, 253] width 810 height 59
click at [485, 254] on span "Descargar Operaciones + Descargar CaseLog" at bounding box center [522, 253] width 171 height 23
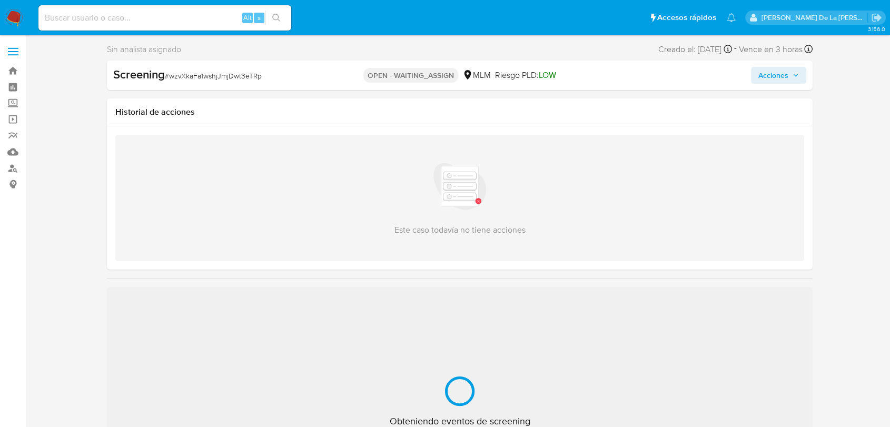
select select "10"
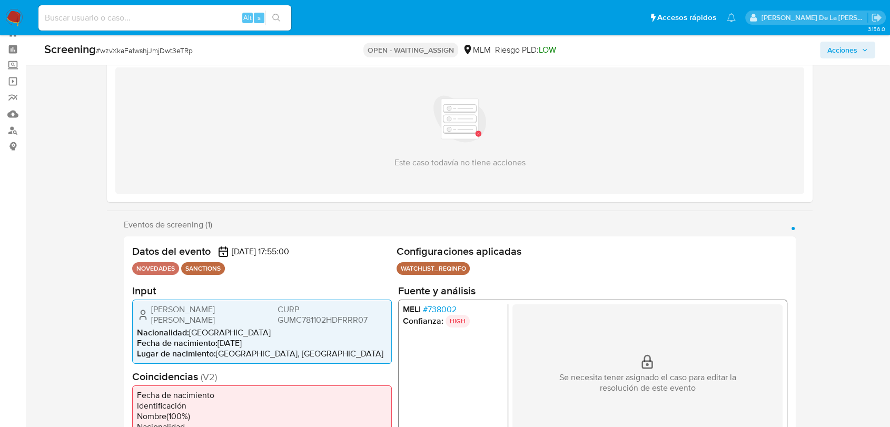
scroll to position [58, 0]
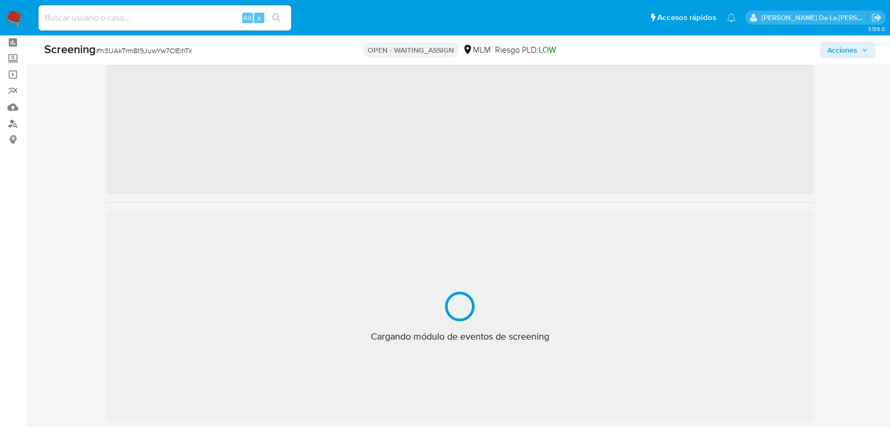
scroll to position [117, 0]
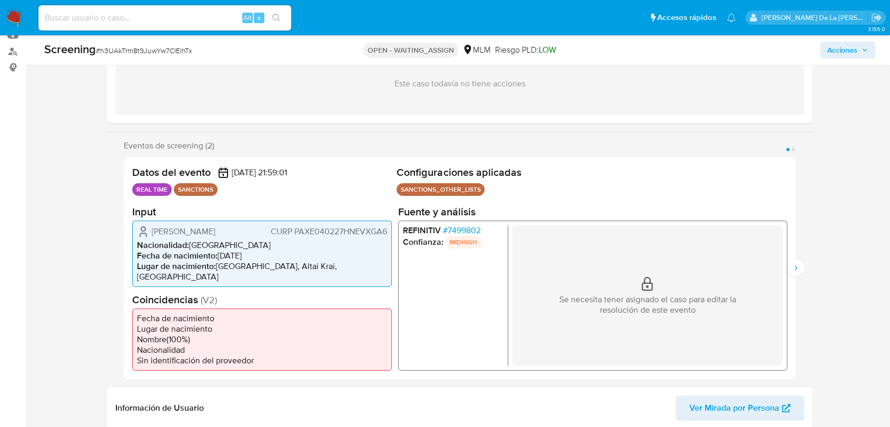
select select "10"
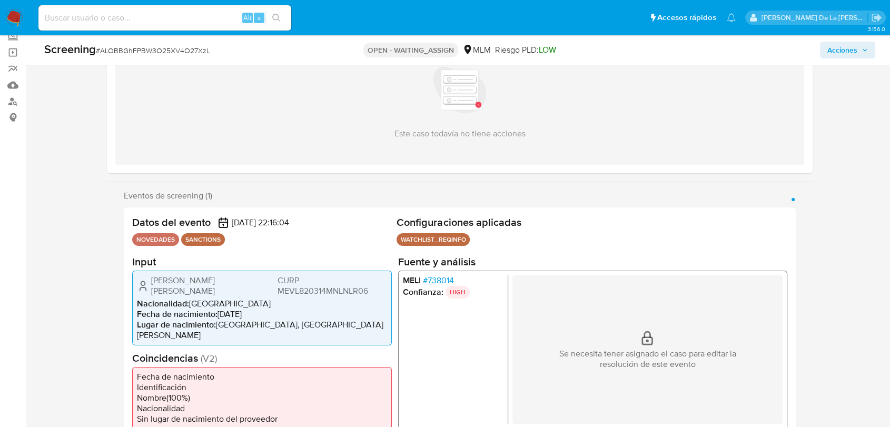
scroll to position [58, 0]
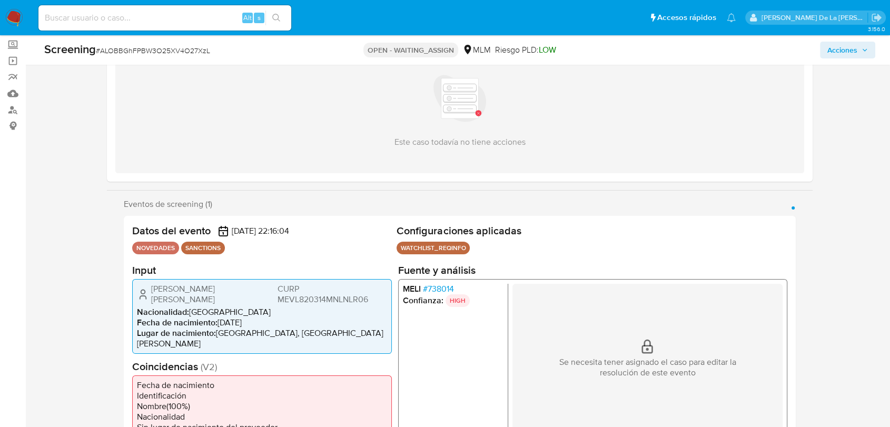
select select "10"
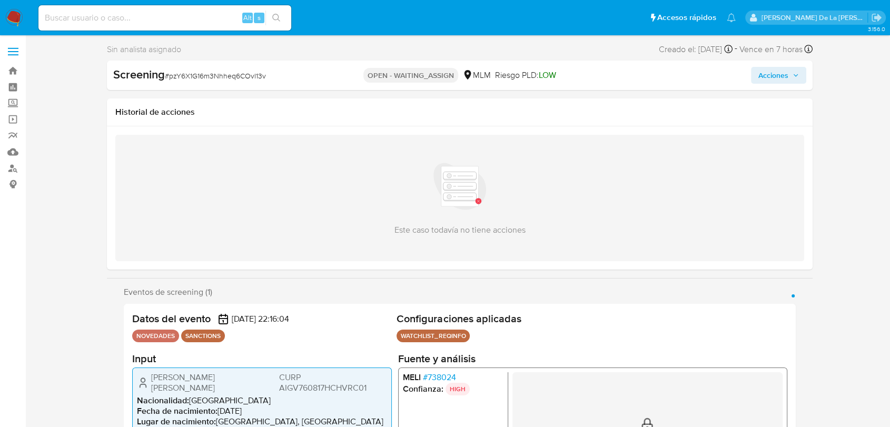
select select "10"
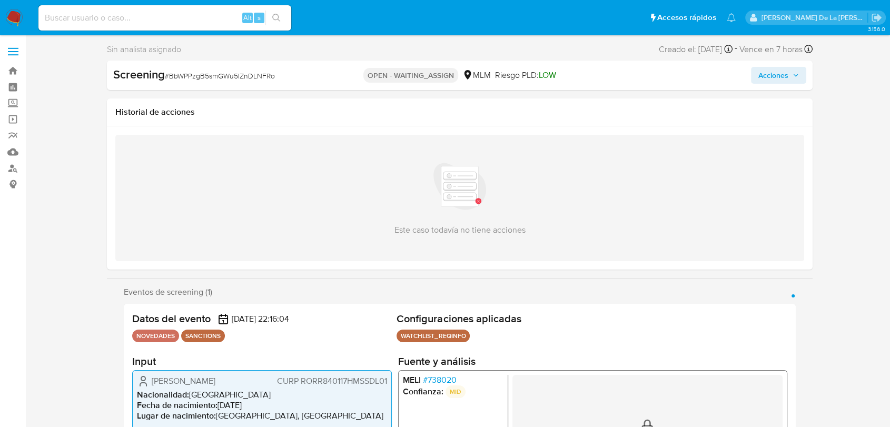
select select "10"
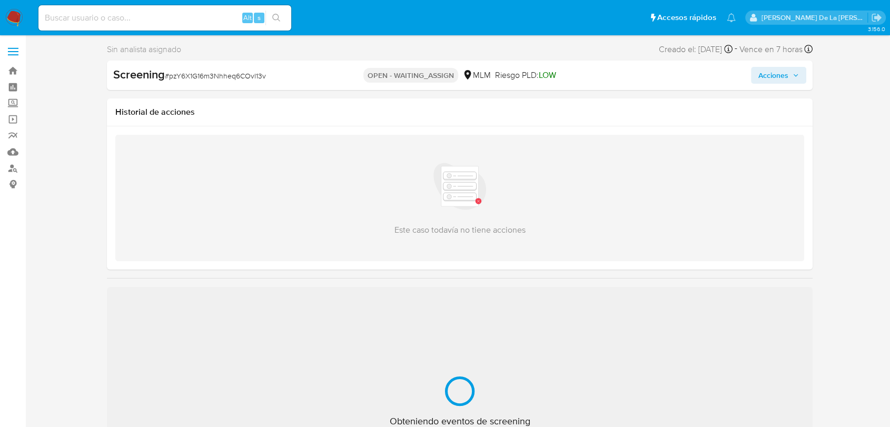
select select "10"
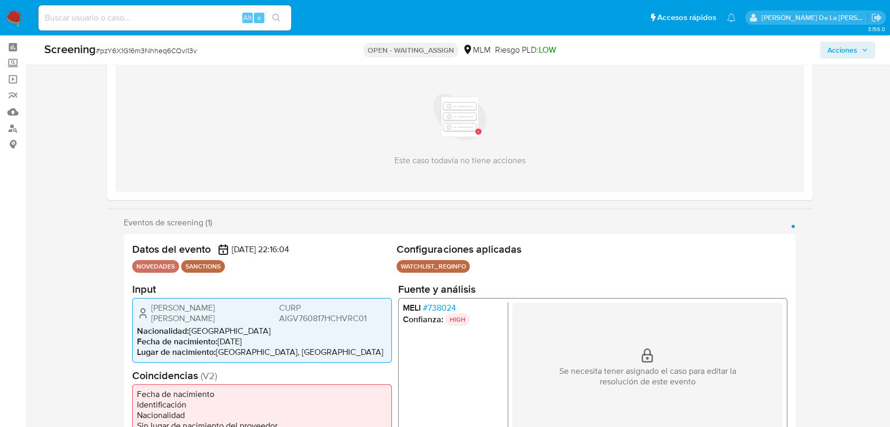
scroll to position [58, 0]
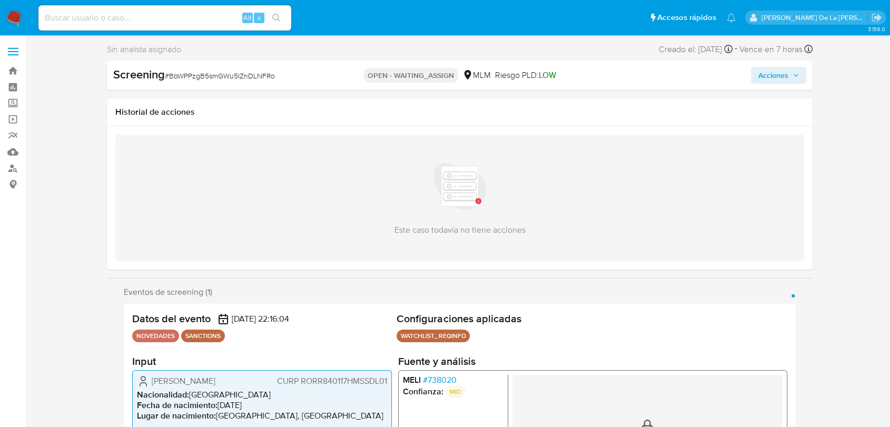
select select "10"
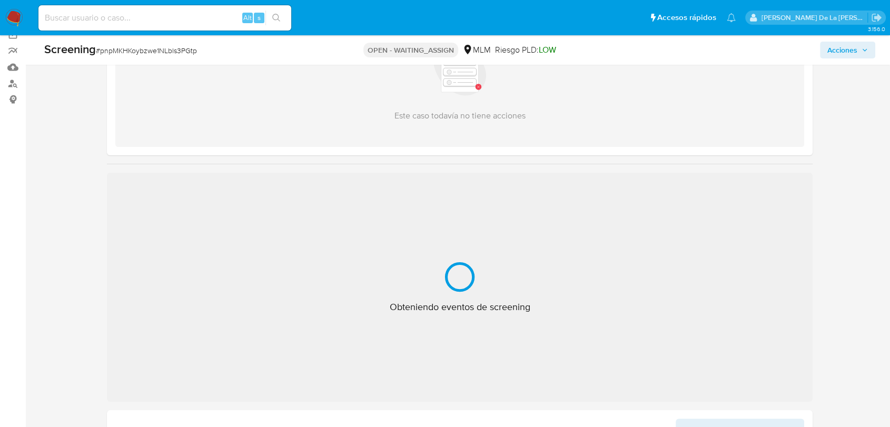
scroll to position [117, 0]
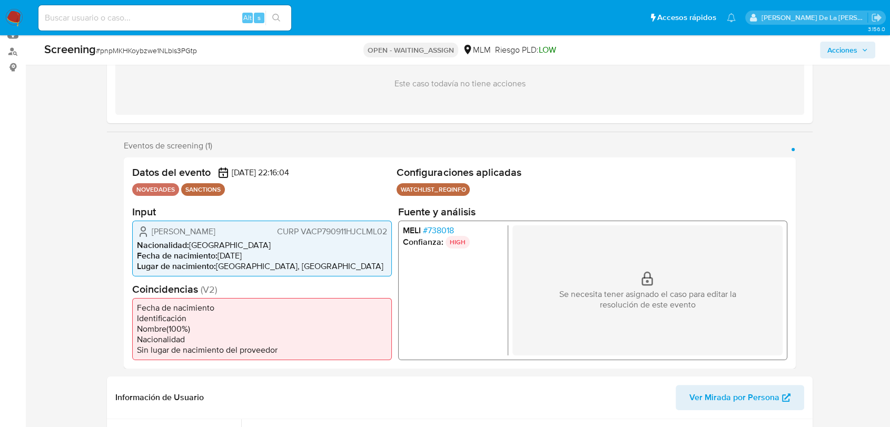
select select "10"
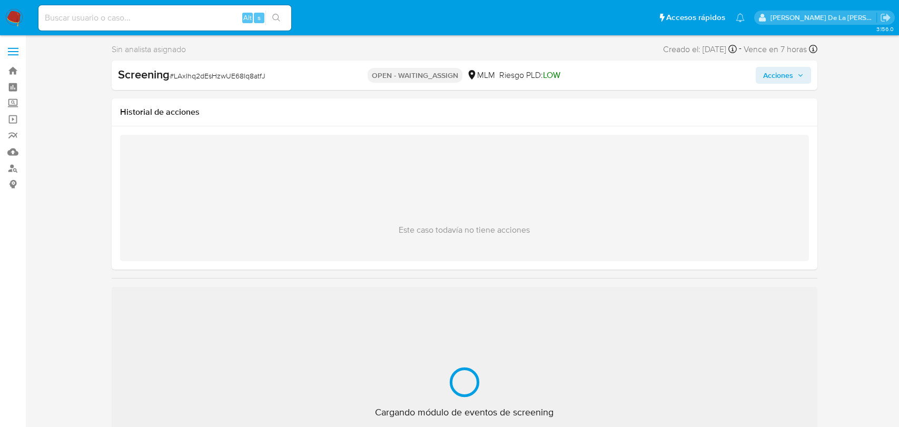
select select "10"
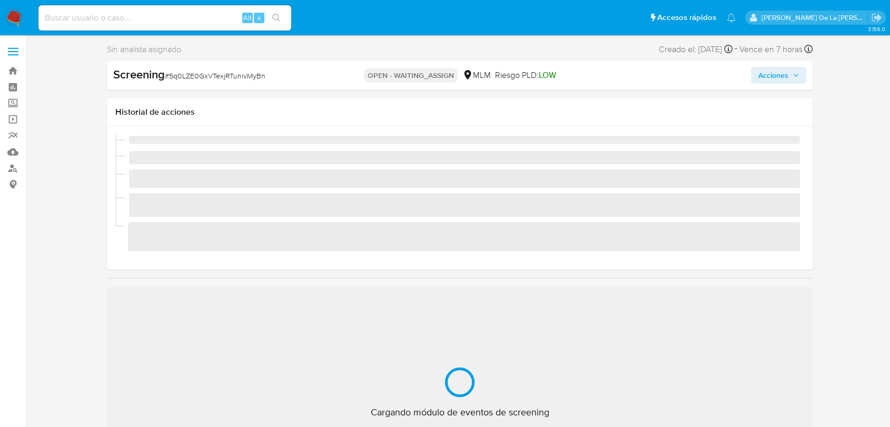
scroll to position [58, 0]
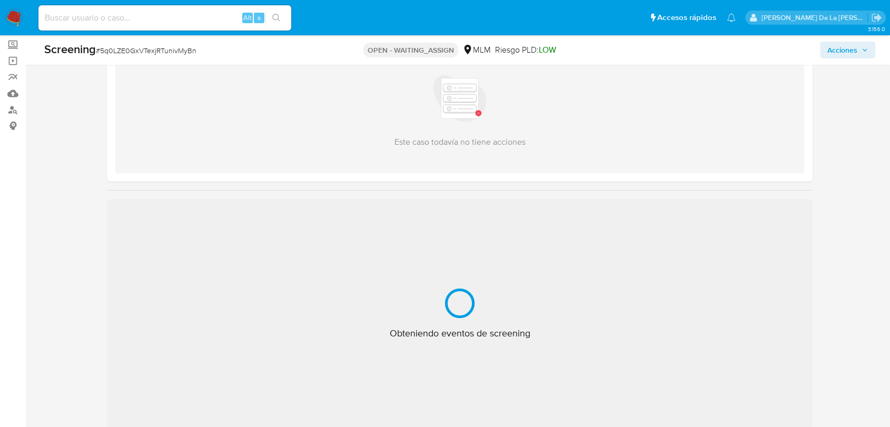
select select "10"
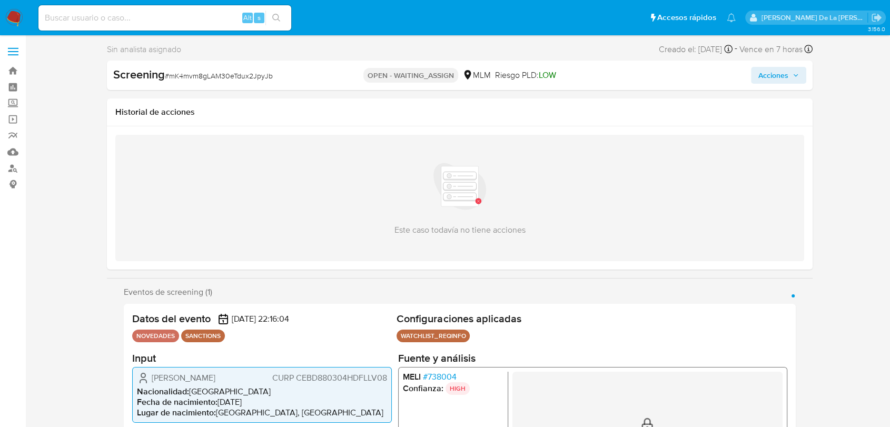
select select "10"
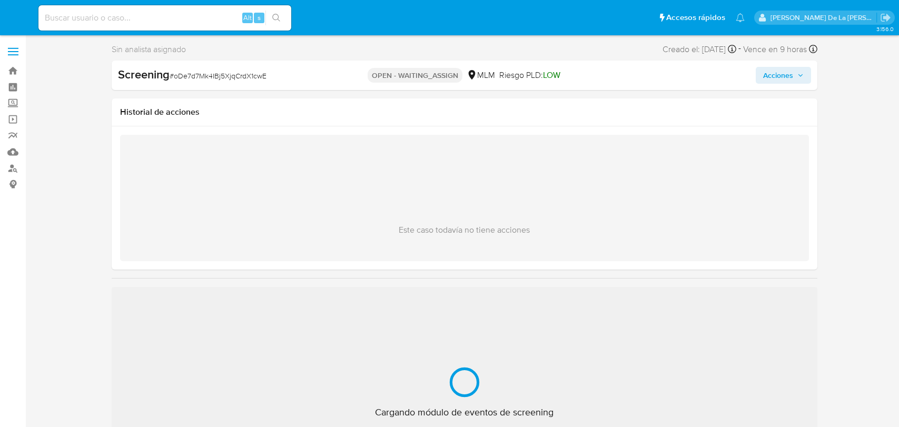
select select "10"
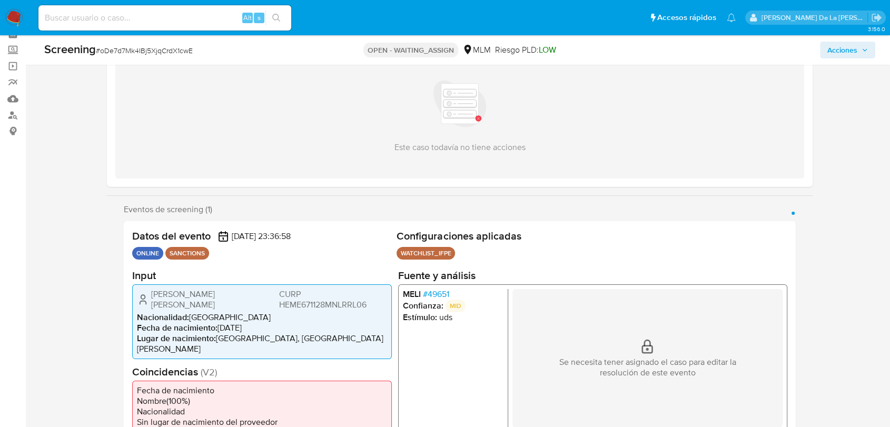
scroll to position [117, 0]
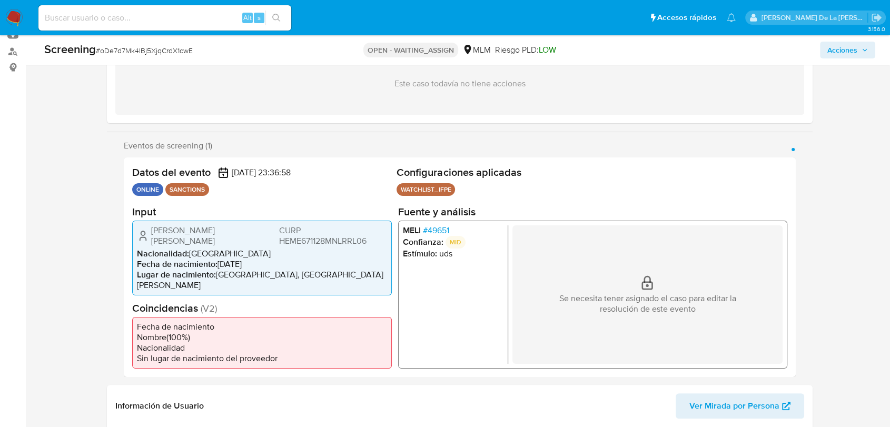
click at [154, 52] on span "# oDe7d7Mk4IBj5XjqCrdX1cwE" at bounding box center [144, 50] width 97 height 11
click at [154, 51] on span "# oDe7d7Mk4IBj5XjqCrdX1cwE" at bounding box center [144, 50] width 97 height 11
copy span "oDe7d7Mk4IBj5XjqCrdX1cwE"
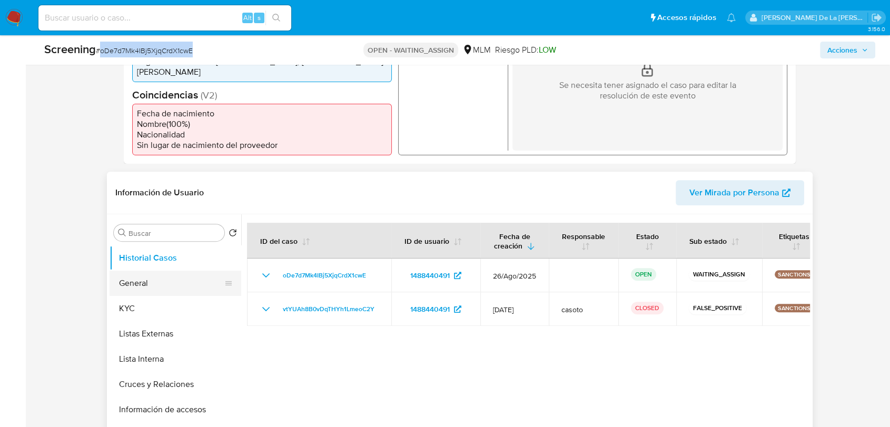
scroll to position [351, 0]
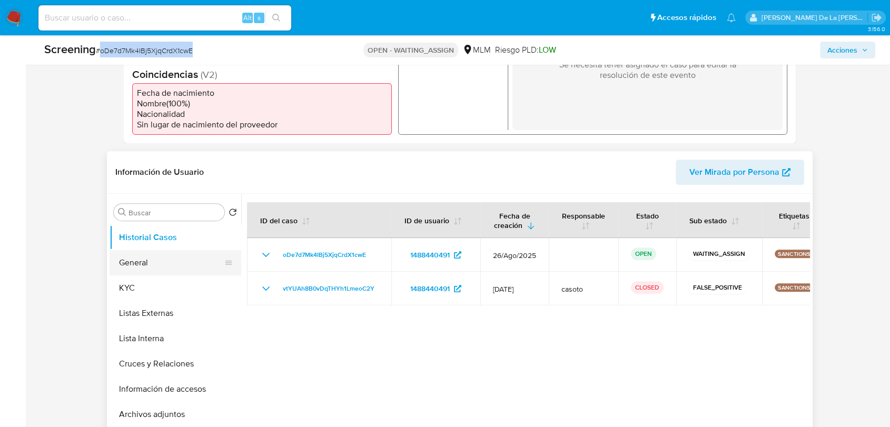
click at [165, 254] on button "General" at bounding box center [171, 262] width 123 height 25
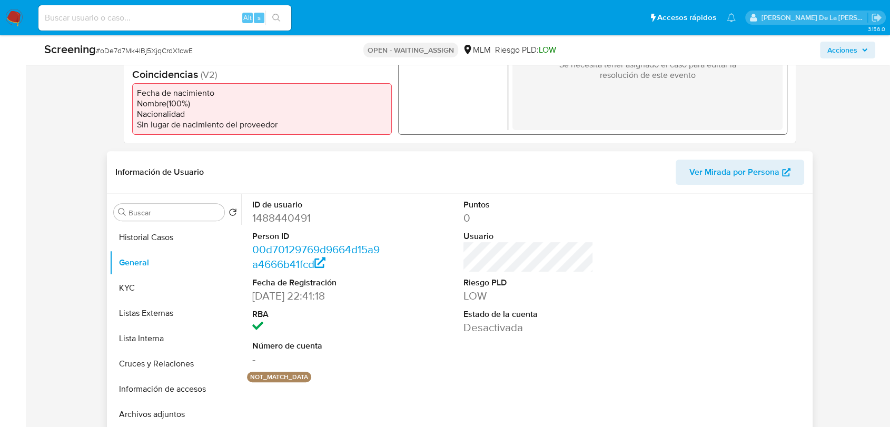
click at [278, 211] on dd "1488440491" at bounding box center [317, 218] width 130 height 15
copy dd "1488440491"
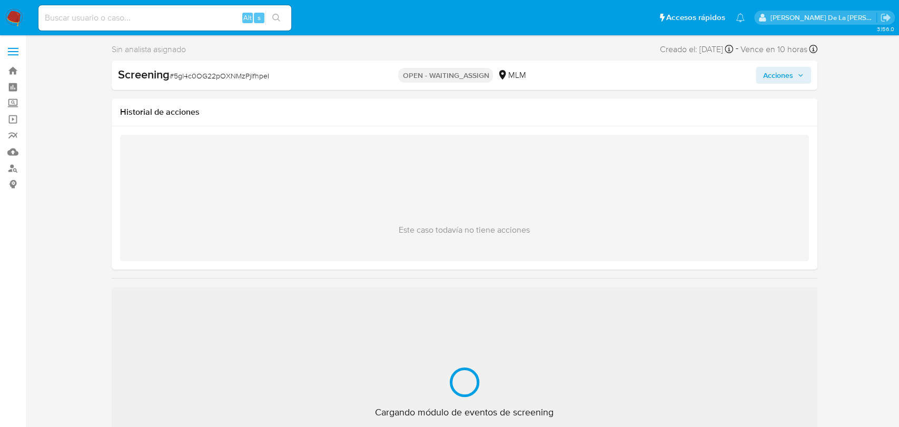
select select "10"
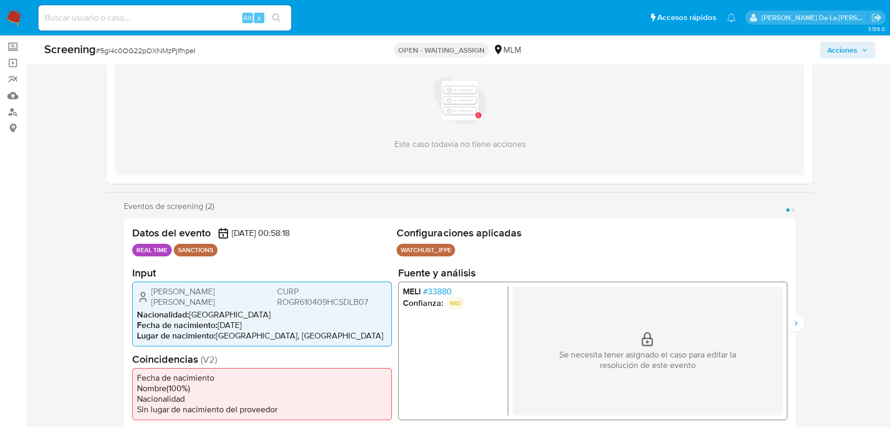
scroll to position [117, 0]
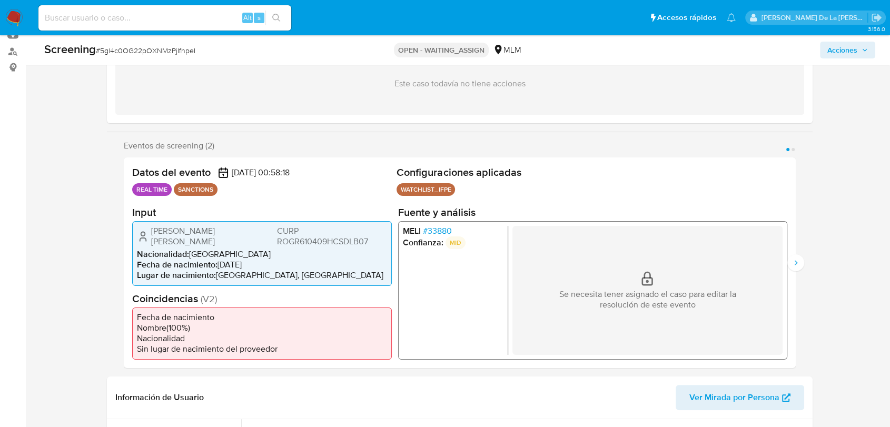
click at [160, 55] on span "# 5gl4c0OG22pOXNMzPjIfhpeI" at bounding box center [146, 50] width 100 height 11
click at [159, 55] on span "# 5gl4c0OG22pOXNMzPjIfhpeI" at bounding box center [146, 50] width 100 height 11
drag, startPoint x: 160, startPoint y: 55, endPoint x: 152, endPoint y: 50, distance: 8.8
click at [152, 50] on span "# 5gl4c0OG22pOXNMzPjIfhpeI" at bounding box center [146, 50] width 100 height 11
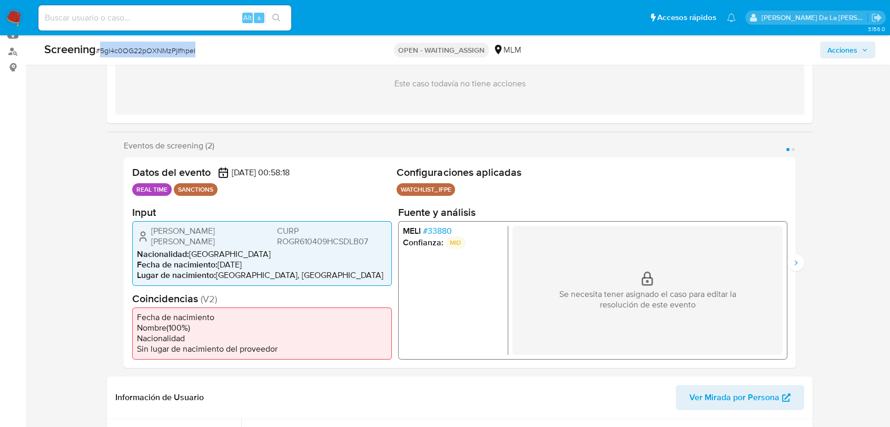
copy span "5gl4c0OG22pOXNMzPjIfhpeI"
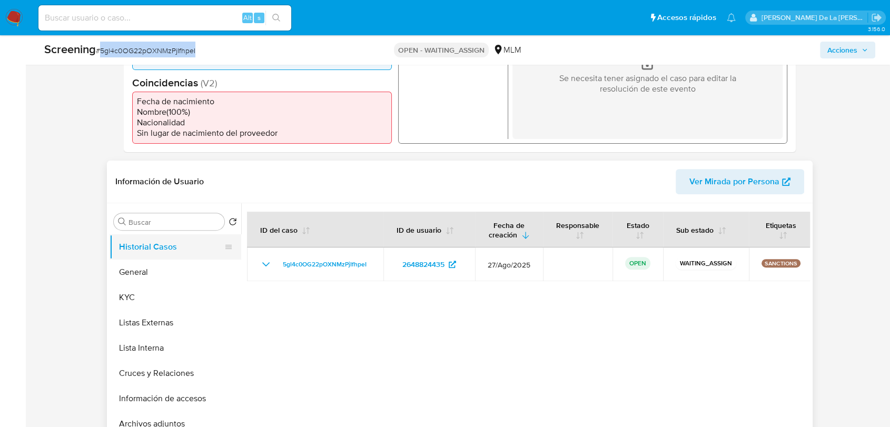
scroll to position [351, 0]
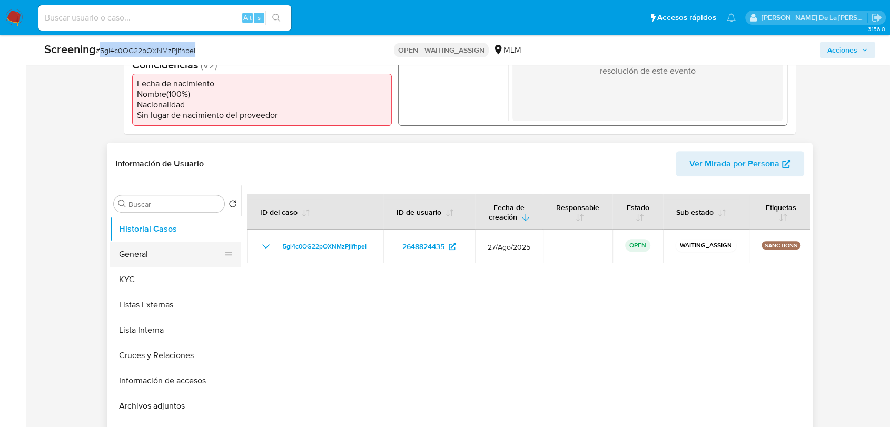
click at [184, 251] on button "General" at bounding box center [171, 254] width 123 height 25
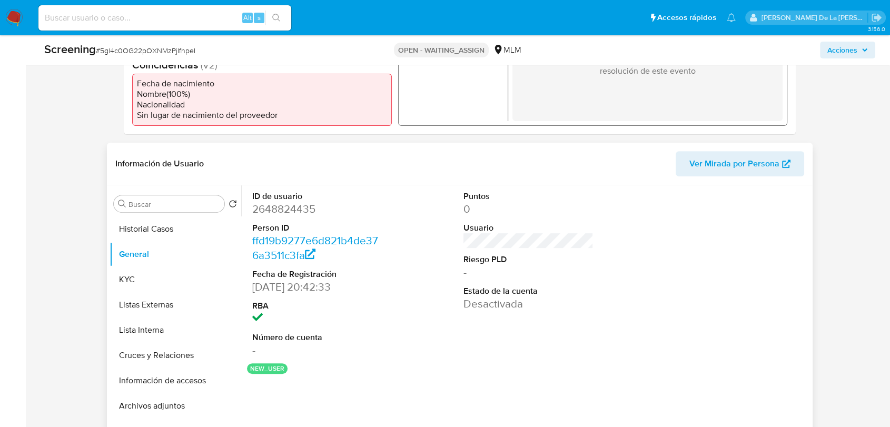
click at [282, 209] on dd "2648824435" at bounding box center [317, 209] width 130 height 15
copy dd "2648824435"
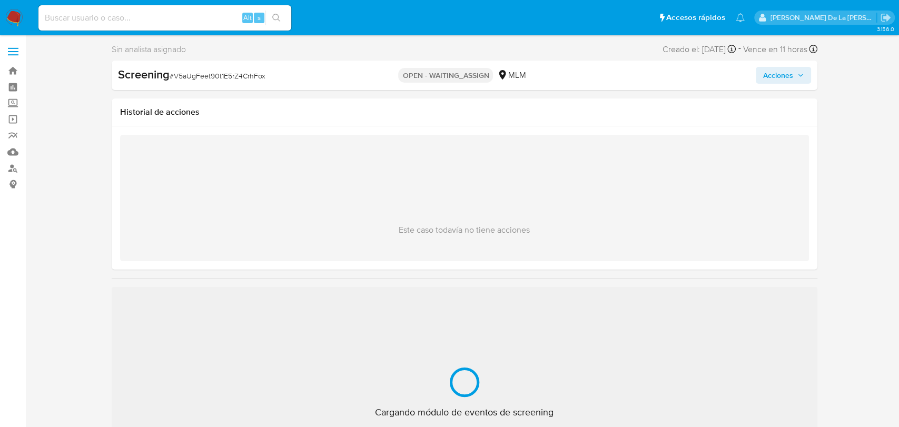
select select "10"
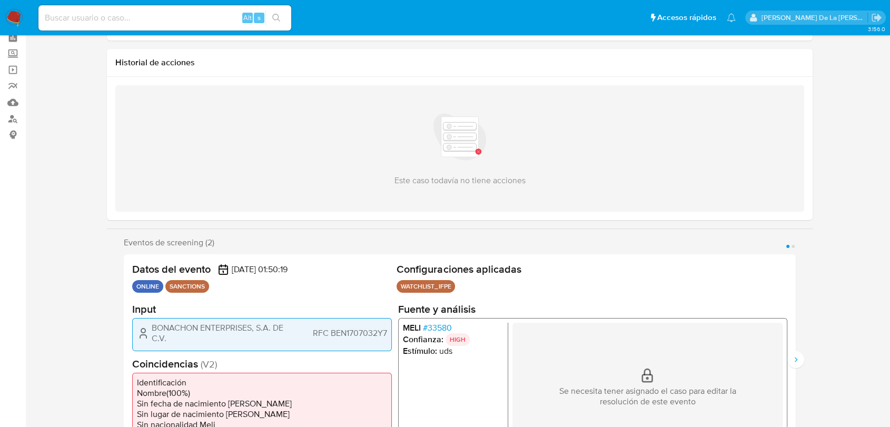
scroll to position [117, 0]
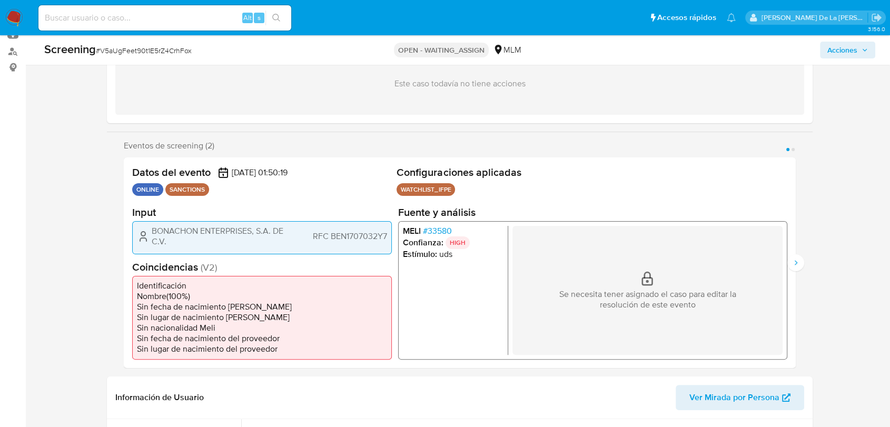
click at [173, 50] on span "# V5aUgFeet90t1E5rZ4CrhFox" at bounding box center [144, 50] width 96 height 11
copy span "V5aUgFeet90t1E5rZ4CrhFox"
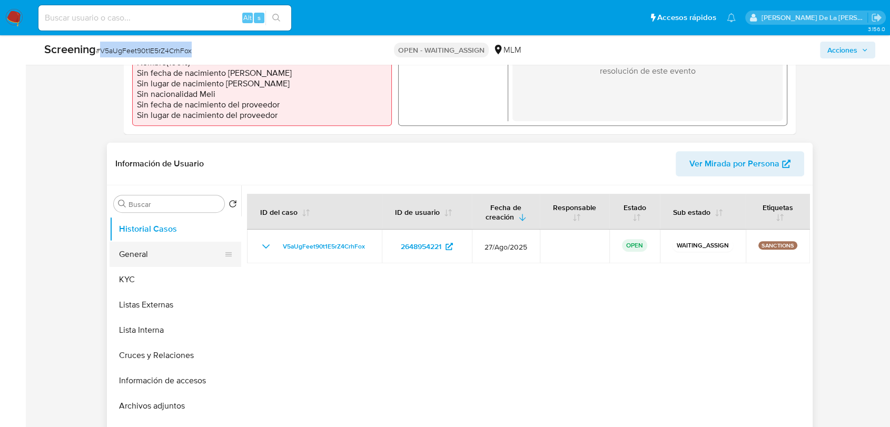
click at [164, 264] on button "General" at bounding box center [171, 254] width 123 height 25
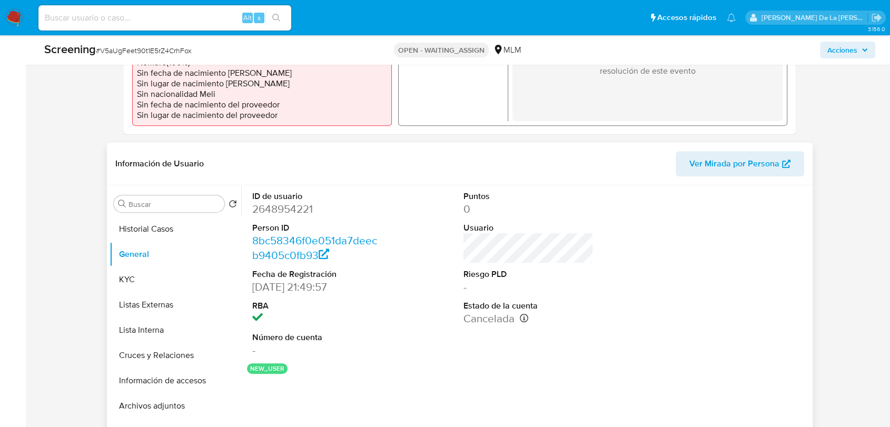
click at [295, 208] on dd "2648954221" at bounding box center [317, 209] width 130 height 15
copy dd "2648954221"
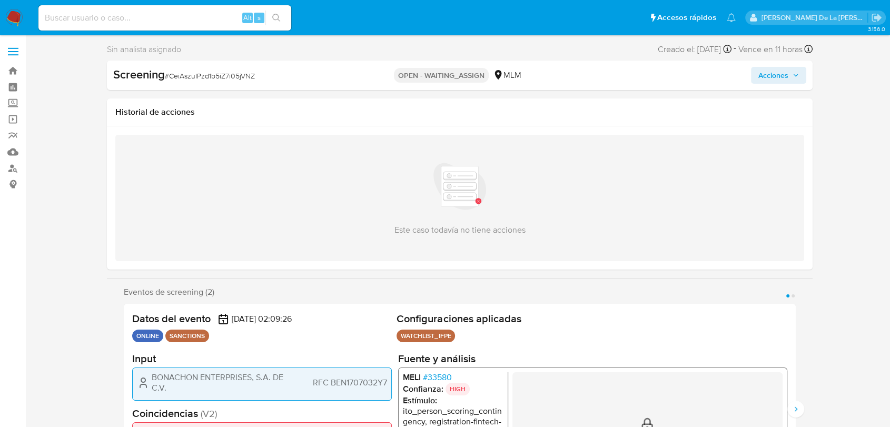
select select "10"
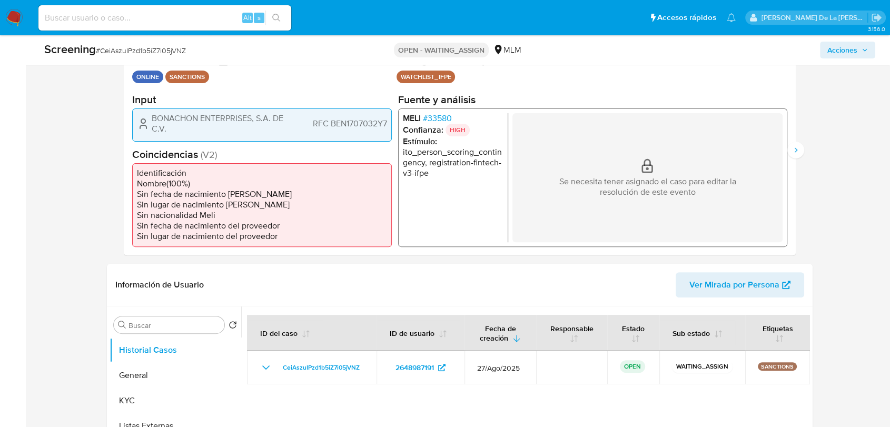
scroll to position [234, 0]
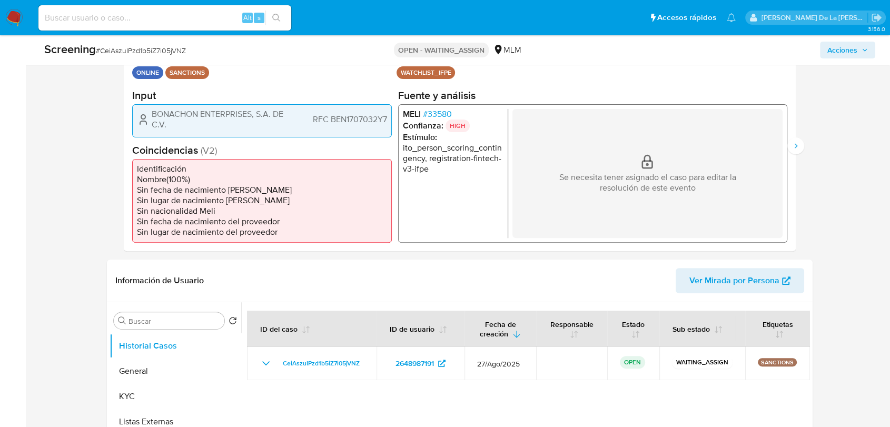
click at [435, 116] on span "# 33580" at bounding box center [437, 114] width 29 height 11
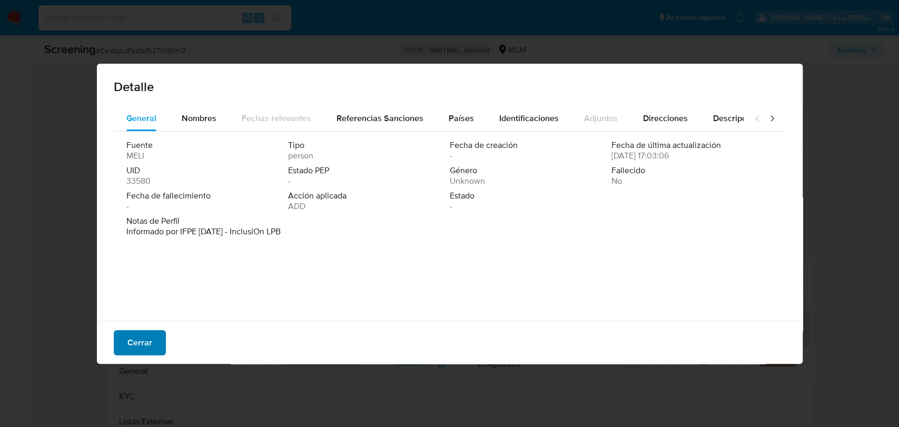
click at [122, 346] on button "Cerrar" at bounding box center [140, 342] width 52 height 25
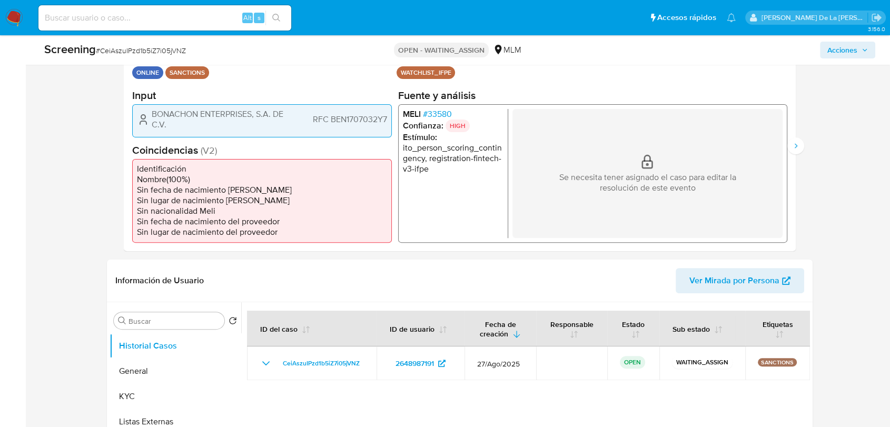
click at [164, 42] on div "Screening # CeiAszuIPzd1b5iZ7i05jVNZ" at bounding box center [180, 50] width 273 height 16
click at [160, 48] on span "# CeiAszuIPzd1b5iZ7i05jVNZ" at bounding box center [141, 50] width 90 height 11
copy span "CeiAszuIPzd1b5iZ7i05jVNZ"
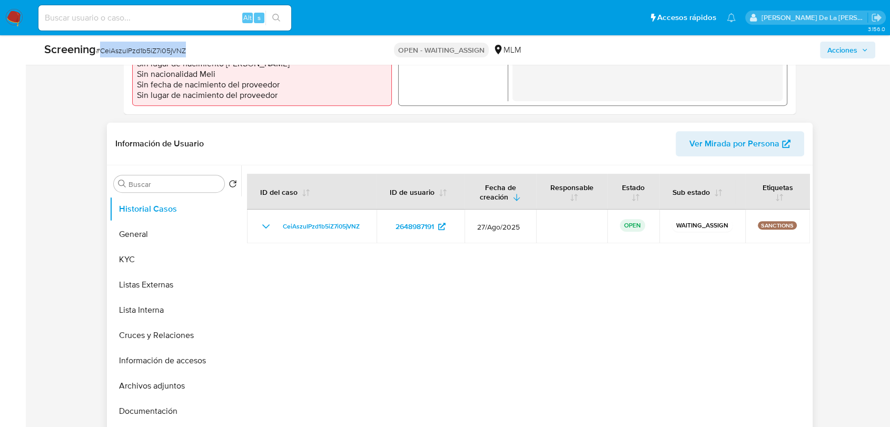
scroll to position [468, 0]
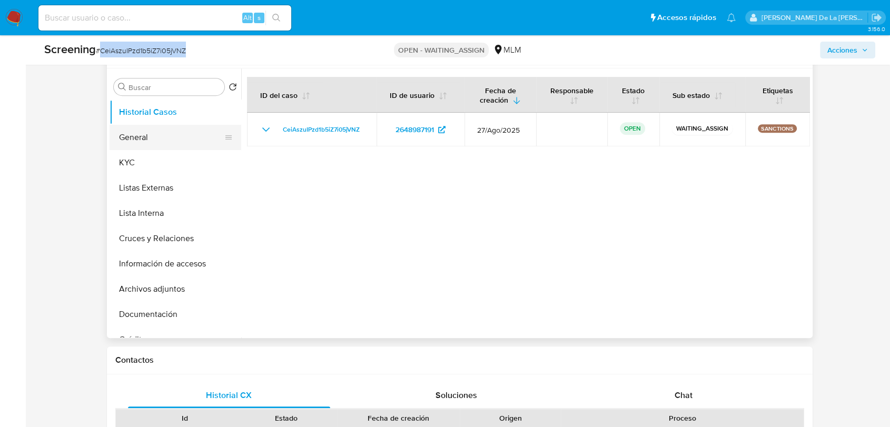
click at [152, 131] on button "General" at bounding box center [171, 137] width 123 height 25
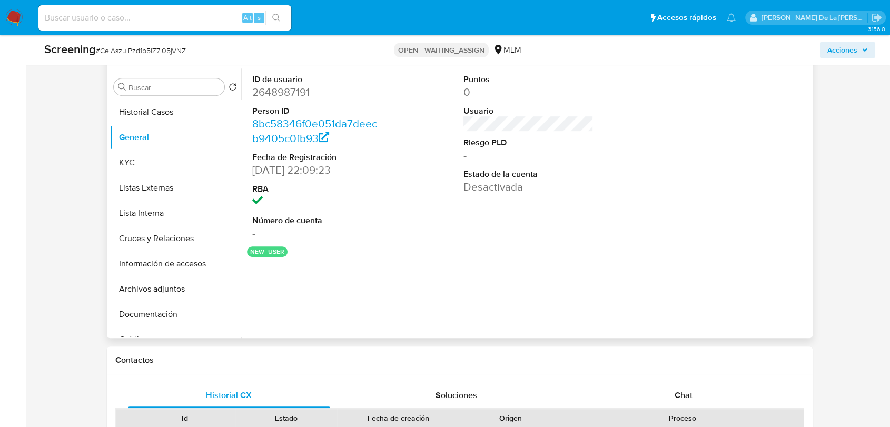
click at [297, 96] on dd "2648987191" at bounding box center [317, 92] width 130 height 15
click at [297, 95] on dd "2648987191" at bounding box center [317, 92] width 130 height 15
copy dd "2648987191"
